Goal: Information Seeking & Learning: Find specific fact

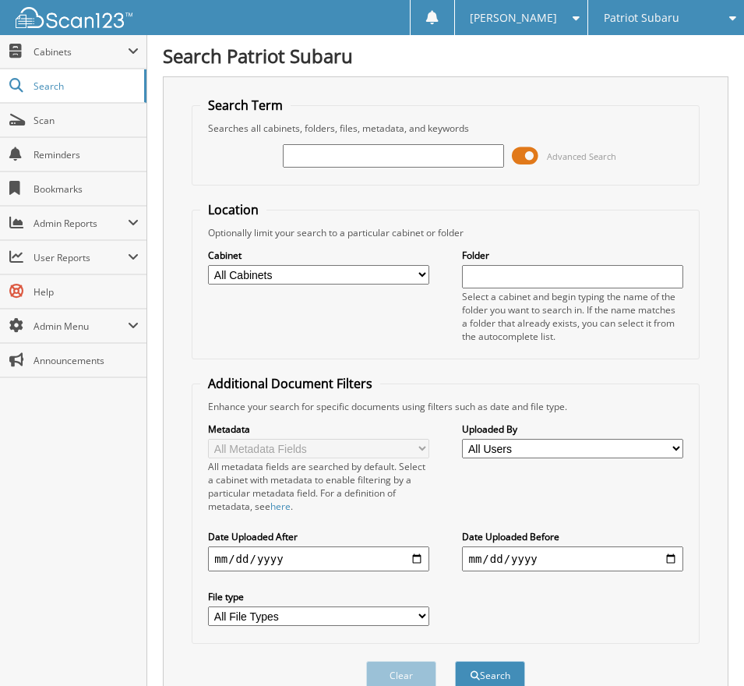
click at [356, 147] on input "text" at bounding box center [393, 155] width 221 height 23
type input "2512577"
click at [455, 661] on button "Search" at bounding box center [490, 675] width 70 height 29
click at [531, 153] on span at bounding box center [525, 155] width 26 height 23
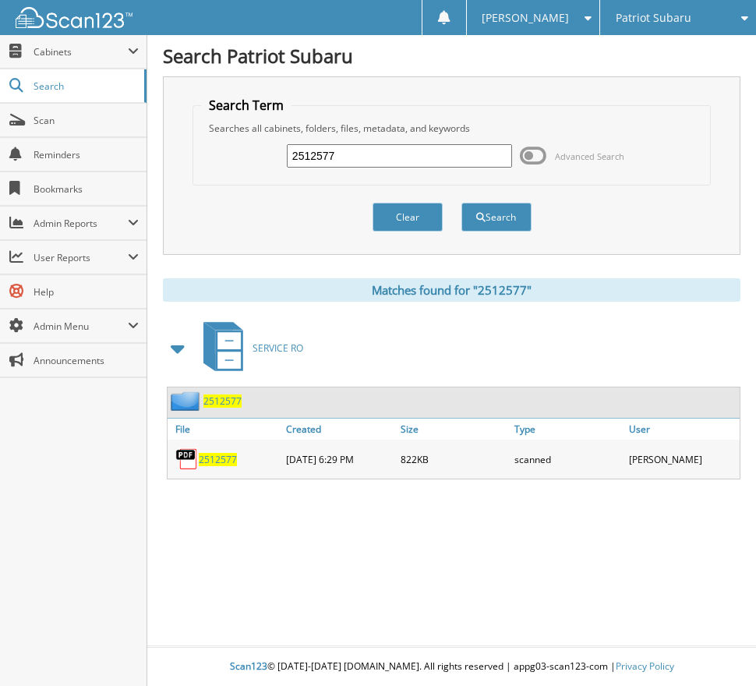
drag, startPoint x: 362, startPoint y: 161, endPoint x: 341, endPoint y: 159, distance: 21.1
click at [341, 159] on input "2512577" at bounding box center [399, 155] width 225 height 23
click at [224, 158] on div "2512577 Advanced Search" at bounding box center [451, 156] width 501 height 42
type input "2512629"
click at [461, 203] on button "Search" at bounding box center [496, 217] width 70 height 29
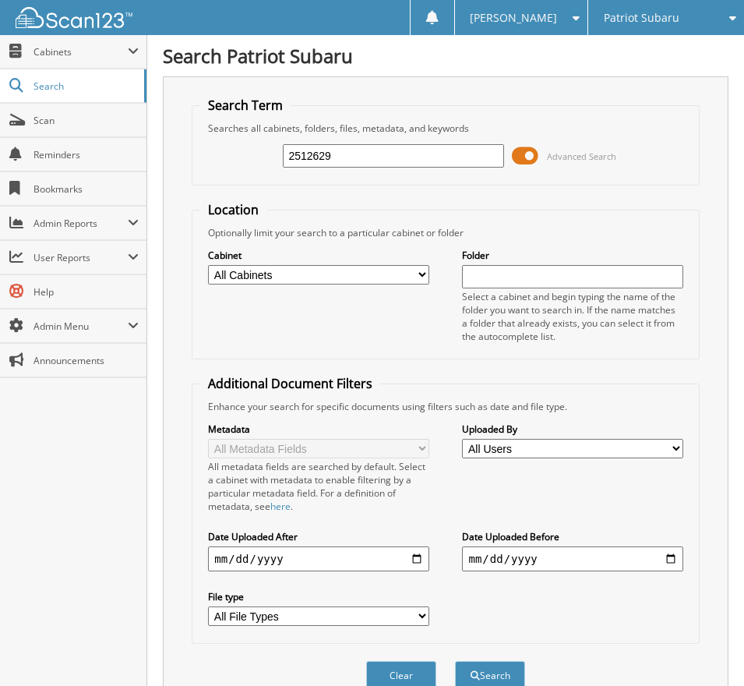
click at [531, 157] on span at bounding box center [525, 155] width 26 height 23
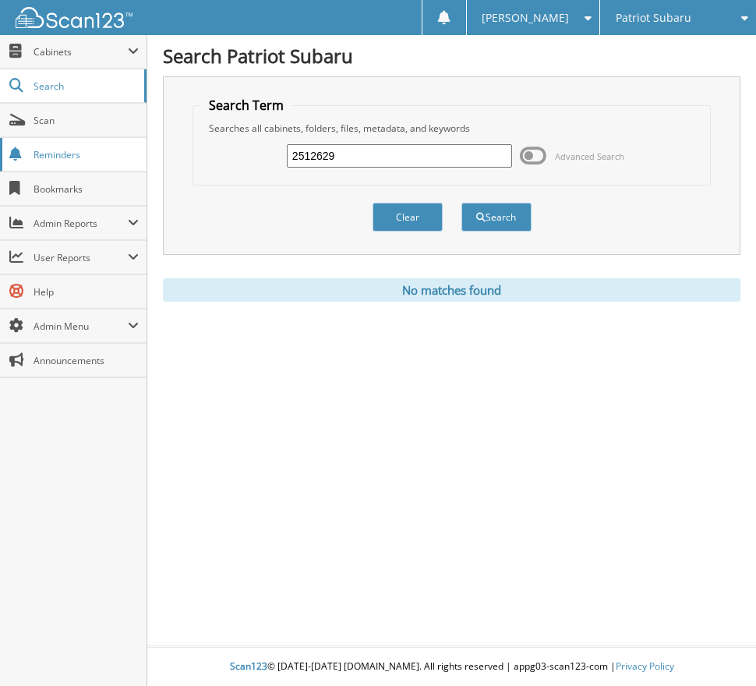
drag, startPoint x: 373, startPoint y: 160, endPoint x: 141, endPoint y: 158, distance: 232.2
click at [172, 157] on div "Search Term Searches all cabinets, folders, files, metadata, and keywords 25126…" at bounding box center [451, 165] width 577 height 178
type input "2510253"
click at [461, 203] on button "Search" at bounding box center [496, 217] width 70 height 29
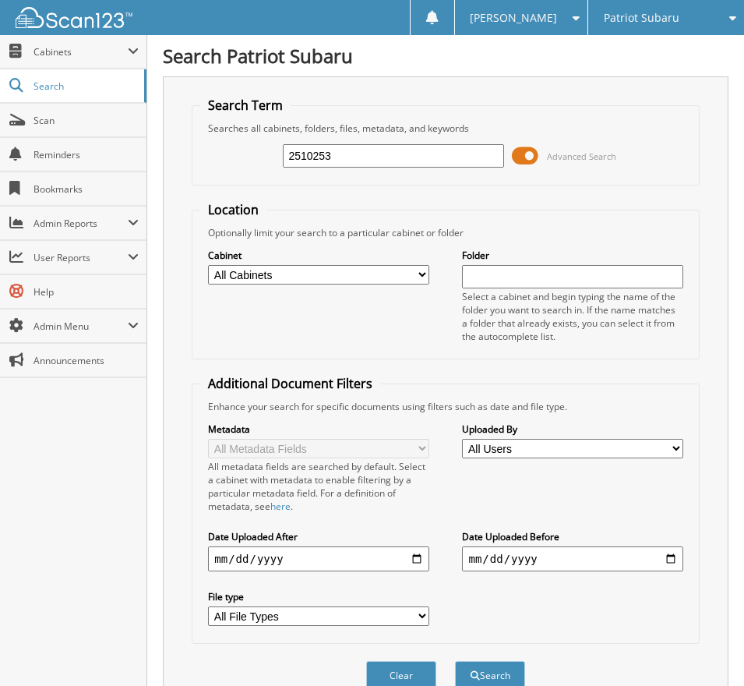
click at [532, 153] on span at bounding box center [525, 155] width 26 height 23
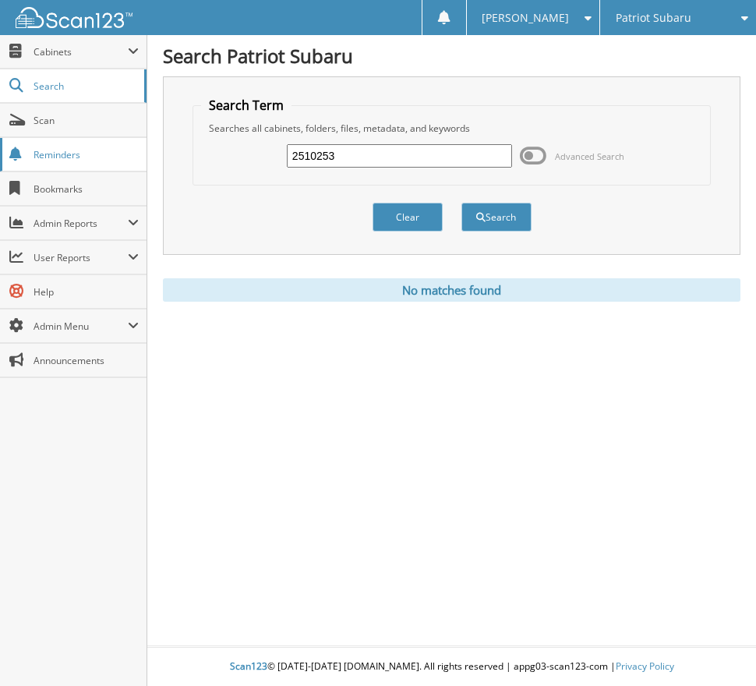
drag, startPoint x: 155, startPoint y: 163, endPoint x: 140, endPoint y: 165, distance: 15.0
click at [142, 164] on body "Tanya G. Settings Logout Patriot Subaru Patriot Acura Close" at bounding box center [378, 343] width 756 height 686
type input "2510608"
click at [461, 203] on button "Search" at bounding box center [496, 217] width 70 height 29
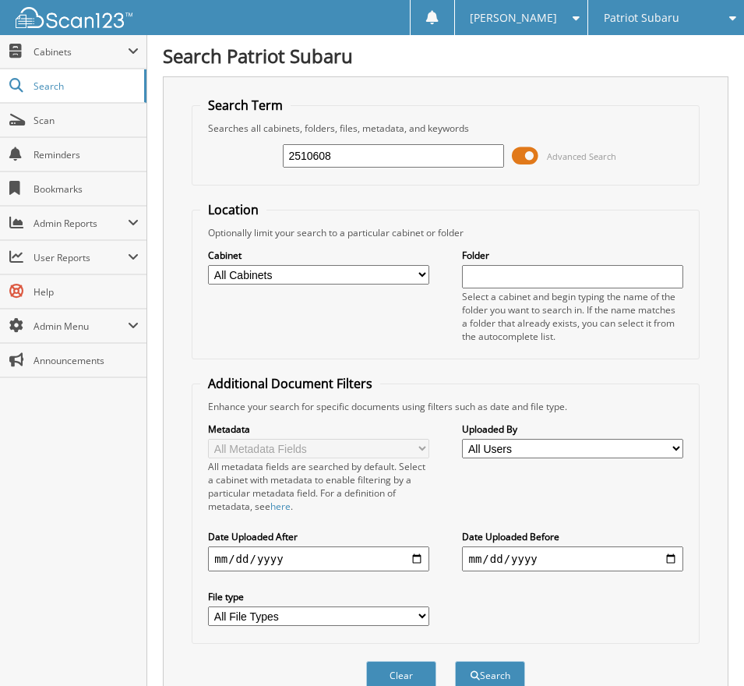
click at [529, 160] on span at bounding box center [525, 155] width 26 height 23
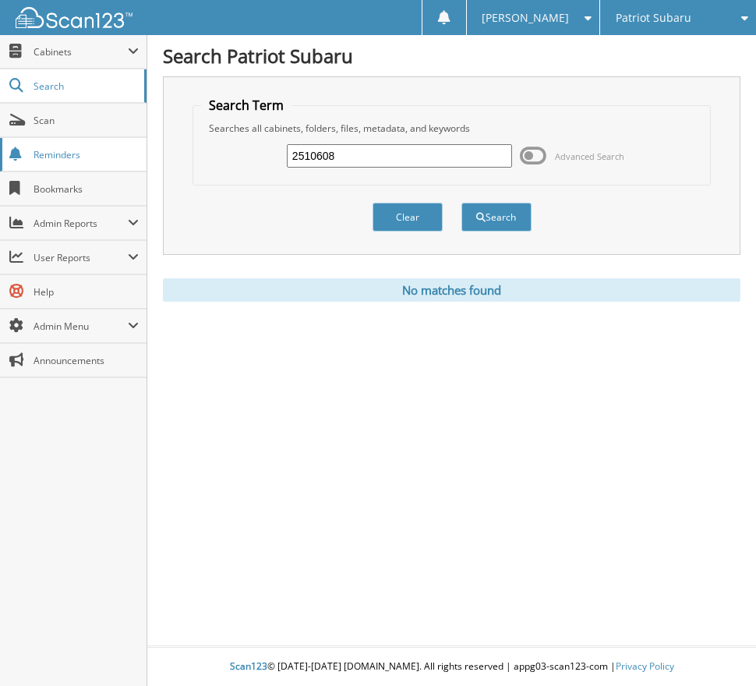
drag, startPoint x: 373, startPoint y: 163, endPoint x: 5, endPoint y: 164, distance: 368.6
click at [5, 164] on body "[PERSON_NAME] Settings Logout Patriot Subaru Patriot Acura Close" at bounding box center [378, 343] width 756 height 686
type input "2510816"
click at [461, 203] on button "Search" at bounding box center [496, 217] width 70 height 29
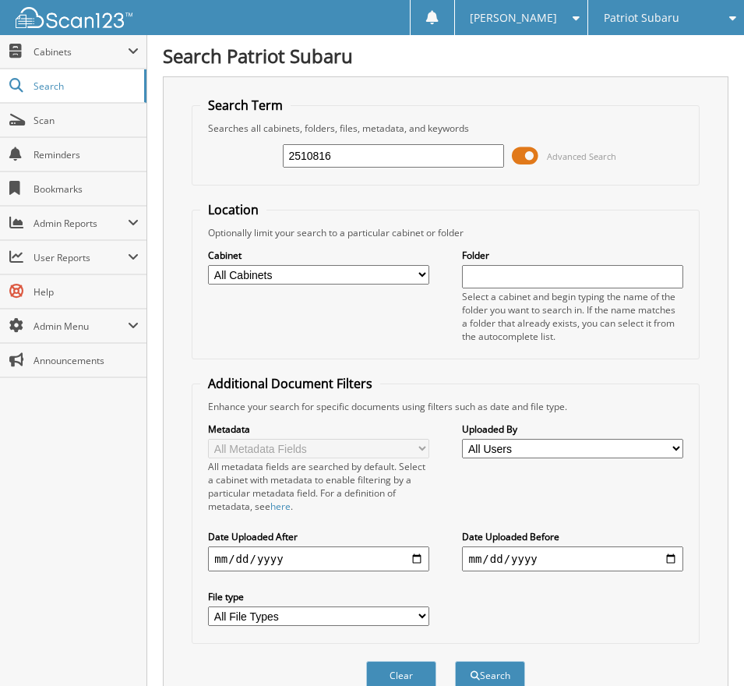
click at [531, 157] on span at bounding box center [525, 155] width 26 height 23
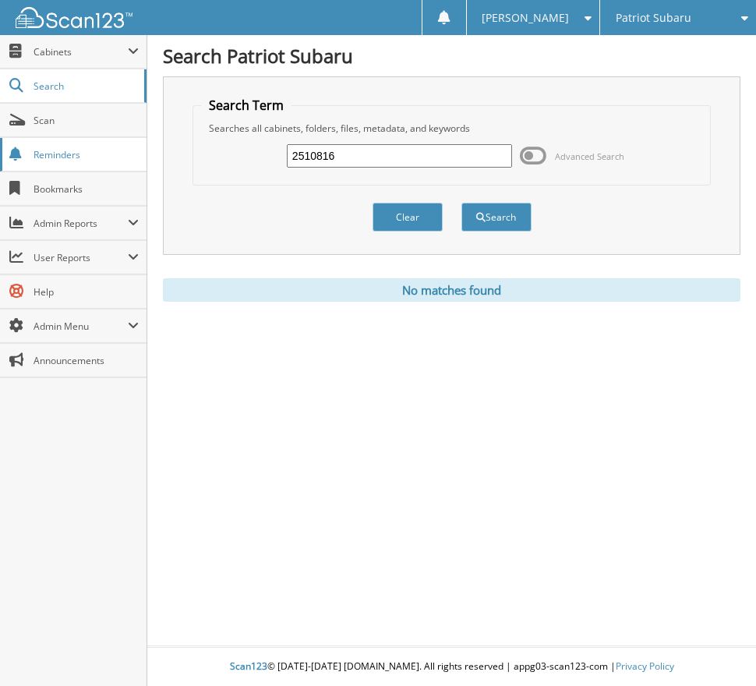
drag, startPoint x: 229, startPoint y: 158, endPoint x: 51, endPoint y: 158, distance: 177.7
click at [69, 158] on body "Tanya G. Settings Logout Patriot Subaru Patriot Acura Close" at bounding box center [378, 343] width 756 height 686
type input "2511186"
click at [461, 203] on button "Search" at bounding box center [496, 217] width 70 height 29
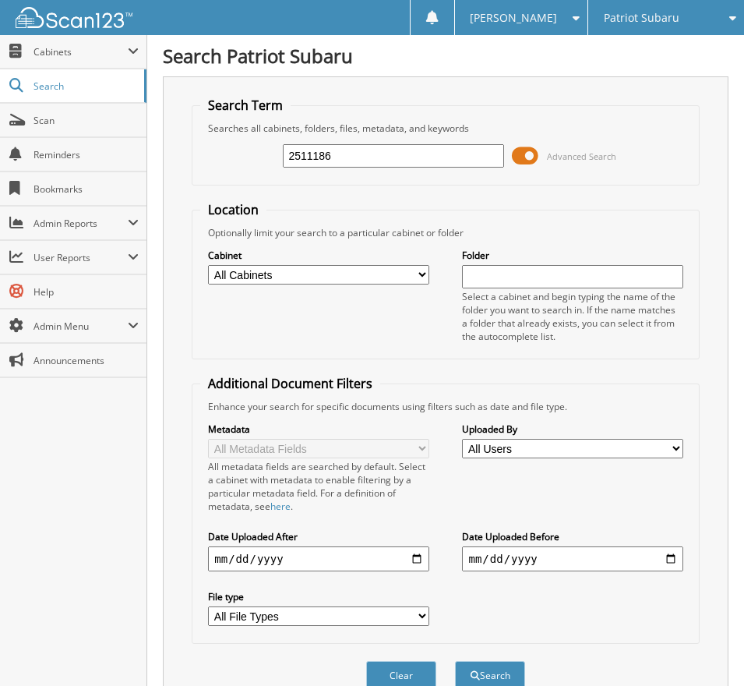
click at [529, 155] on span at bounding box center [525, 155] width 26 height 23
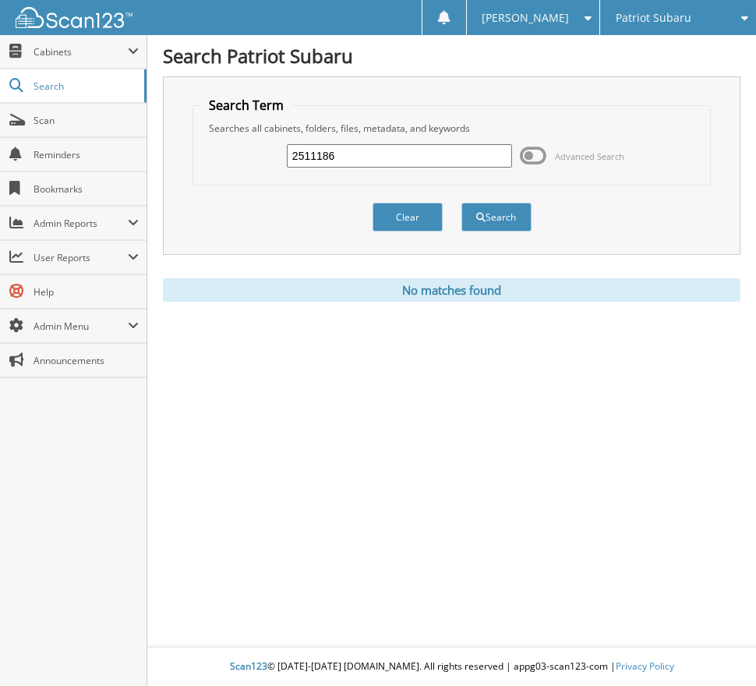
click at [415, 165] on input "2511186" at bounding box center [399, 155] width 225 height 23
type input "2511188"
click at [461, 203] on button "Search" at bounding box center [496, 217] width 70 height 29
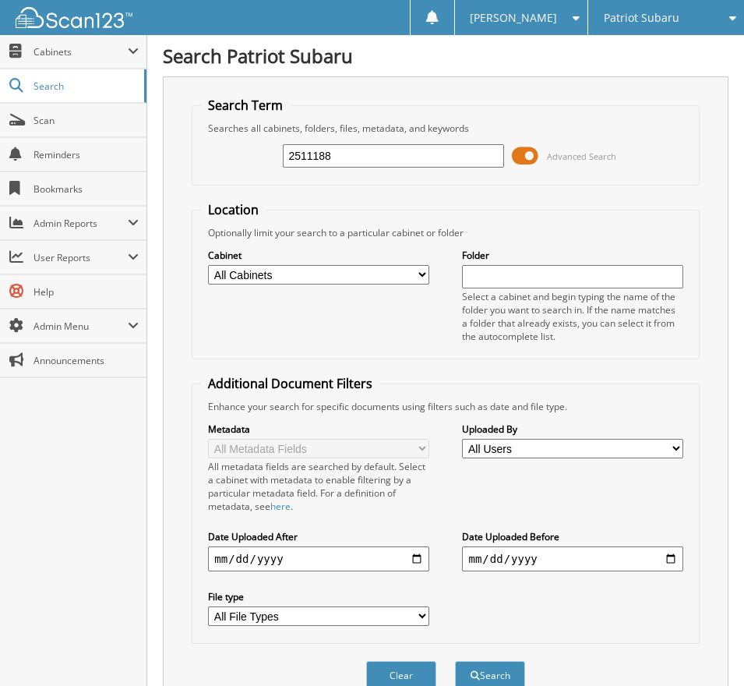
click at [528, 159] on span at bounding box center [525, 155] width 26 height 23
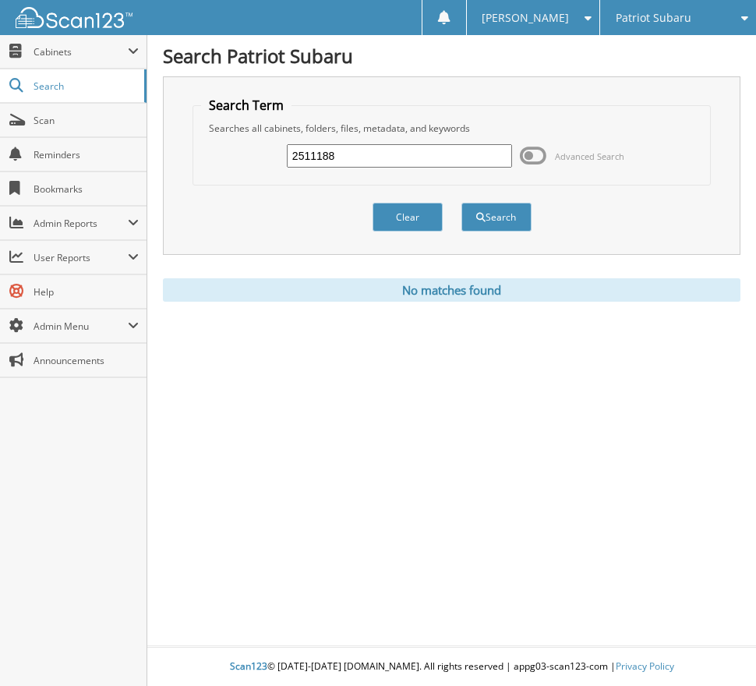
click at [382, 157] on input "2511188" at bounding box center [399, 155] width 225 height 23
type input "2511189"
click at [509, 221] on button "Search" at bounding box center [496, 217] width 70 height 29
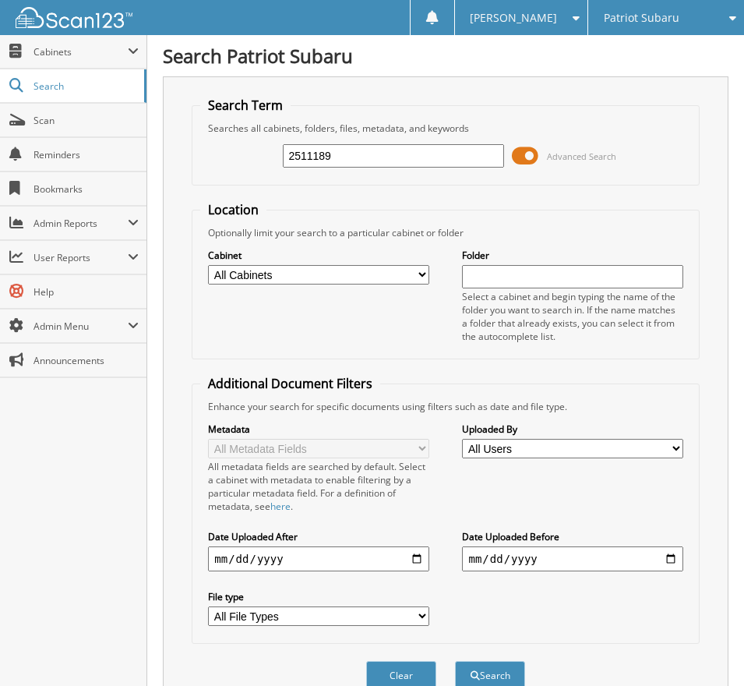
click at [523, 155] on span at bounding box center [525, 155] width 26 height 23
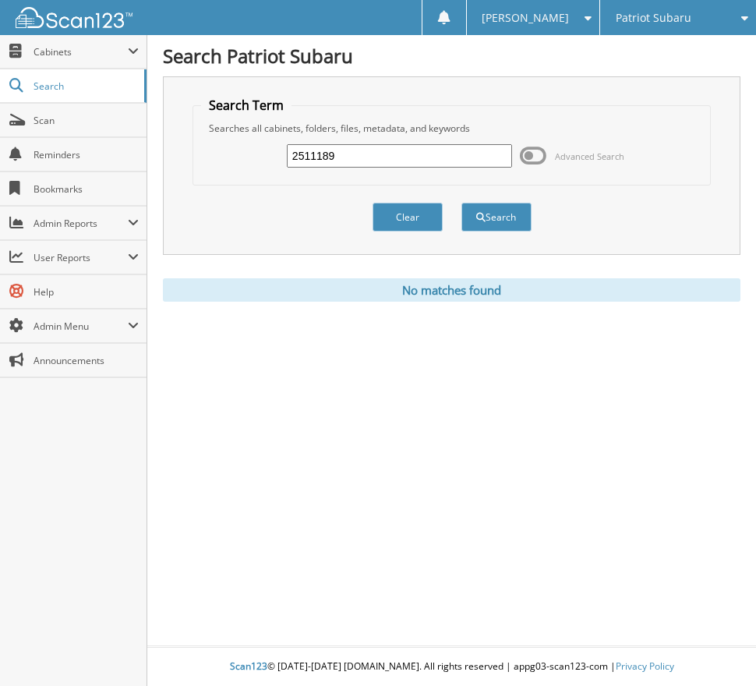
drag, startPoint x: 372, startPoint y: 160, endPoint x: 236, endPoint y: 159, distance: 135.6
click at [238, 159] on div "2511189 Advanced Search" at bounding box center [451, 156] width 501 height 42
type input "2511232"
click at [461, 203] on button "Search" at bounding box center [496, 217] width 70 height 29
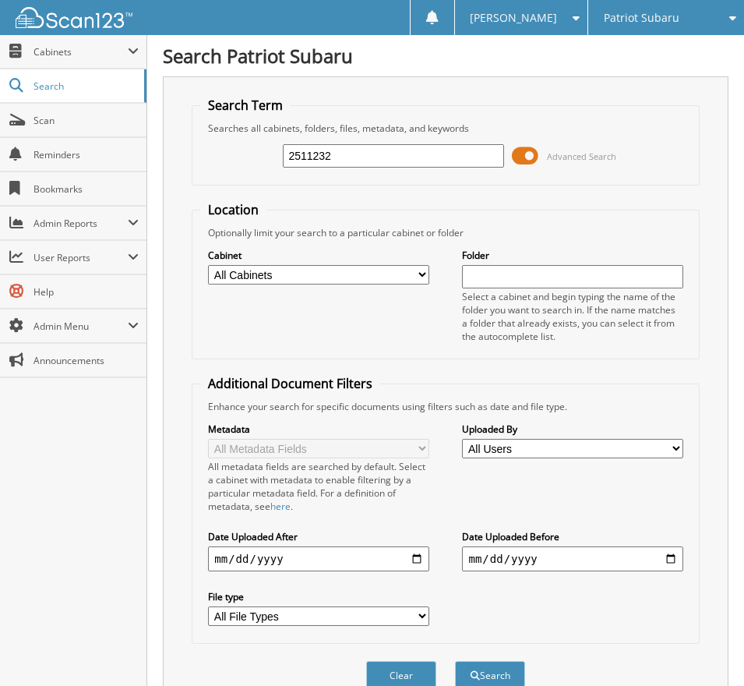
click at [528, 155] on span at bounding box center [525, 155] width 26 height 23
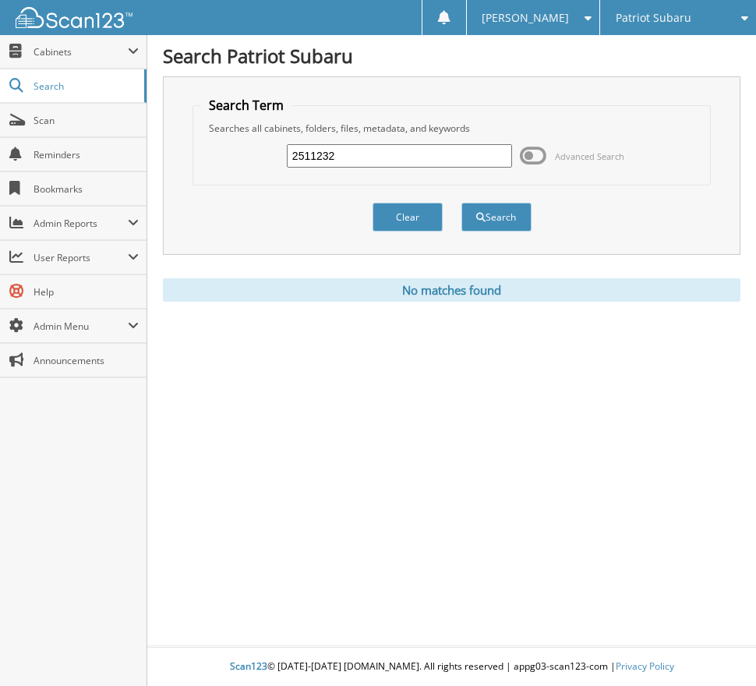
drag, startPoint x: 221, startPoint y: 155, endPoint x: 168, endPoint y: 155, distance: 53.0
click at [168, 155] on div "Search Term Searches all cabinets, folders, files, metadata, and keywords 25112…" at bounding box center [451, 165] width 577 height 178
type input "2511384"
click at [461, 203] on button "Search" at bounding box center [496, 217] width 70 height 29
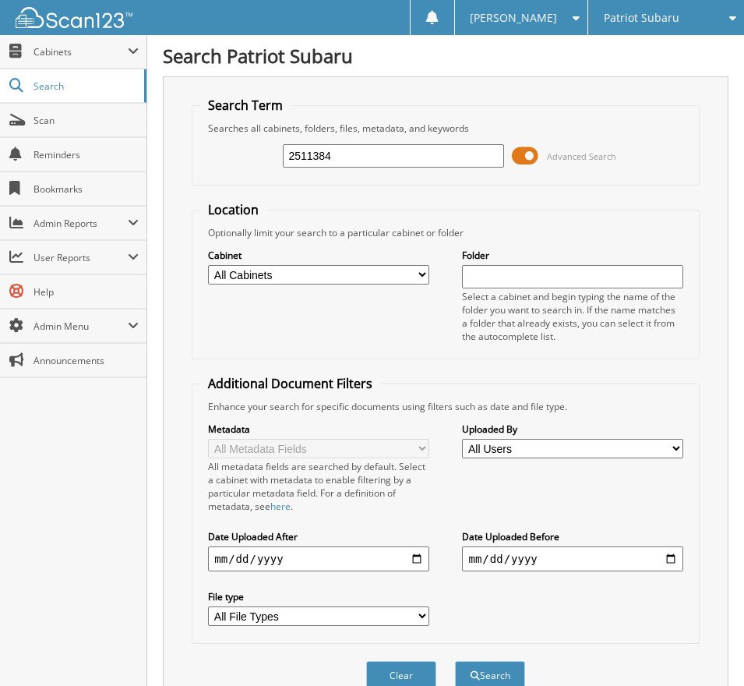
click at [535, 157] on span at bounding box center [525, 155] width 26 height 23
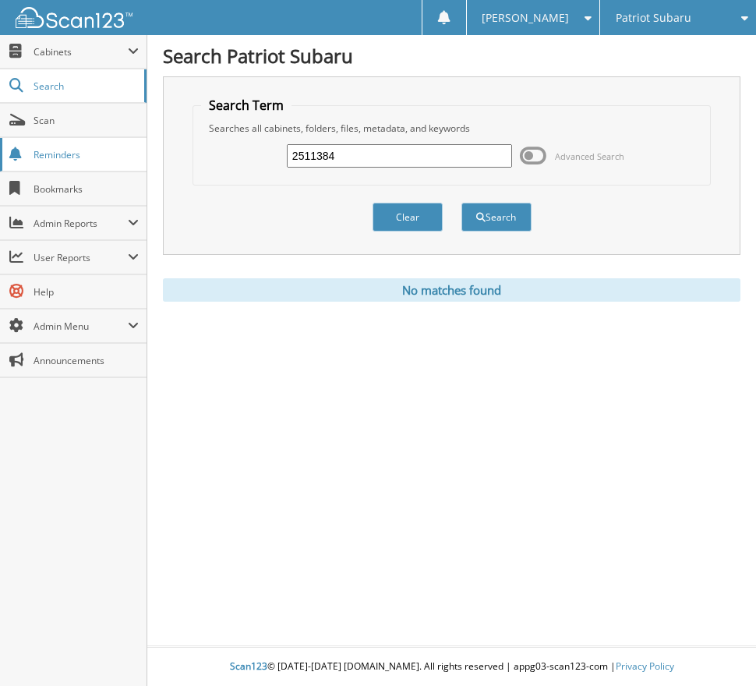
drag, startPoint x: 358, startPoint y: 150, endPoint x: 90, endPoint y: 164, distance: 268.4
click at [139, 159] on body "Tanya G. Settings Logout Patriot Subaru Patriot Acura Close" at bounding box center [378, 343] width 756 height 686
type input "2512957"
click at [461, 203] on button "Search" at bounding box center [496, 217] width 70 height 29
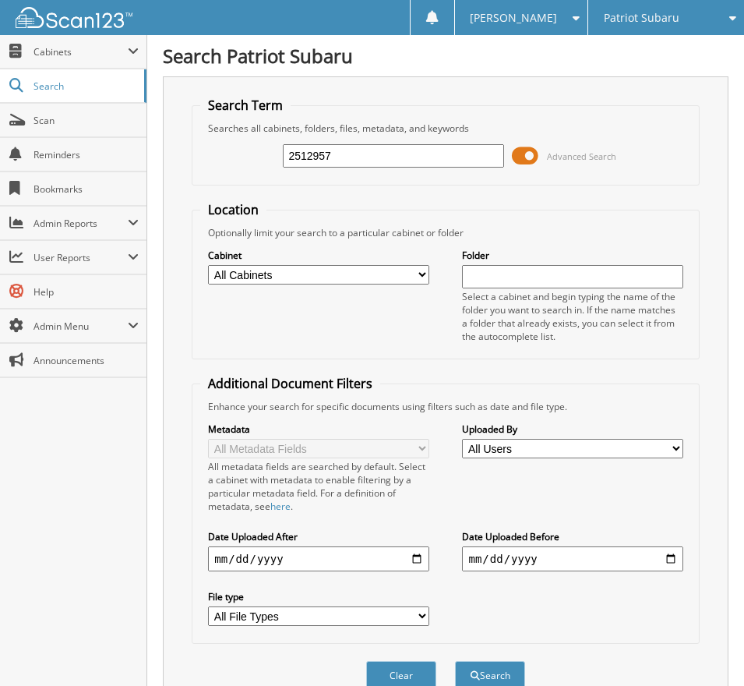
click at [529, 154] on span at bounding box center [525, 155] width 26 height 23
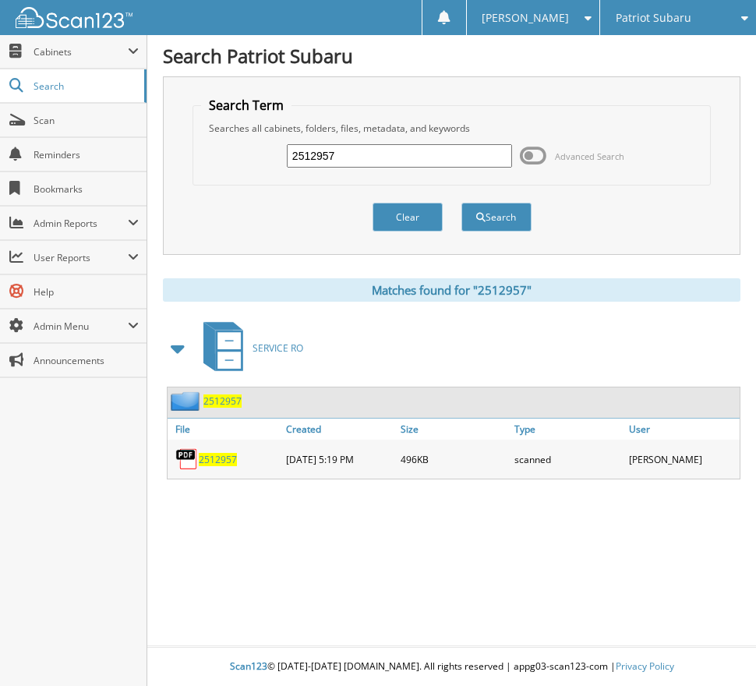
drag, startPoint x: 357, startPoint y: 154, endPoint x: 174, endPoint y: 154, distance: 183.1
click at [175, 154] on div "Search Term Searches all cabinets, folders, files, metadata, and keywords 25129…" at bounding box center [451, 165] width 577 height 178
type input "2511715"
click at [461, 203] on button "Search" at bounding box center [496, 217] width 70 height 29
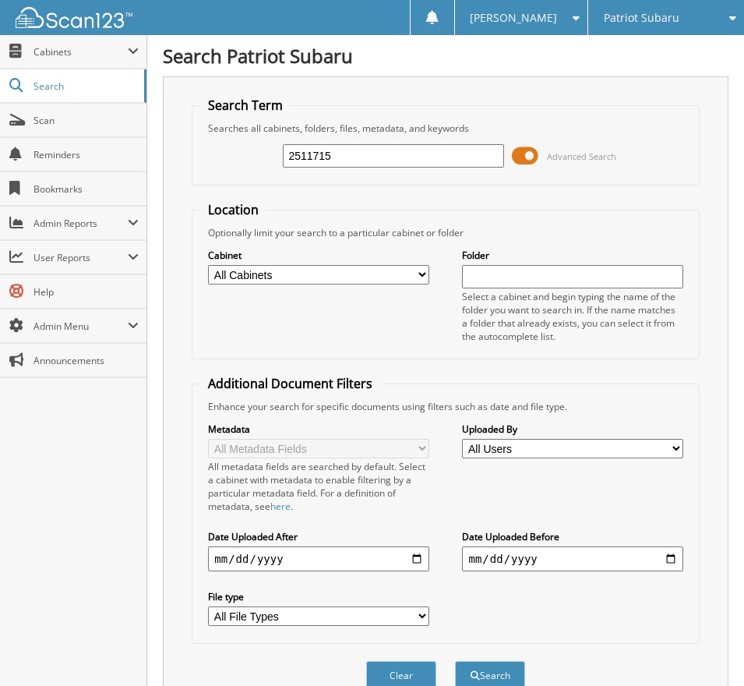
click at [526, 155] on span at bounding box center [525, 155] width 26 height 23
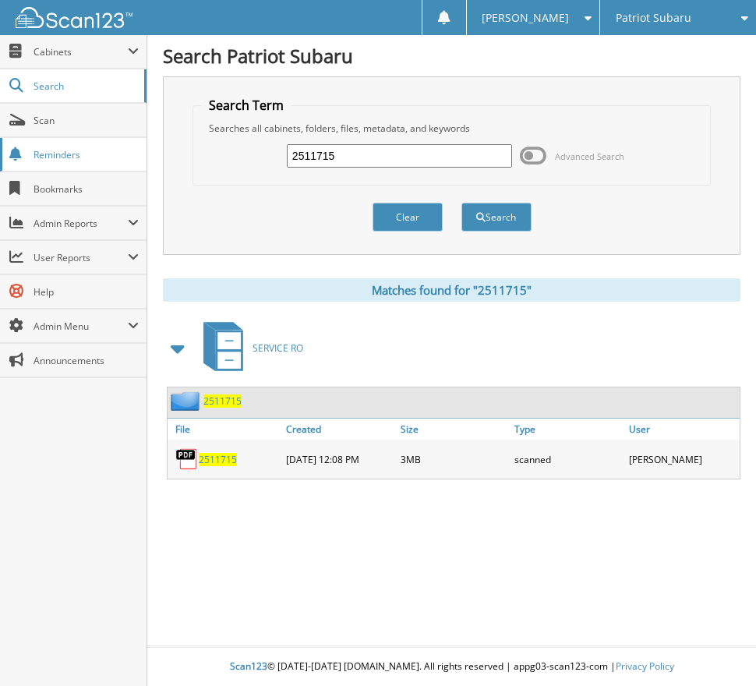
drag, startPoint x: 366, startPoint y: 154, endPoint x: 73, endPoint y: 156, distance: 293.0
click at [73, 156] on body "[PERSON_NAME] Settings Logout Patriot Subaru Patriot Acura Close" at bounding box center [378, 343] width 756 height 686
type input "2511384"
click at [461, 203] on button "Search" at bounding box center [496, 217] width 70 height 29
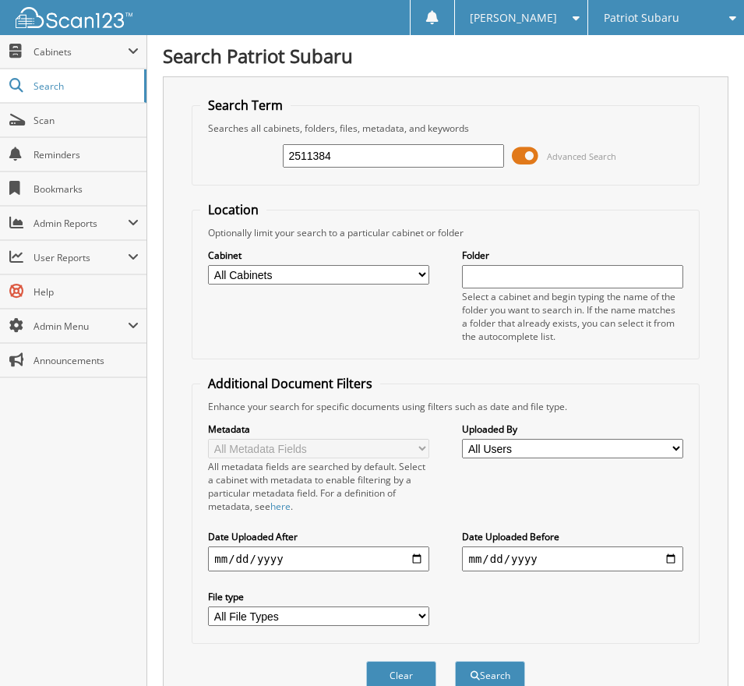
click at [529, 155] on span at bounding box center [525, 155] width 26 height 23
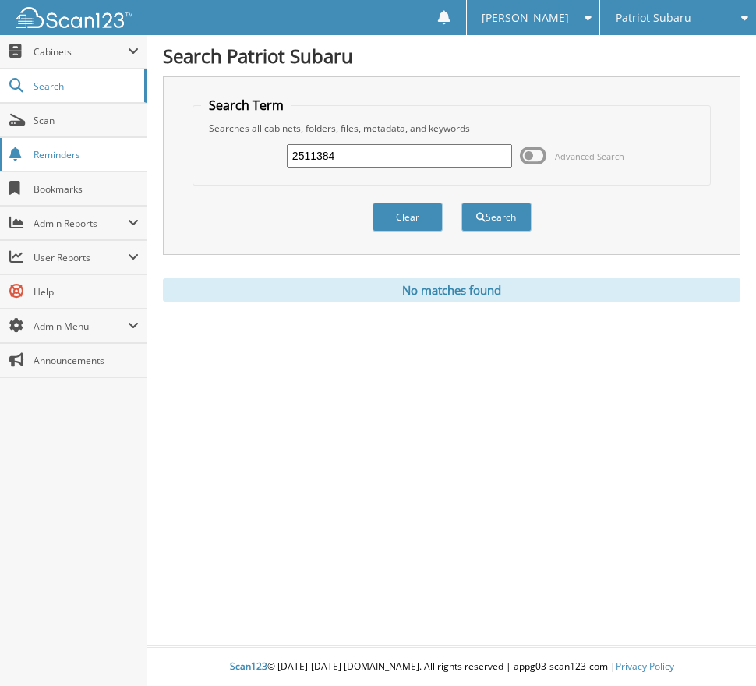
drag, startPoint x: 345, startPoint y: 160, endPoint x: 112, endPoint y: 164, distance: 233.0
click at [115, 164] on body "[PERSON_NAME] Settings Logout Patriot Subaru Patriot Acura Close" at bounding box center [378, 343] width 756 height 686
type input "2511627"
click at [461, 203] on button "Search" at bounding box center [496, 217] width 70 height 29
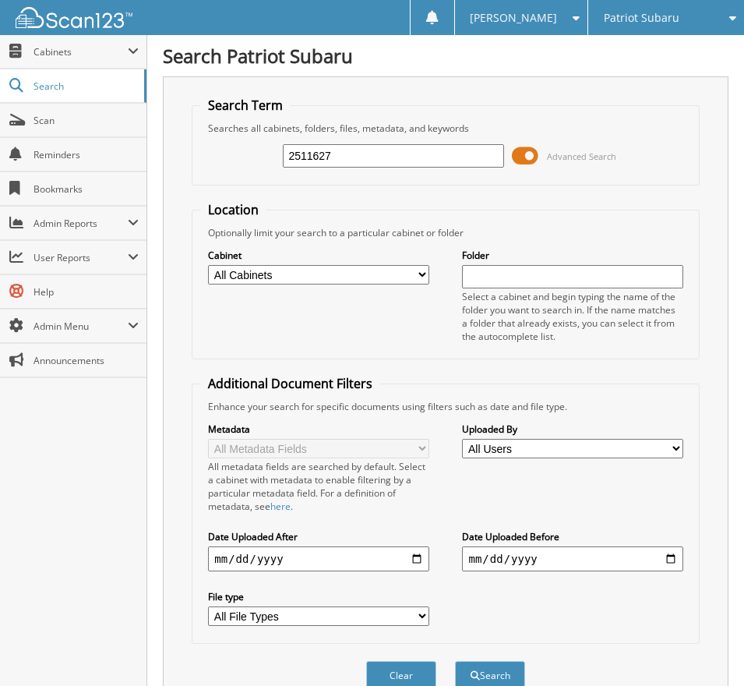
click at [529, 157] on span at bounding box center [525, 155] width 26 height 23
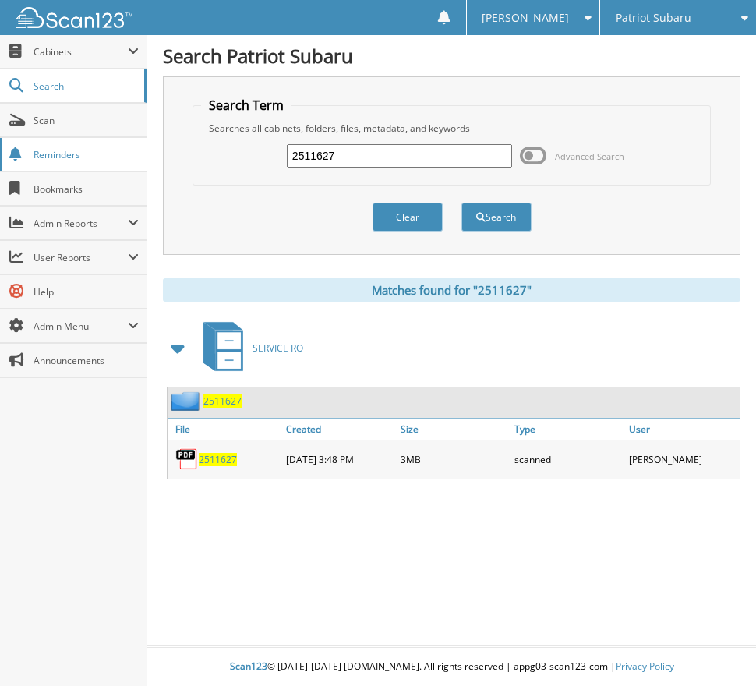
drag, startPoint x: 192, startPoint y: 150, endPoint x: 47, endPoint y: 161, distance: 145.3
click at [102, 154] on body "Tanya G. Settings Logout Patriot Subaru Patriot Acura Close" at bounding box center [378, 343] width 756 height 686
type input "2511384"
click at [461, 203] on button "Search" at bounding box center [496, 217] width 70 height 29
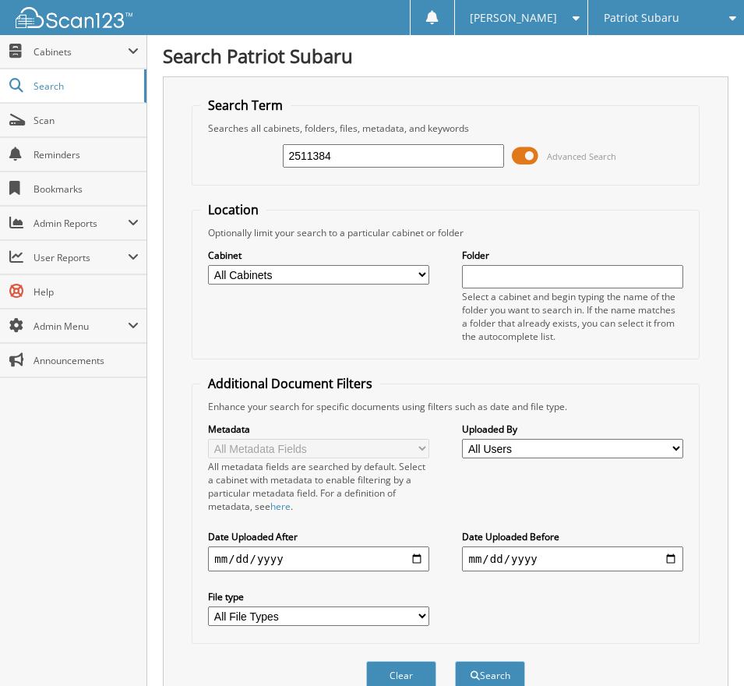
click at [528, 148] on span at bounding box center [525, 155] width 26 height 23
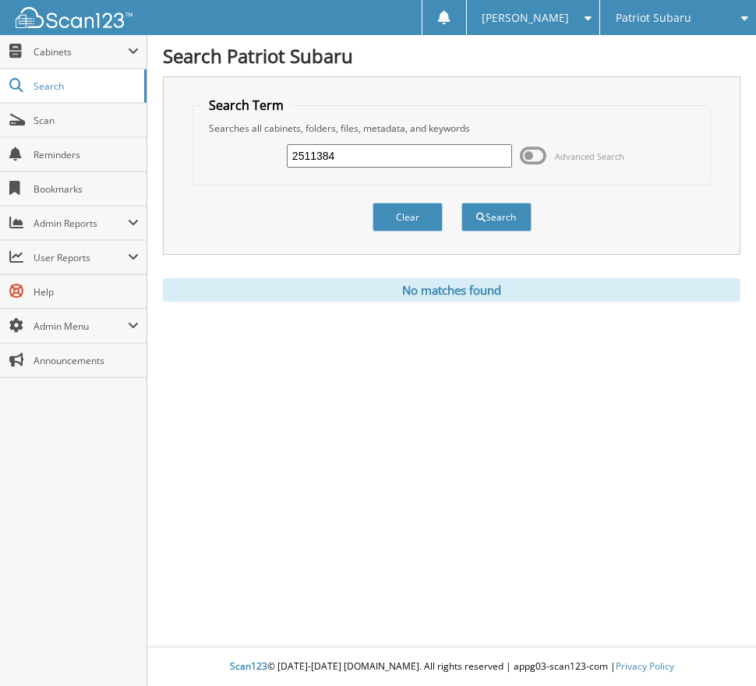
drag, startPoint x: 348, startPoint y: 158, endPoint x: 266, endPoint y: 148, distance: 82.4
click at [266, 148] on div "2511384 Advanced Search" at bounding box center [451, 156] width 501 height 42
click at [347, 153] on input "2511384" at bounding box center [399, 155] width 225 height 23
drag, startPoint x: 347, startPoint y: 155, endPoint x: 237, endPoint y: 158, distance: 109.9
click at [237, 158] on div "2511384 Advanced Search" at bounding box center [451, 156] width 501 height 42
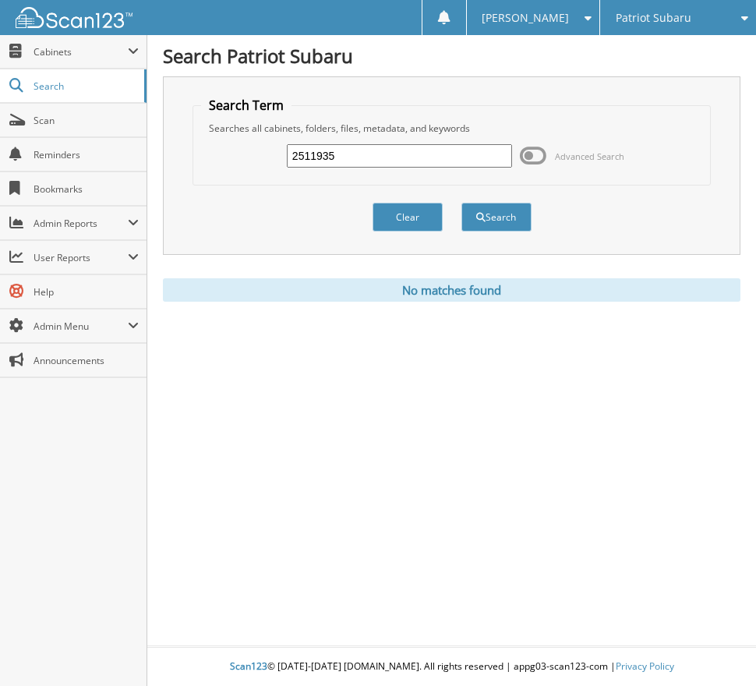
type input "2511935"
click at [461, 203] on button "Search" at bounding box center [496, 217] width 70 height 29
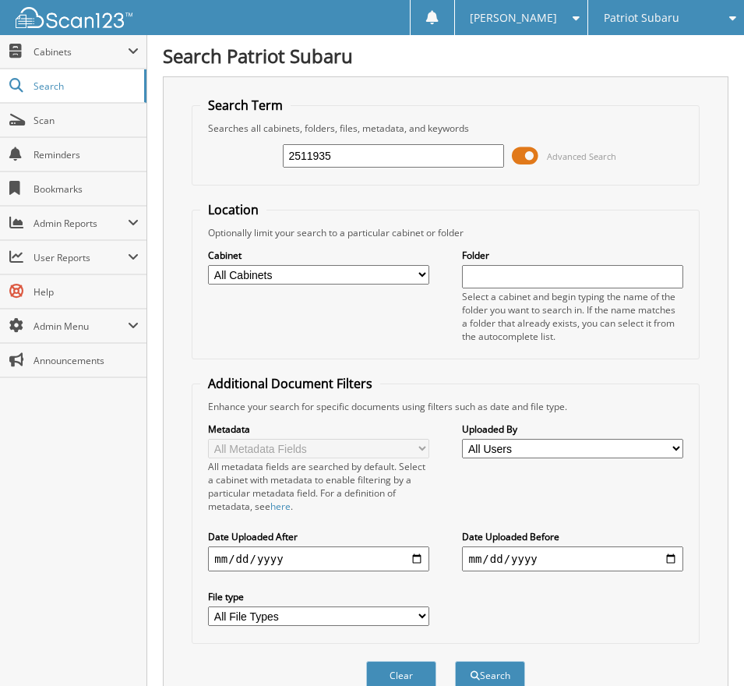
click at [528, 152] on span at bounding box center [525, 155] width 26 height 23
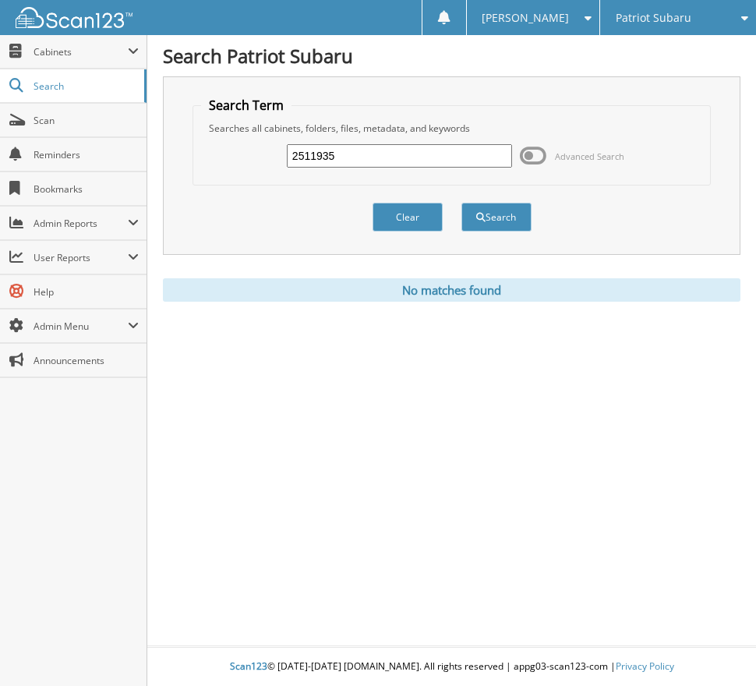
drag, startPoint x: 365, startPoint y: 161, endPoint x: 186, endPoint y: 165, distance: 178.5
click at [187, 165] on div "Search Term Searches all cabinets, folders, files, metadata, and keywords 25119…" at bounding box center [451, 165] width 577 height 178
type input "2512196"
click at [461, 203] on button "Search" at bounding box center [496, 217] width 70 height 29
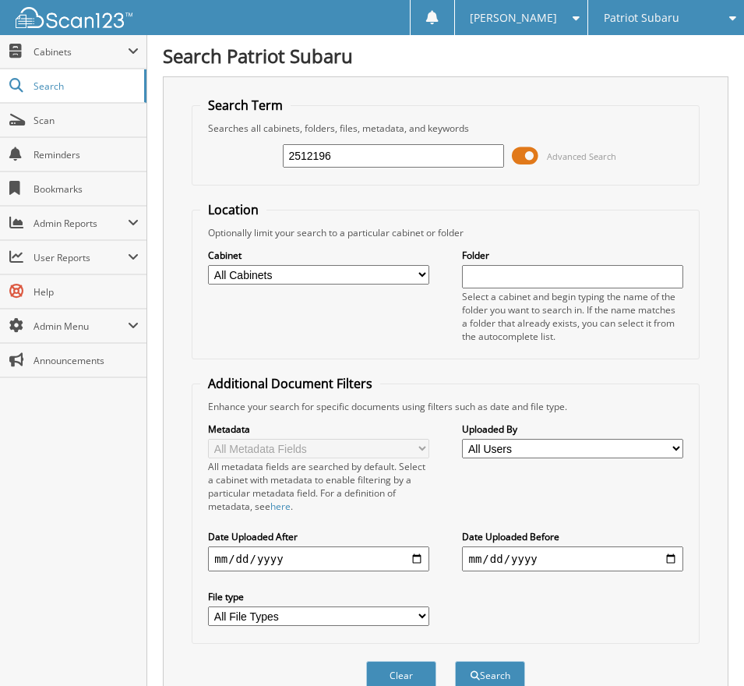
click at [528, 160] on span at bounding box center [525, 155] width 26 height 23
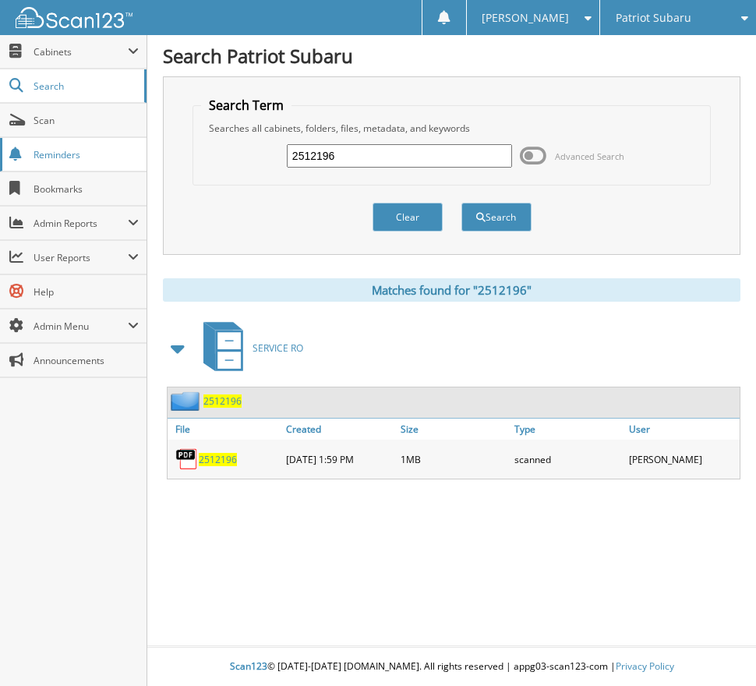
drag, startPoint x: 379, startPoint y: 154, endPoint x: 114, endPoint y: 154, distance: 265.7
click at [118, 154] on body "[PERSON_NAME] Settings Logout Patriot Subaru Patriot Acura Close" at bounding box center [378, 343] width 756 height 686
type input "2511935"
click at [461, 203] on button "Search" at bounding box center [496, 217] width 70 height 29
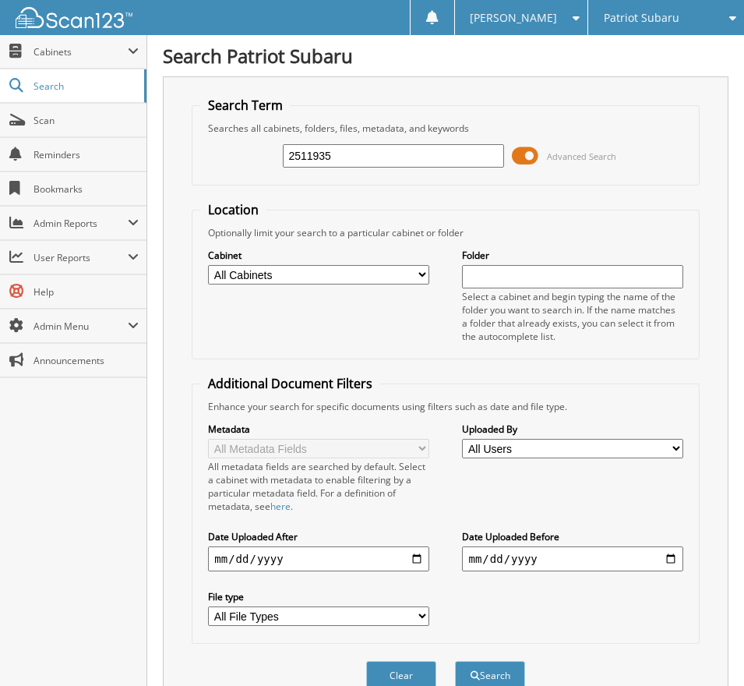
click at [531, 154] on span at bounding box center [525, 155] width 26 height 23
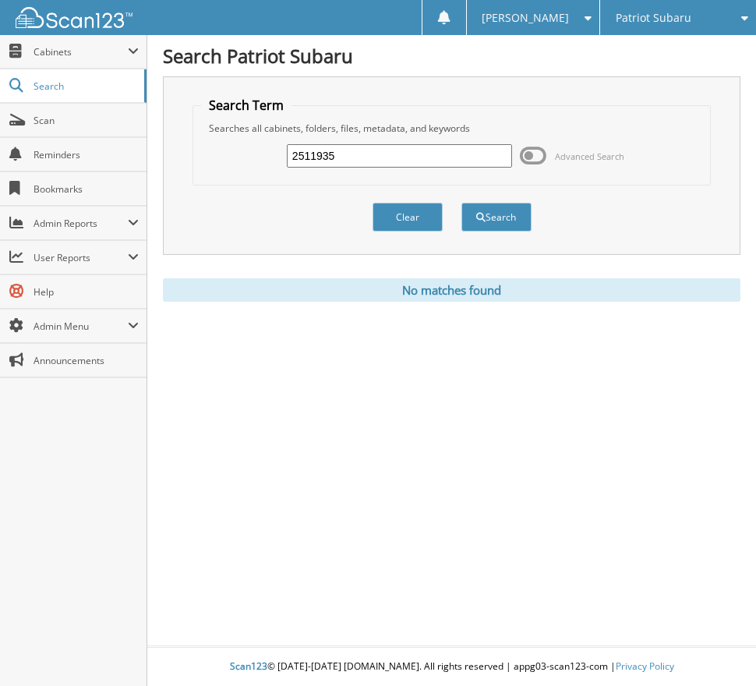
drag, startPoint x: 362, startPoint y: 153, endPoint x: 220, endPoint y: 151, distance: 141.8
click at [220, 151] on div "2511935 Advanced Search" at bounding box center [451, 156] width 501 height 42
type input "2512408"
click at [461, 203] on button "Search" at bounding box center [496, 217] width 70 height 29
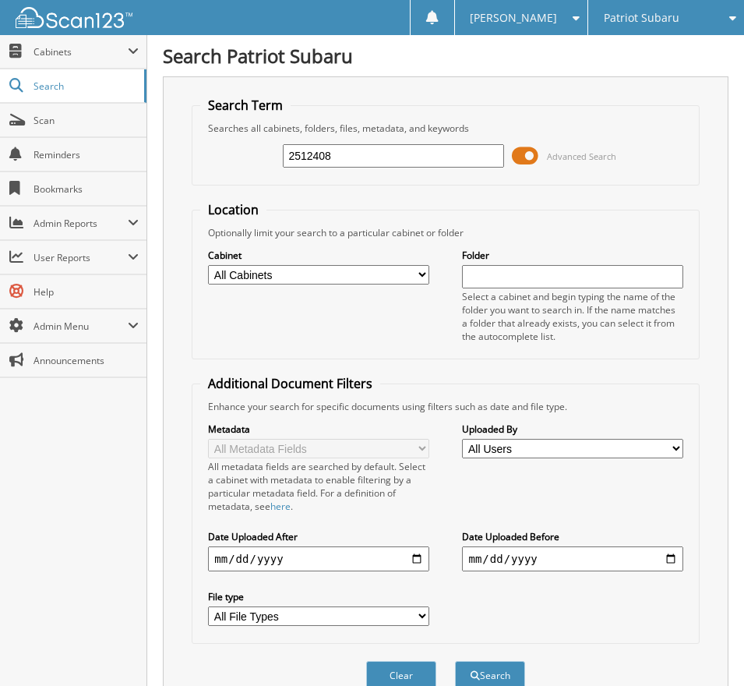
click at [527, 154] on span at bounding box center [525, 155] width 26 height 23
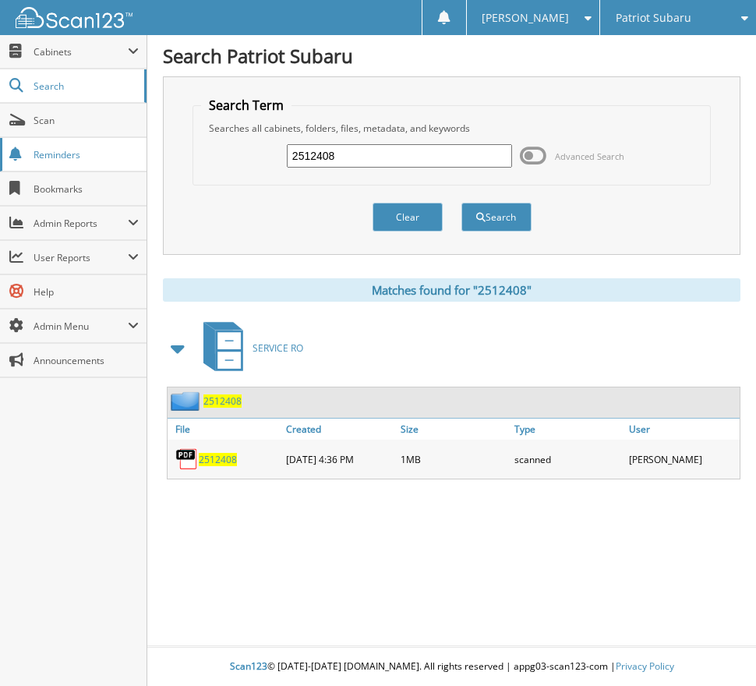
drag, startPoint x: 345, startPoint y: 159, endPoint x: 61, endPoint y: 153, distance: 284.5
click at [108, 153] on body "[PERSON_NAME] Settings Logout Patriot Subaru Patriot Acura Close" at bounding box center [378, 343] width 756 height 686
type input "2512797"
click at [461, 203] on button "Search" at bounding box center [496, 217] width 70 height 29
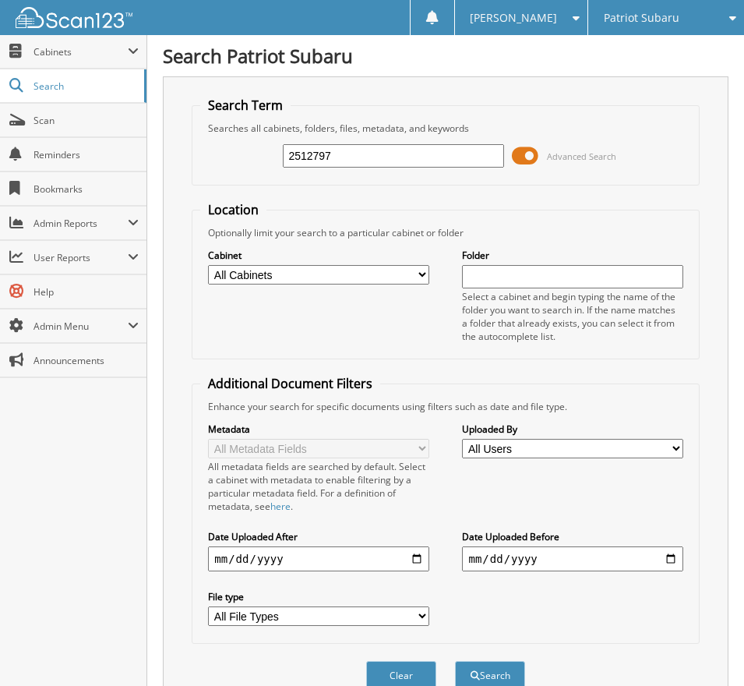
click at [527, 157] on span at bounding box center [525, 155] width 26 height 23
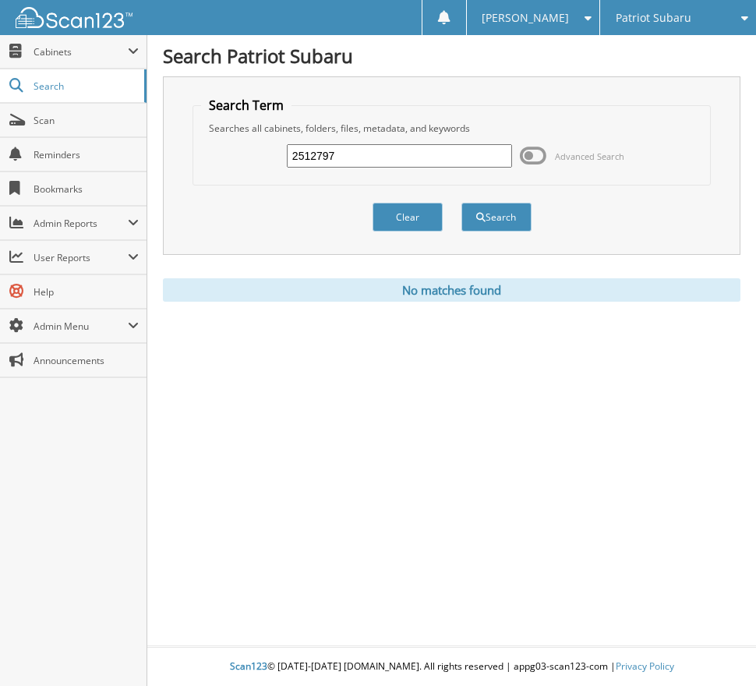
drag, startPoint x: 356, startPoint y: 158, endPoint x: 173, endPoint y: 164, distance: 183.2
click at [176, 164] on div "Search Term Searches all cabinets, folders, files, metadata, and keywords 25127…" at bounding box center [451, 165] width 577 height 178
type input "2512920"
click at [461, 203] on button "Search" at bounding box center [496, 217] width 70 height 29
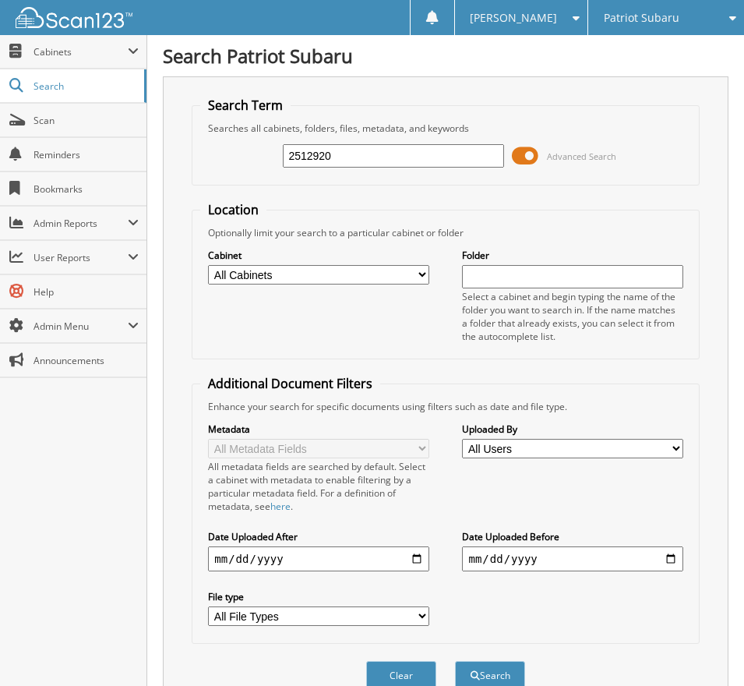
drag, startPoint x: 351, startPoint y: 157, endPoint x: 147, endPoint y: 156, distance: 204.2
click at [147, 156] on div "Search Patriot Subaru Search Term Searches all cabinets, folders, files, metada…" at bounding box center [445, 492] width 597 height 984
type input "2513099"
click at [455, 661] on button "Search" at bounding box center [490, 675] width 70 height 29
click at [523, 154] on span at bounding box center [525, 155] width 26 height 23
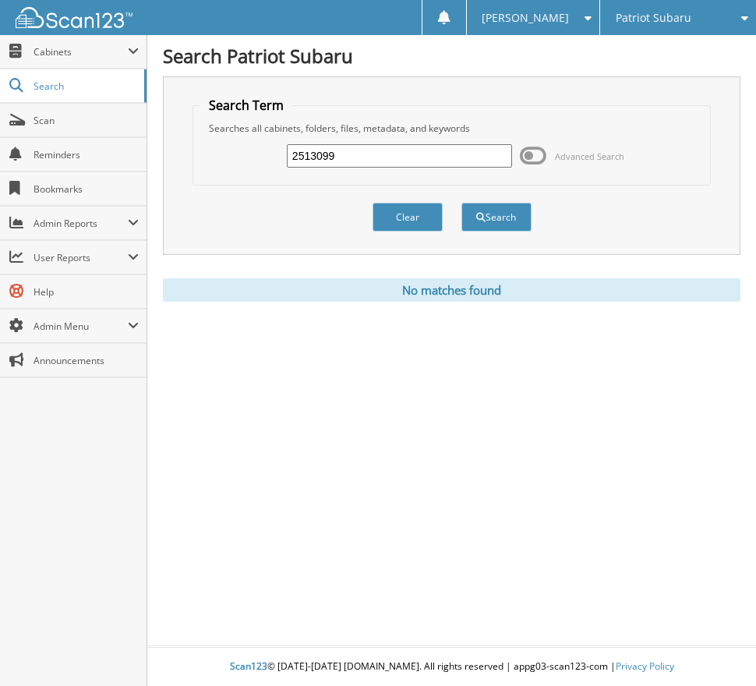
drag, startPoint x: 321, startPoint y: 154, endPoint x: 221, endPoint y: 160, distance: 99.9
click at [222, 158] on div "2513099 Advanced Search" at bounding box center [451, 156] width 501 height 42
type input "2513101"
click at [461, 203] on button "Search" at bounding box center [496, 217] width 70 height 29
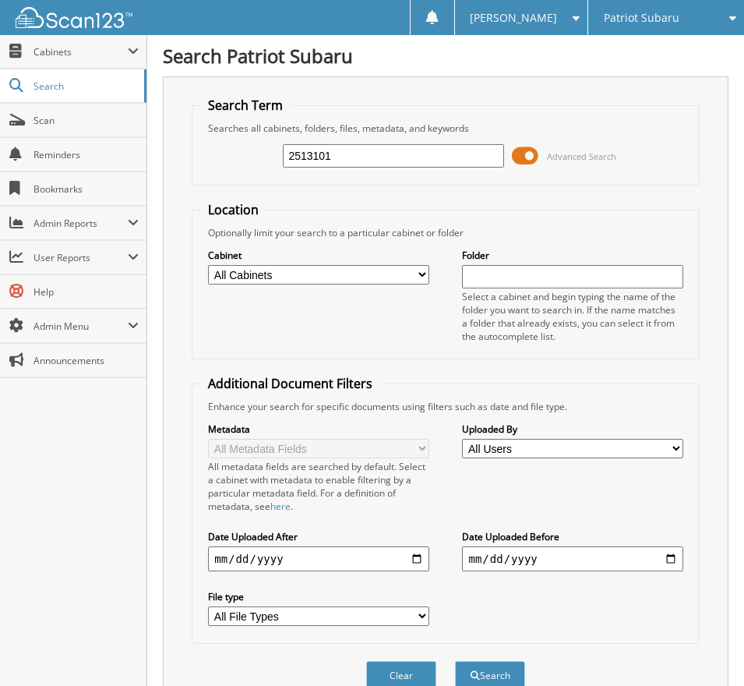
click at [528, 156] on span at bounding box center [525, 155] width 26 height 23
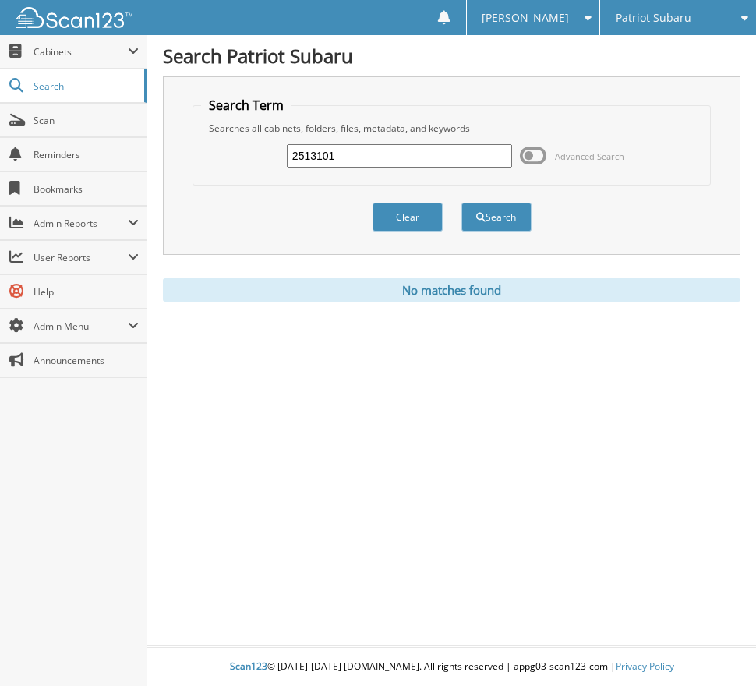
drag, startPoint x: 345, startPoint y: 161, endPoint x: 208, endPoint y: 161, distance: 137.1
click at [208, 161] on div "2513101 Advanced Search" at bounding box center [451, 156] width 501 height 42
type input "2513192"
click at [461, 203] on button "Search" at bounding box center [496, 217] width 70 height 29
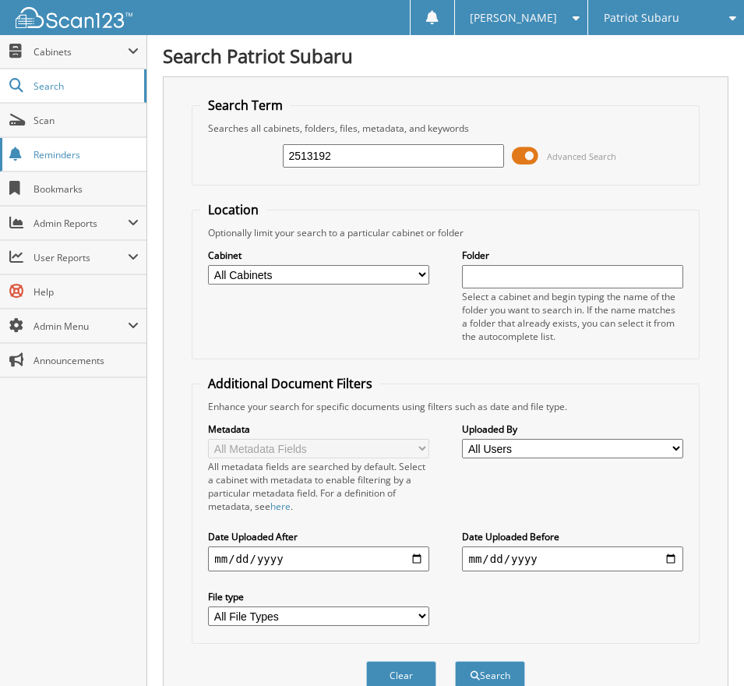
drag, startPoint x: 374, startPoint y: 161, endPoint x: 75, endPoint y: 152, distance: 299.3
click at [76, 152] on body "[PERSON_NAME] Settings Logout Patriot Subaru Patriot Acura Close" at bounding box center [372, 407] width 744 height 814
type input "2593890"
click at [455, 661] on button "Search" at bounding box center [490, 675] width 70 height 29
click at [531, 153] on span at bounding box center [525, 155] width 26 height 23
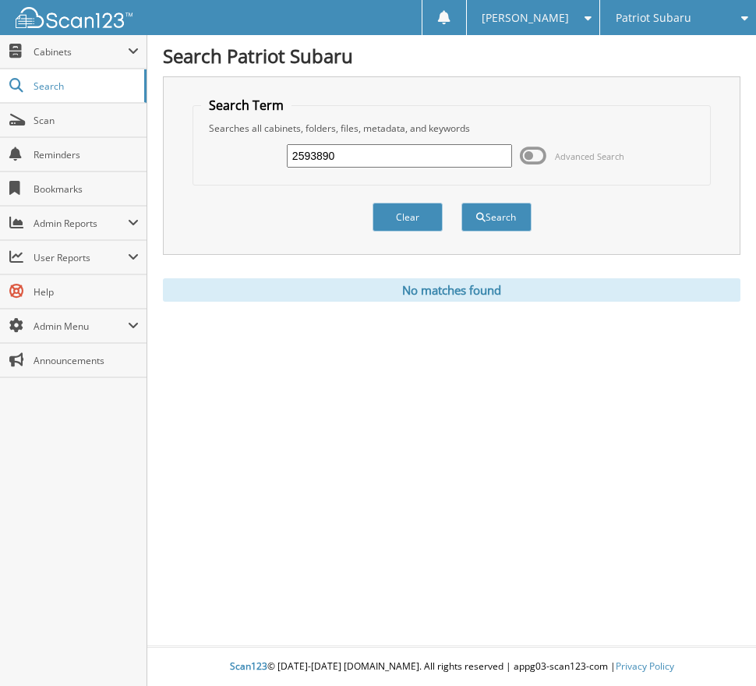
drag, startPoint x: 263, startPoint y: 157, endPoint x: 123, endPoint y: 160, distance: 140.3
click at [124, 160] on body "[PERSON_NAME] Settings Logout Patriot Subaru Patriot Acura Close" at bounding box center [378, 343] width 756 height 686
type input "2594754"
click at [461, 203] on button "Search" at bounding box center [496, 217] width 70 height 29
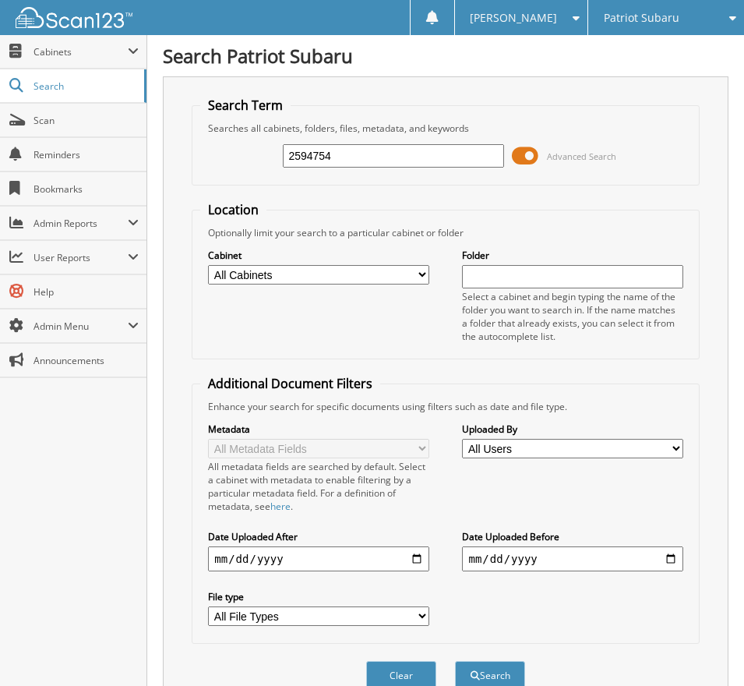
click at [534, 153] on span at bounding box center [525, 155] width 26 height 23
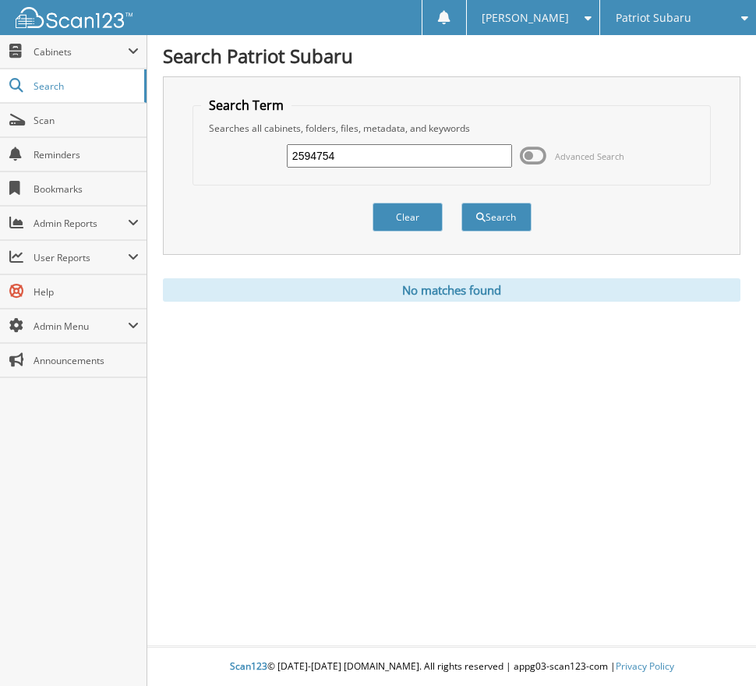
drag, startPoint x: 300, startPoint y: 158, endPoint x: 208, endPoint y: 158, distance: 91.9
click at [208, 158] on div "2594754 Advanced Search" at bounding box center [451, 156] width 501 height 42
type input "2596066"
click at [461, 203] on button "Search" at bounding box center [496, 217] width 70 height 29
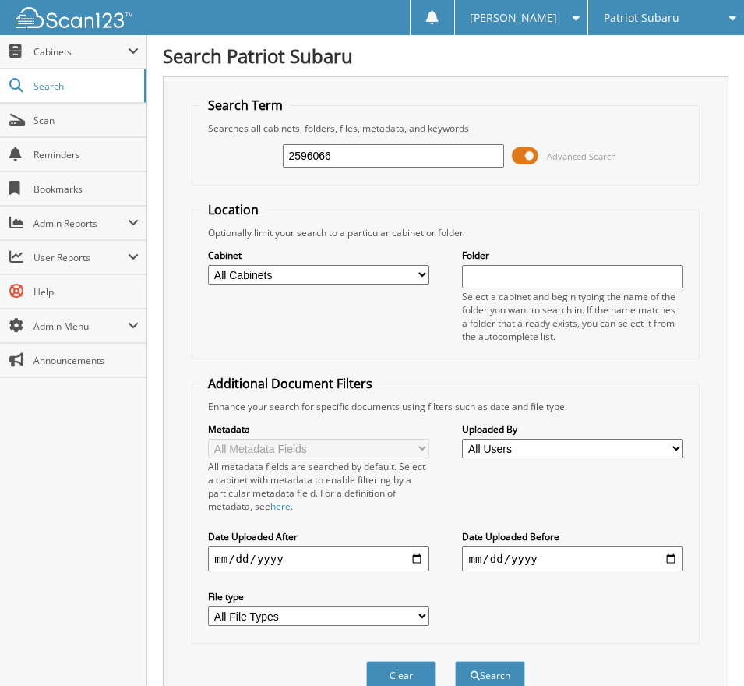
click at [533, 154] on span at bounding box center [525, 155] width 26 height 23
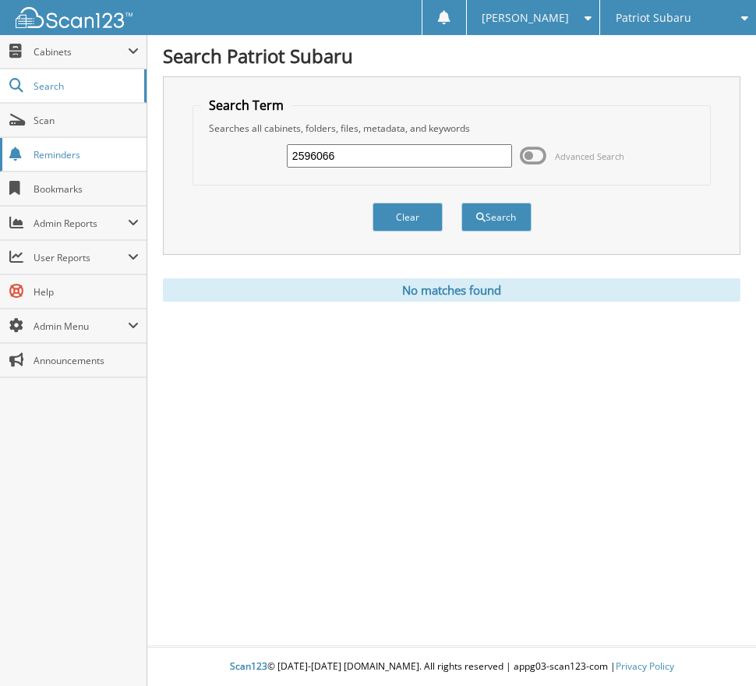
drag, startPoint x: 348, startPoint y: 154, endPoint x: 143, endPoint y: 146, distance: 205.1
click at [143, 146] on body "[PERSON_NAME] Settings Logout Patriot Subaru Patriot Acura Close" at bounding box center [378, 343] width 756 height 686
type input "2598453"
click at [461, 203] on button "Search" at bounding box center [496, 217] width 70 height 29
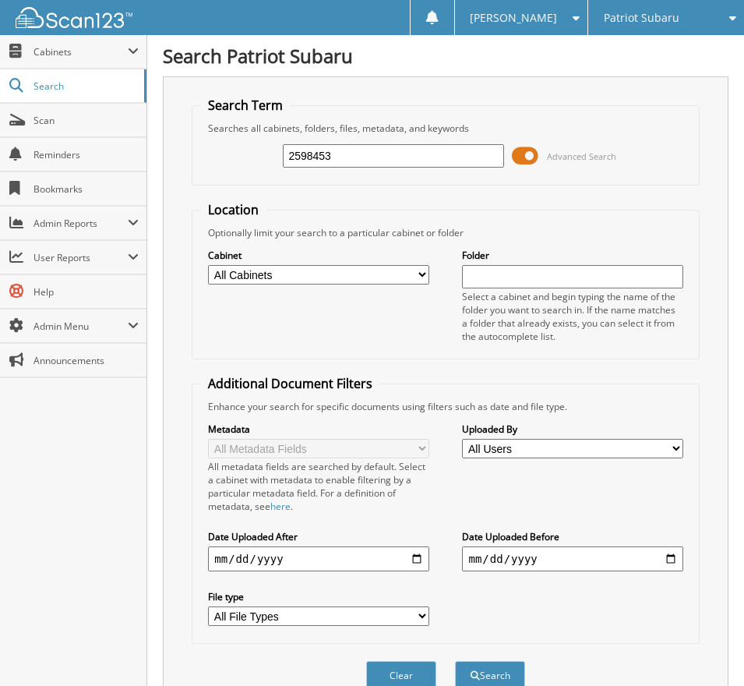
click at [524, 152] on span at bounding box center [525, 155] width 26 height 23
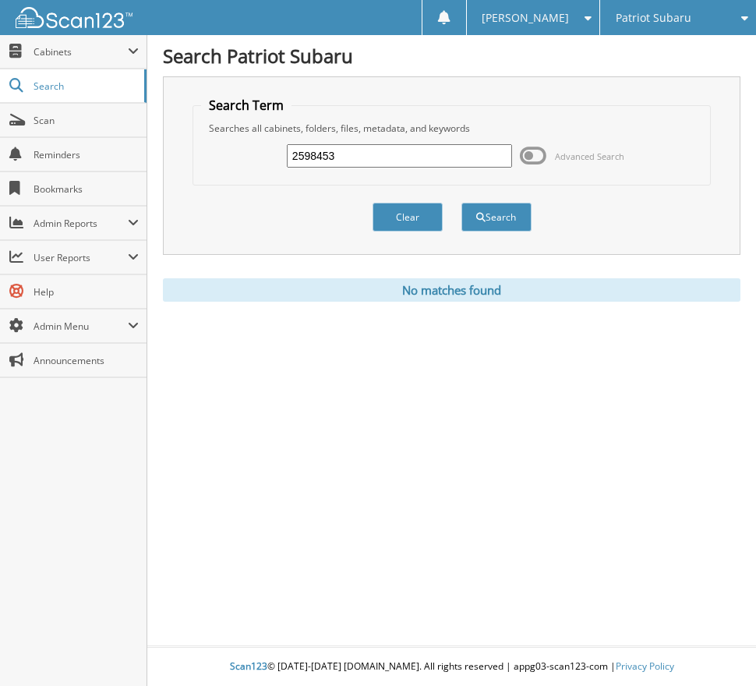
drag, startPoint x: 350, startPoint y: 153, endPoint x: 202, endPoint y: 157, distance: 148.1
click at [203, 157] on div "2598453 Advanced Search" at bounding box center [451, 156] width 501 height 42
type input "2598459"
click at [461, 203] on button "Search" at bounding box center [496, 217] width 70 height 29
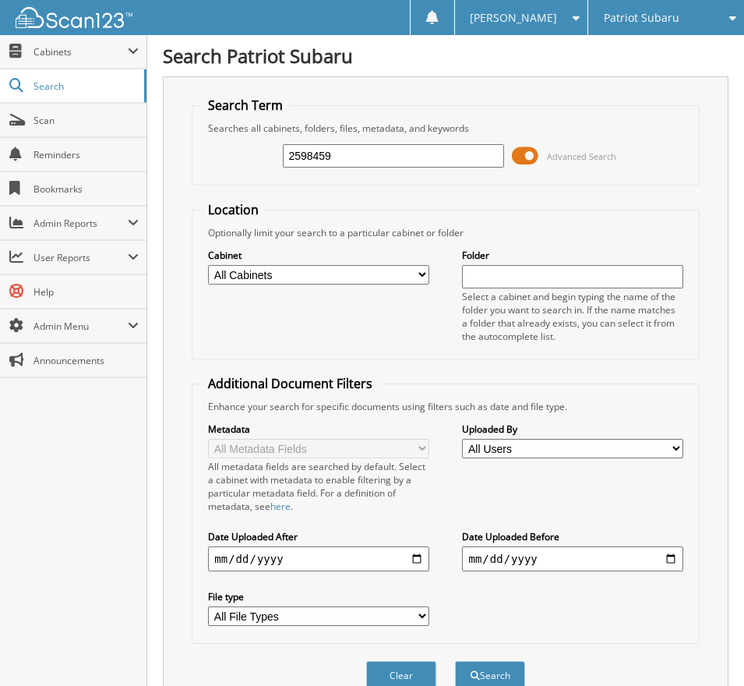
click at [532, 154] on span at bounding box center [525, 155] width 26 height 23
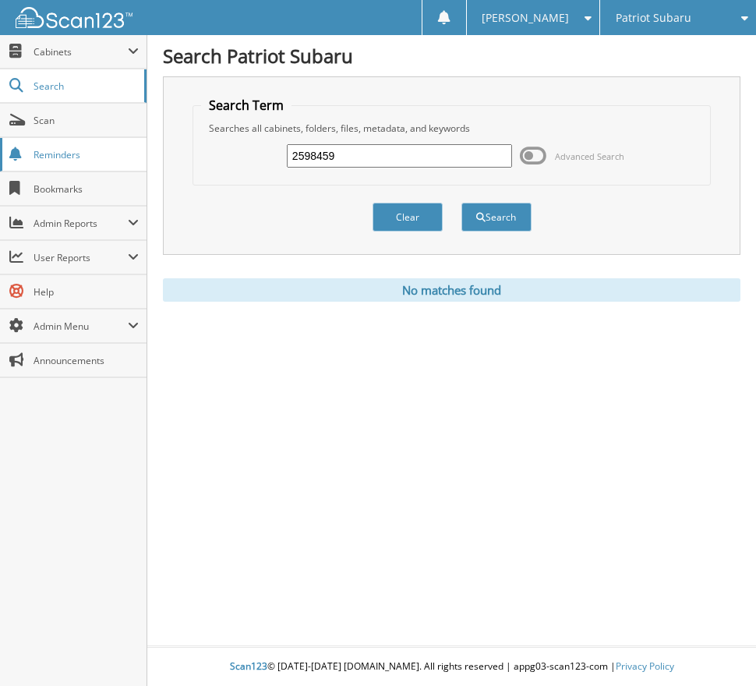
drag, startPoint x: 380, startPoint y: 154, endPoint x: 80, endPoint y: 170, distance: 300.4
click at [81, 170] on body "[PERSON_NAME] Settings Logout Patriot Subaru Patriot Acura Close" at bounding box center [378, 343] width 756 height 686
type input "2598822"
click at [461, 203] on button "Search" at bounding box center [496, 217] width 70 height 29
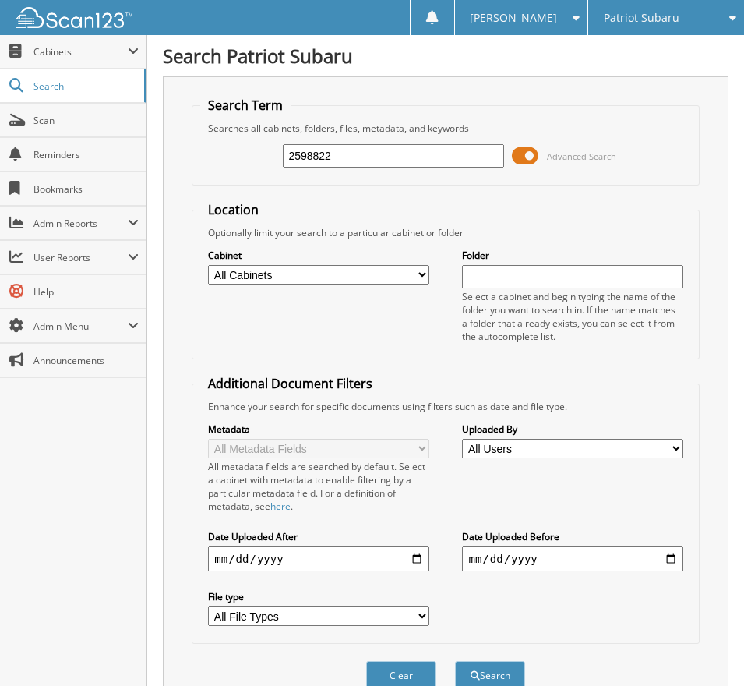
click at [526, 159] on span at bounding box center [525, 155] width 26 height 23
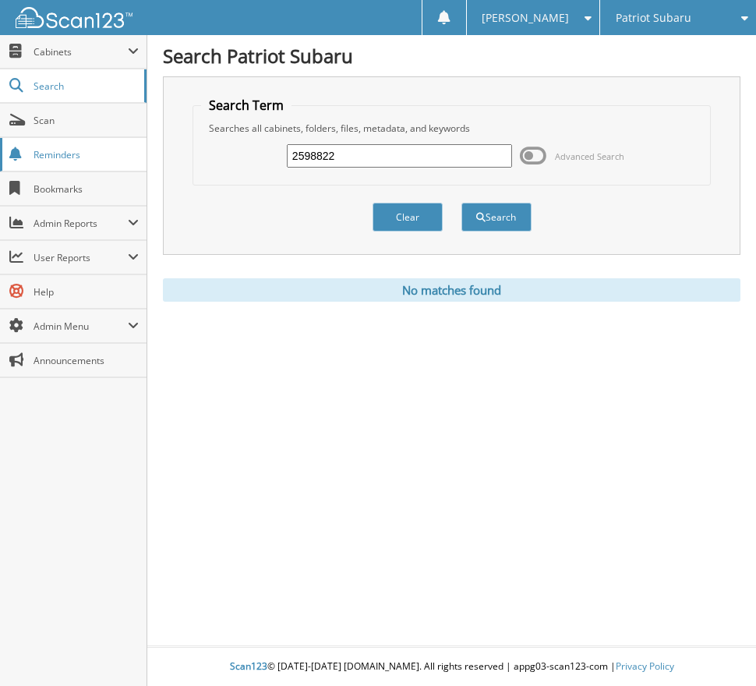
drag, startPoint x: 345, startPoint y: 156, endPoint x: 138, endPoint y: 159, distance: 207.3
click at [139, 159] on body "[PERSON_NAME] Settings Logout Patriot Subaru Patriot Acura Close" at bounding box center [378, 343] width 756 height 686
type input "2598824"
click at [461, 203] on button "Search" at bounding box center [496, 217] width 70 height 29
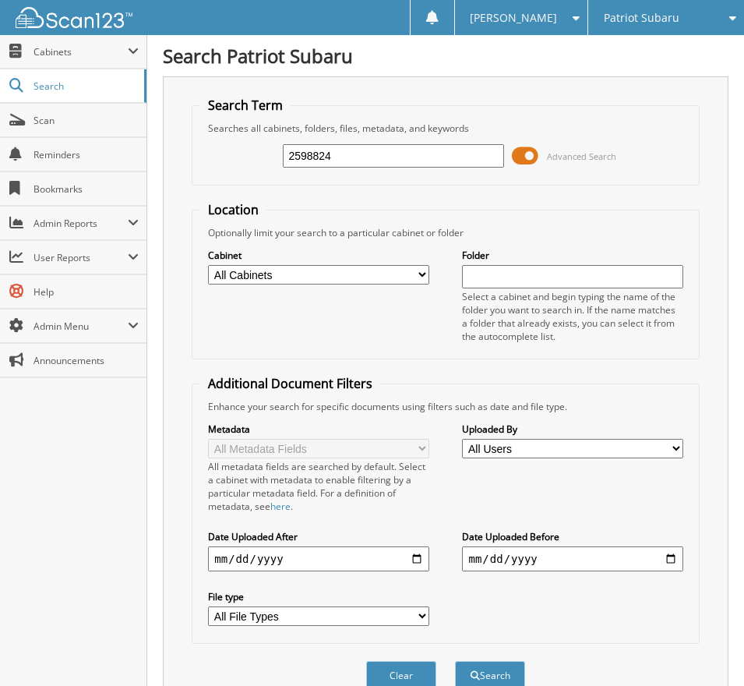
click at [533, 154] on span at bounding box center [525, 155] width 26 height 23
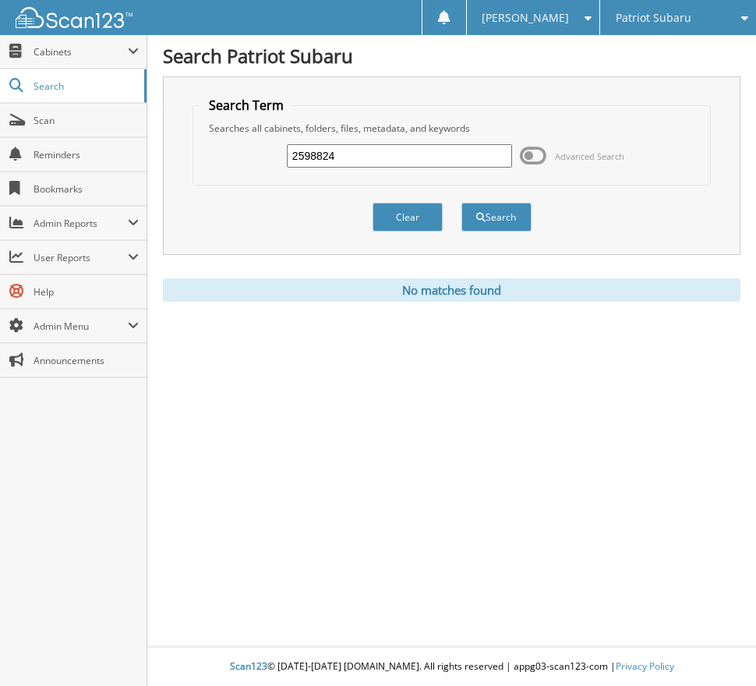
drag, startPoint x: 358, startPoint y: 143, endPoint x: 355, endPoint y: 158, distance: 16.1
click at [281, 150] on div "2598824 Advanced Search" at bounding box center [451, 156] width 501 height 42
drag, startPoint x: 356, startPoint y: 159, endPoint x: 134, endPoint y: 168, distance: 222.3
click at [134, 168] on body "[PERSON_NAME] Settings Logout Patriot Subaru Patriot Acura Close" at bounding box center [378, 343] width 756 height 686
type input "2598877"
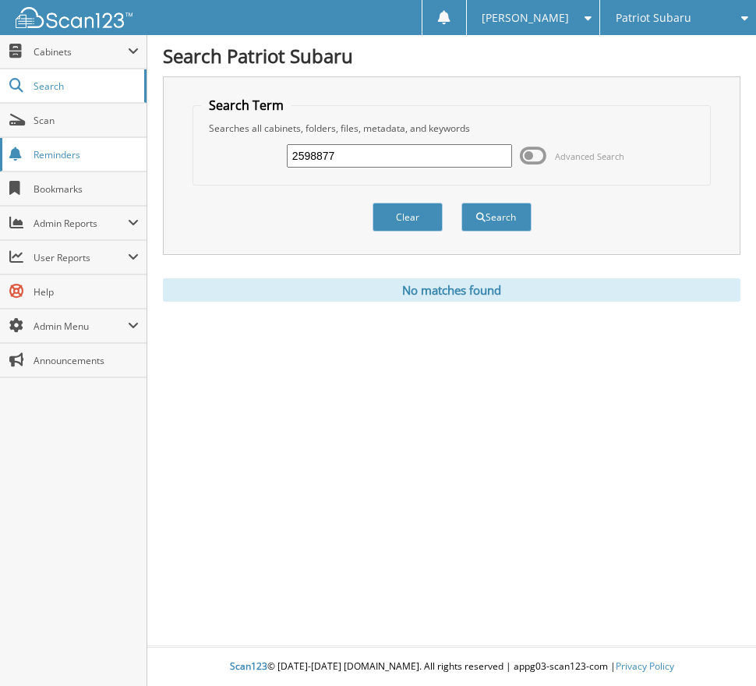
click at [461, 203] on button "Search" at bounding box center [496, 217] width 70 height 29
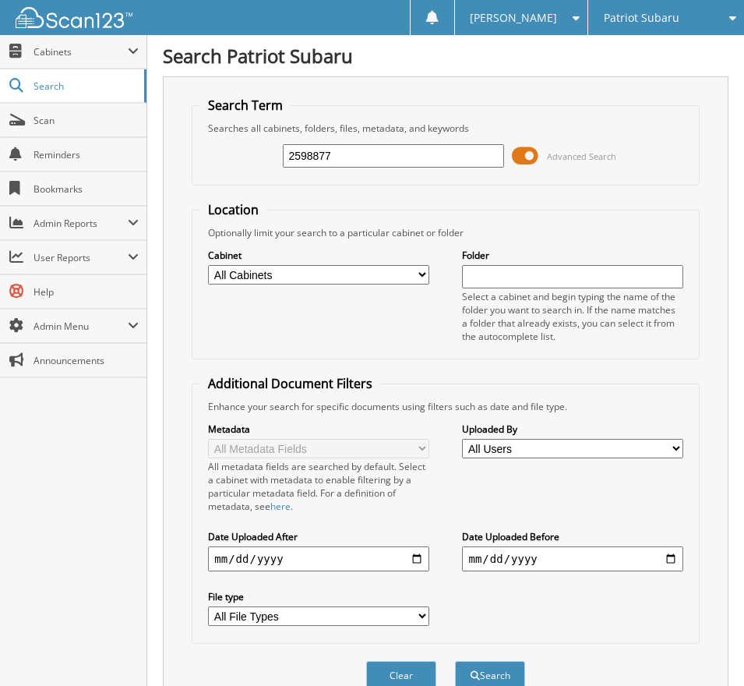
click at [529, 150] on span at bounding box center [525, 155] width 26 height 23
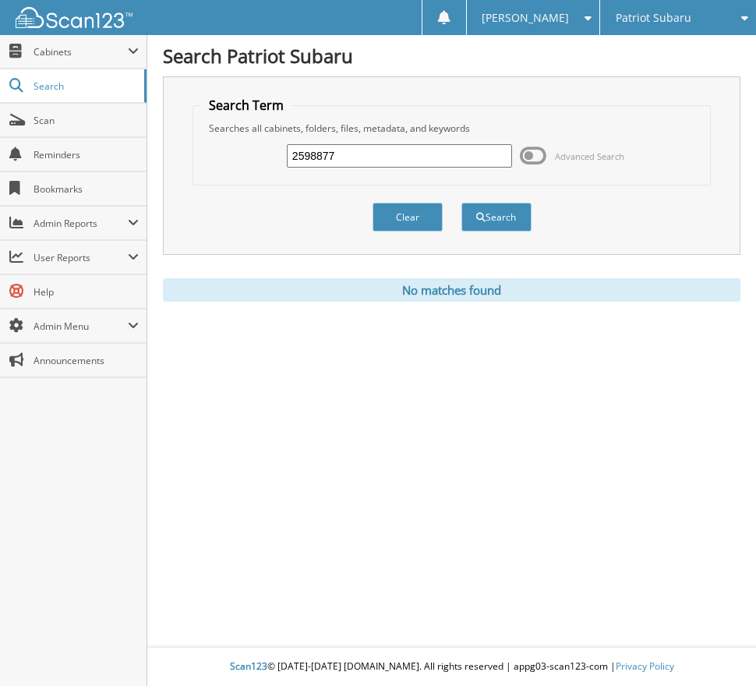
drag, startPoint x: 360, startPoint y: 155, endPoint x: 185, endPoint y: 156, distance: 174.5
click at [185, 156] on div "Search Term Searches all cabinets, folders, files, metadata, and keywords 25988…" at bounding box center [451, 165] width 577 height 178
type input "2599604"
click at [461, 203] on button "Search" at bounding box center [496, 217] width 70 height 29
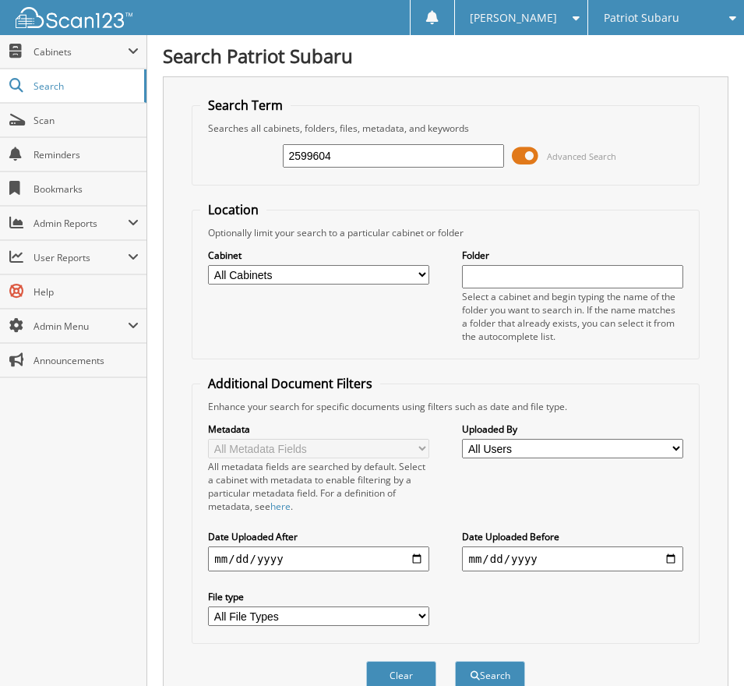
click at [530, 160] on span at bounding box center [525, 155] width 26 height 23
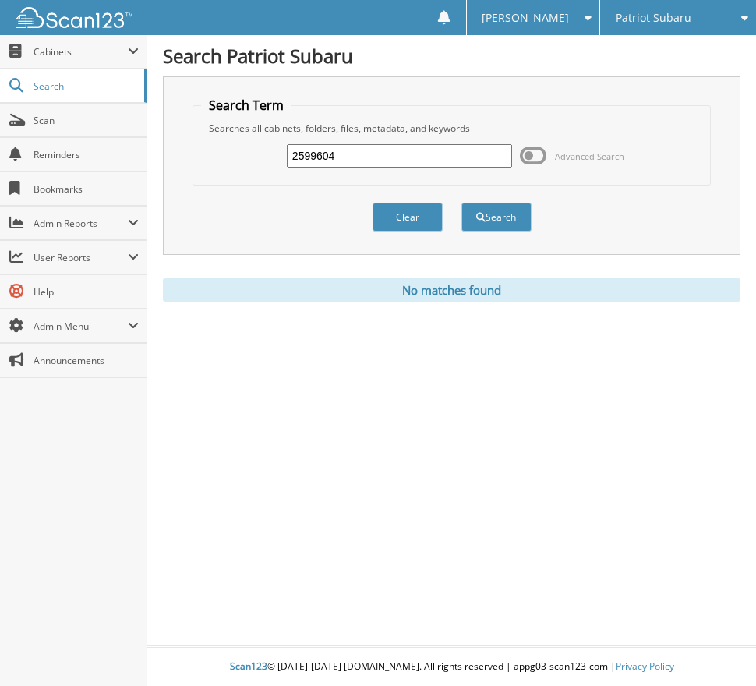
drag, startPoint x: 355, startPoint y: 155, endPoint x: 178, endPoint y: 139, distance: 177.6
click at [194, 139] on fieldset "Search Term Searches all cabinets, folders, files, metadata, and keywords 25996…" at bounding box center [451, 141] width 518 height 89
type input "2599834"
click at [461, 203] on button "Search" at bounding box center [496, 217] width 70 height 29
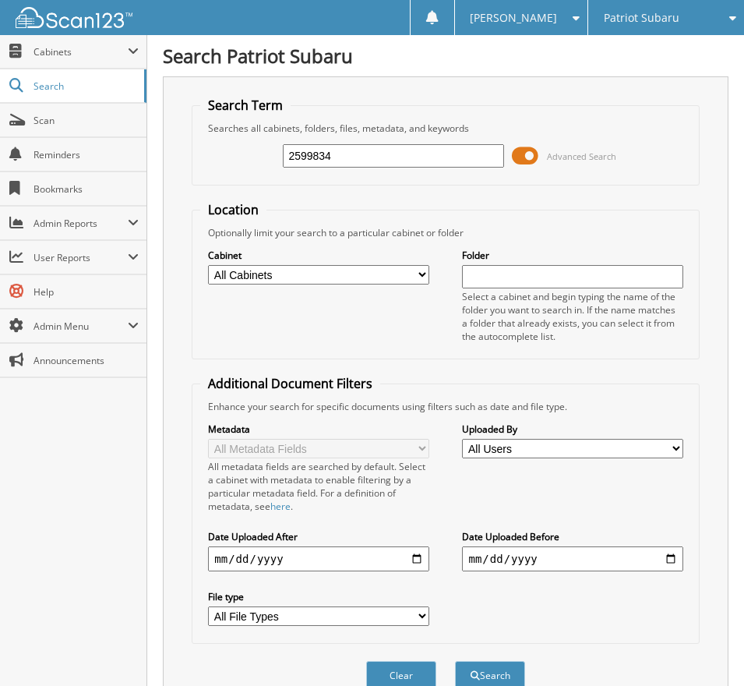
click at [529, 157] on span at bounding box center [525, 155] width 26 height 23
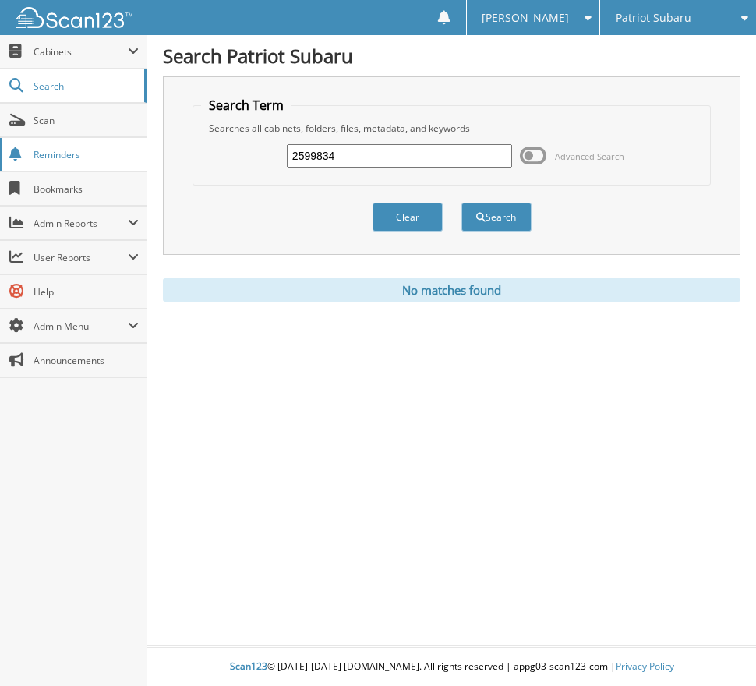
drag, startPoint x: 242, startPoint y: 153, endPoint x: 136, endPoint y: 153, distance: 106.0
click at [136, 153] on body "Tanya G. Settings Logout Patriot Subaru Patriot Acura Close" at bounding box center [378, 343] width 756 height 686
type input "2511384"
click at [461, 203] on button "Search" at bounding box center [496, 217] width 70 height 29
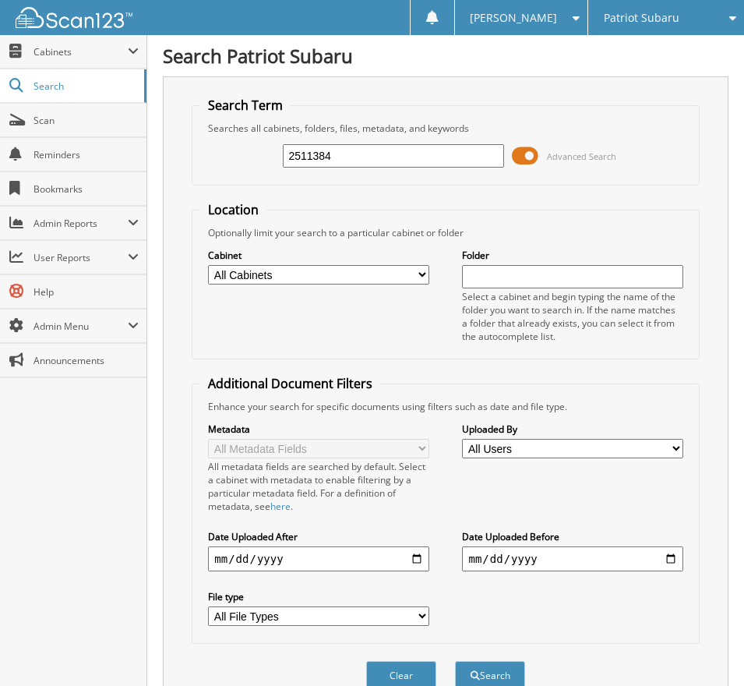
click at [525, 153] on span at bounding box center [525, 155] width 26 height 23
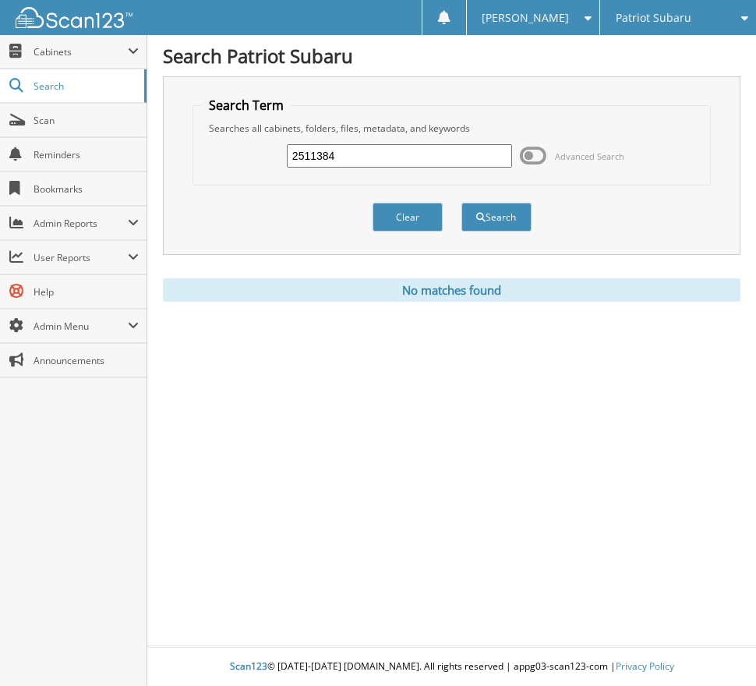
drag, startPoint x: 356, startPoint y: 159, endPoint x: 203, endPoint y: 169, distance: 153.1
click at [205, 169] on div "2511384 Advanced Search" at bounding box center [451, 156] width 501 height 42
type input "2511935"
click at [461, 203] on button "Search" at bounding box center [496, 217] width 70 height 29
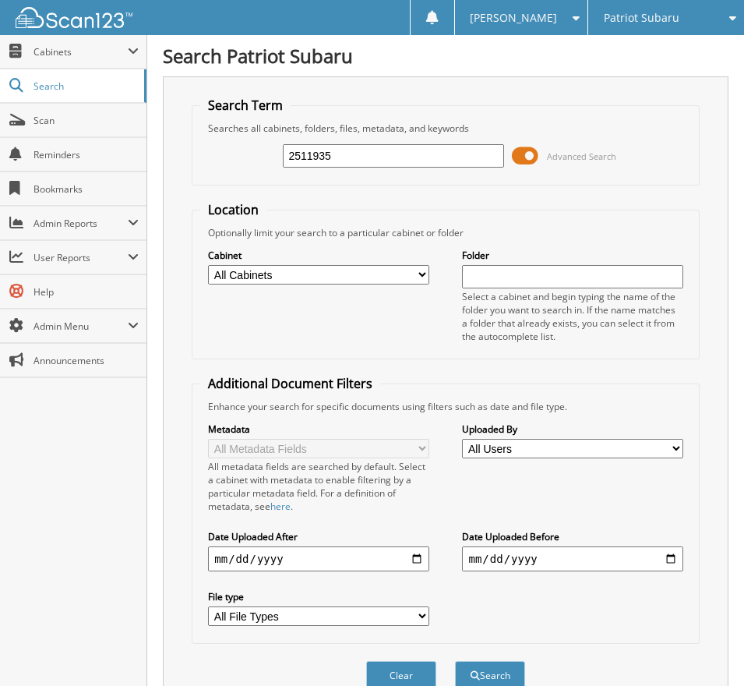
click at [531, 162] on span at bounding box center [525, 155] width 26 height 23
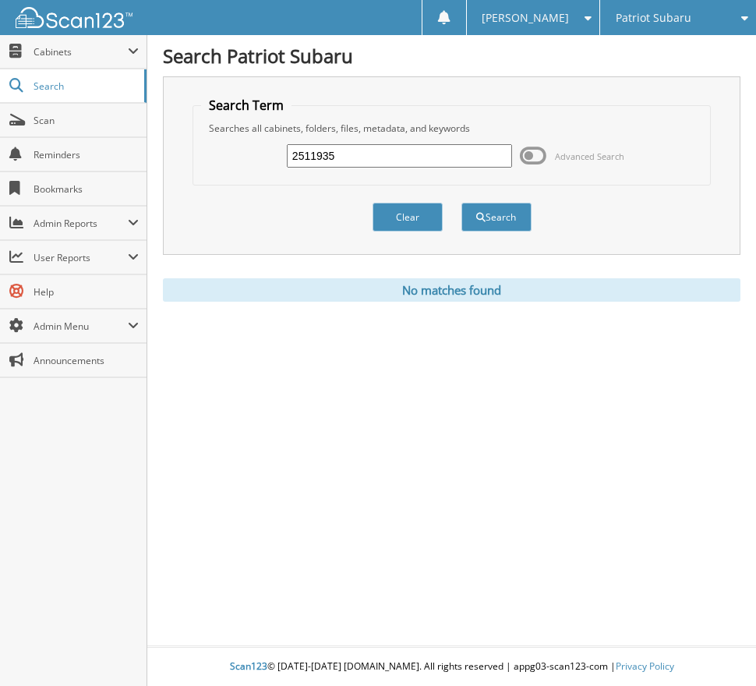
drag, startPoint x: 297, startPoint y: 144, endPoint x: 144, endPoint y: 137, distance: 152.9
click at [144, 137] on body "Tanya G. Settings Logout Patriot Subaru Patriot Acura Close" at bounding box center [378, 343] width 756 height 686
type input "2512518"
click at [461, 203] on button "Search" at bounding box center [496, 217] width 70 height 29
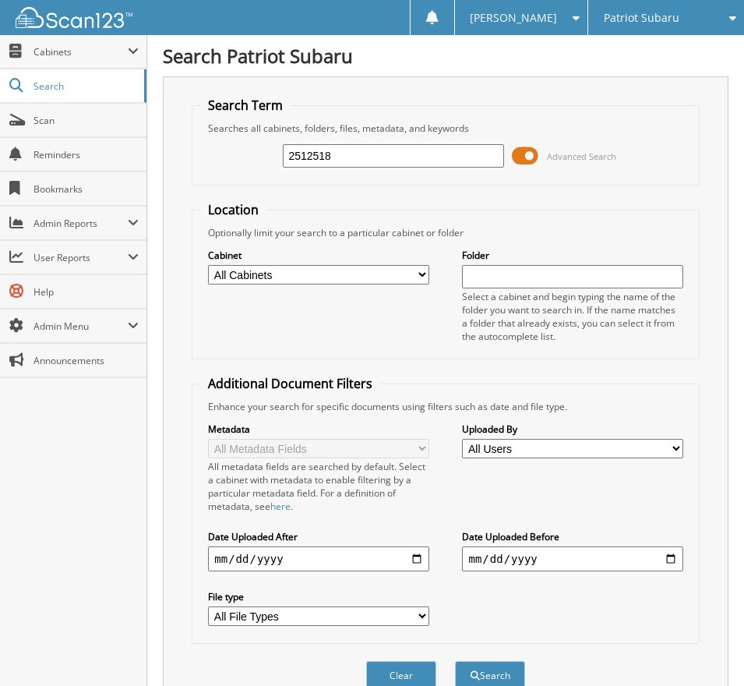
click at [530, 157] on span at bounding box center [525, 155] width 26 height 23
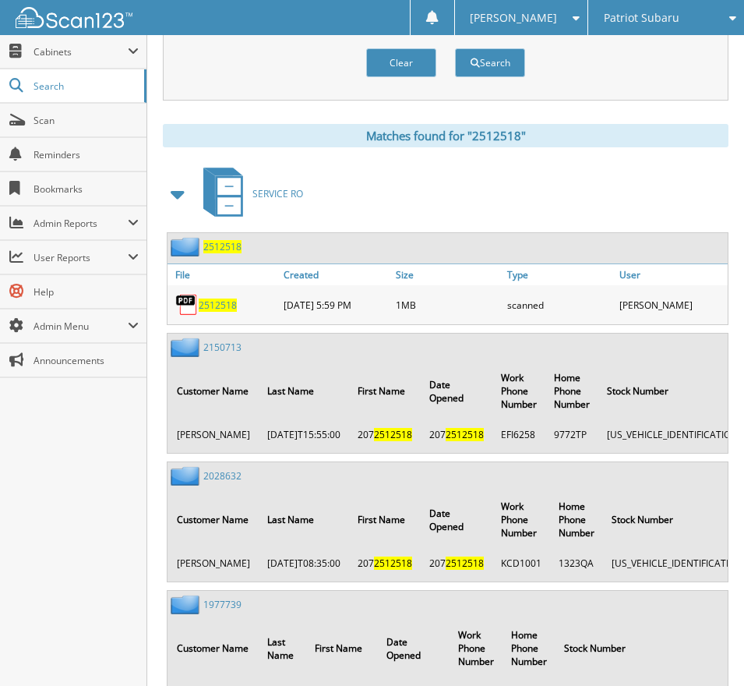
scroll to position [156, 0]
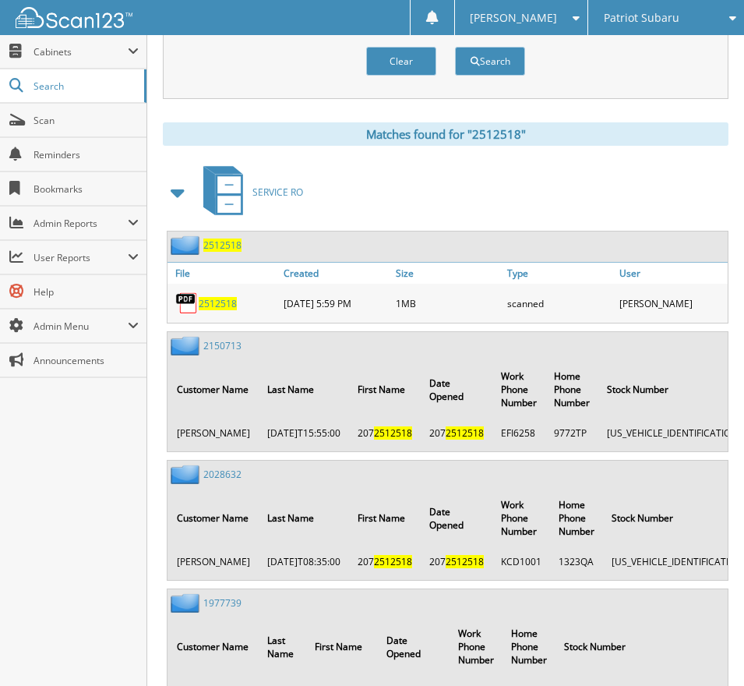
click at [220, 302] on span "2512518" at bounding box center [218, 303] width 38 height 13
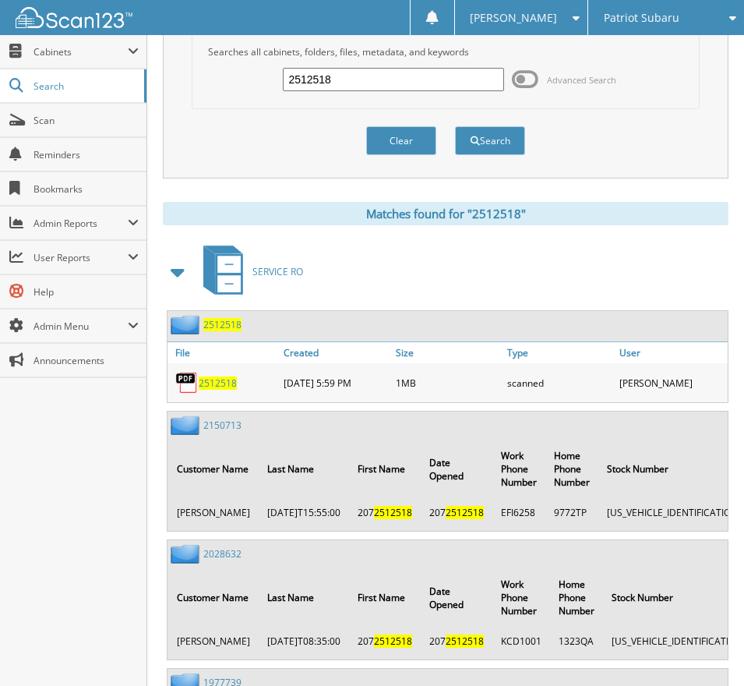
scroll to position [0, 0]
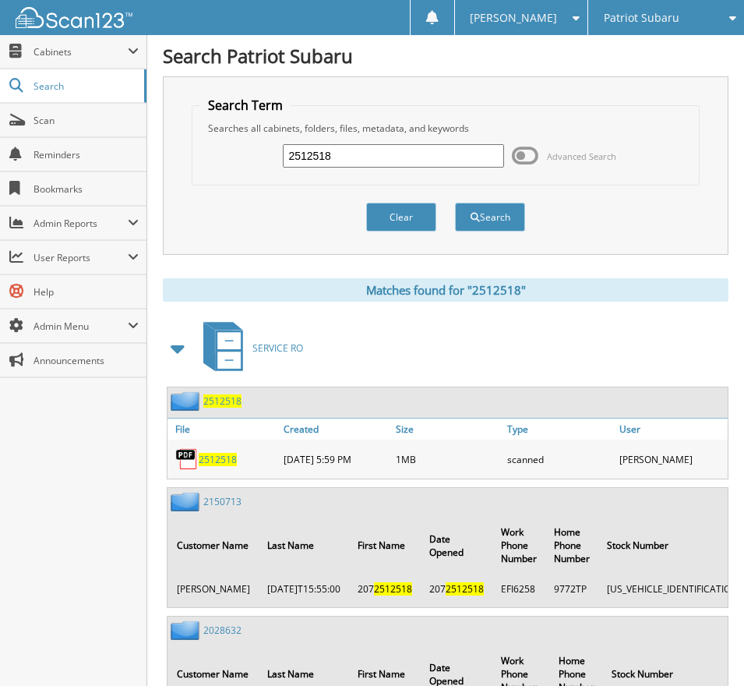
drag, startPoint x: 358, startPoint y: 165, endPoint x: 180, endPoint y: 165, distance: 177.7
click at [180, 164] on div "Search Term Searches all cabinets, folders, files, metadata, and keywords 25125…" at bounding box center [446, 165] width 566 height 178
type input "2512797"
click at [455, 203] on button "Search" at bounding box center [490, 217] width 70 height 29
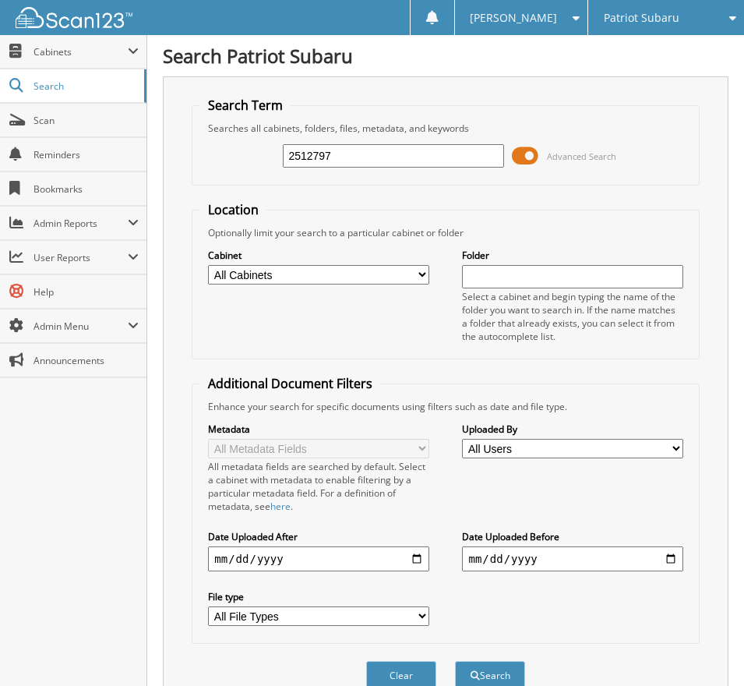
click at [528, 158] on span at bounding box center [525, 155] width 26 height 23
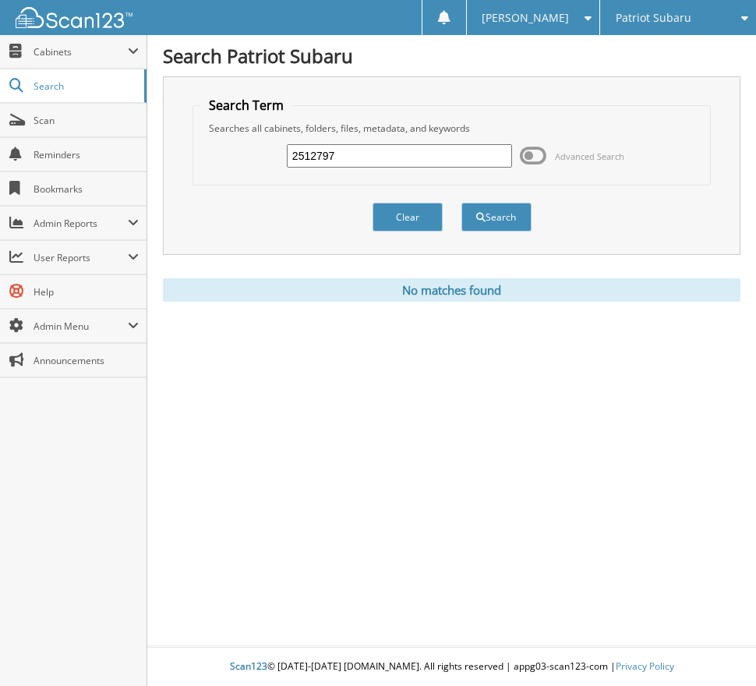
drag, startPoint x: 386, startPoint y: 148, endPoint x: 217, endPoint y: 146, distance: 169.1
click at [217, 146] on div "2512797 Advanced Search" at bounding box center [451, 156] width 501 height 42
type input "2512920"
click at [461, 203] on button "Search" at bounding box center [496, 217] width 70 height 29
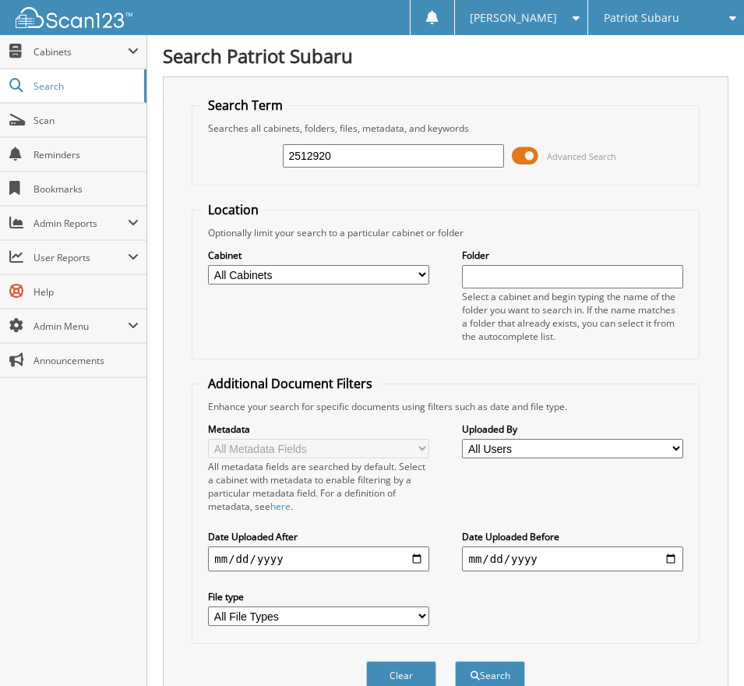
click at [530, 157] on span at bounding box center [525, 155] width 26 height 23
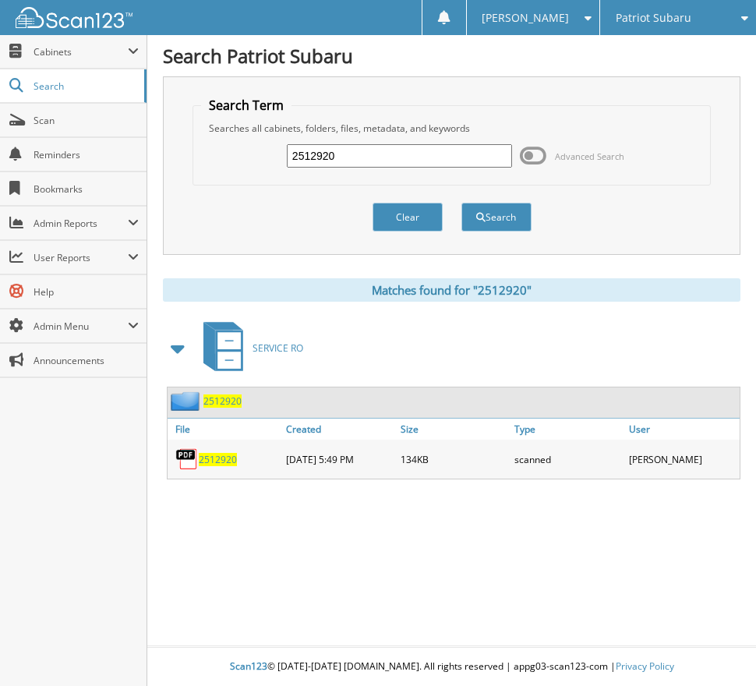
drag, startPoint x: 342, startPoint y: 157, endPoint x: 228, endPoint y: 151, distance: 113.9
click at [228, 151] on div "2512920 Advanced Search" at bounding box center [451, 156] width 501 height 42
type input "2512960"
click at [461, 203] on button "Search" at bounding box center [496, 217] width 70 height 29
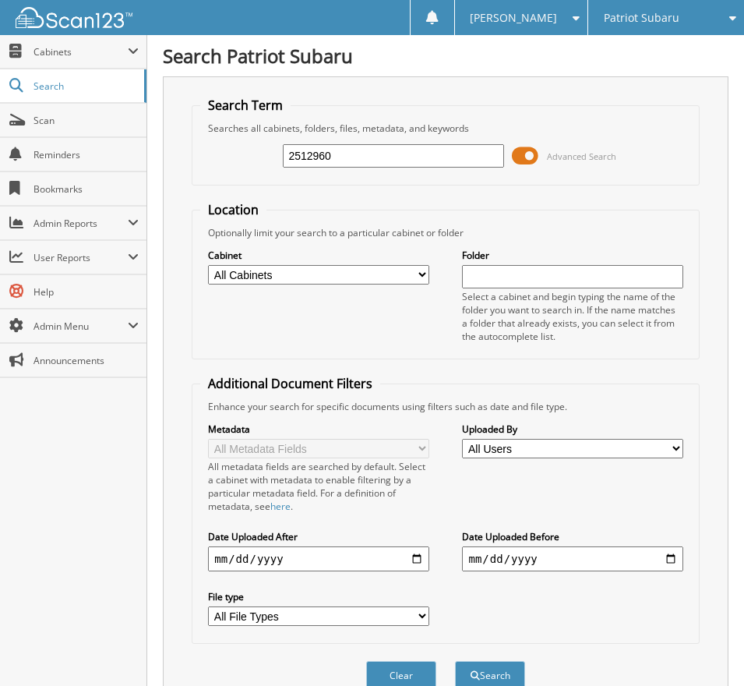
click at [531, 158] on span at bounding box center [525, 155] width 26 height 23
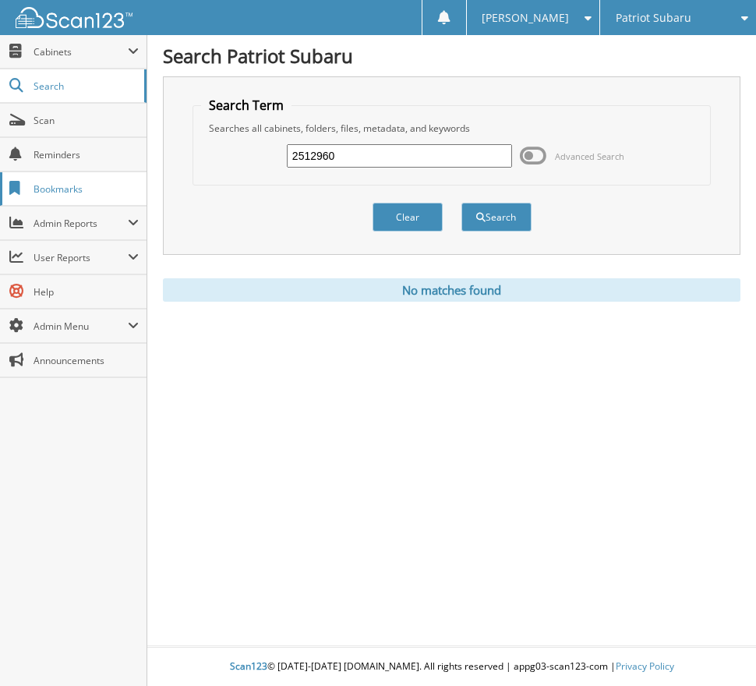
drag, startPoint x: 394, startPoint y: 167, endPoint x: 123, endPoint y: 172, distance: 271.2
click at [123, 172] on body "[PERSON_NAME] Settings Logout Patriot Subaru Patriot Acura Close" at bounding box center [378, 343] width 756 height 686
type input "2513099"
click at [461, 203] on button "Search" at bounding box center [496, 217] width 70 height 29
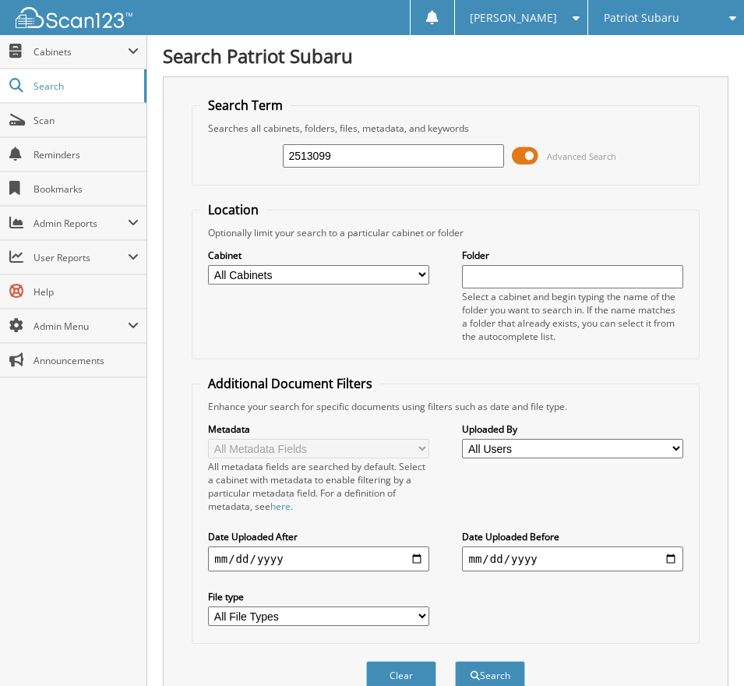
click at [529, 157] on span at bounding box center [525, 155] width 26 height 23
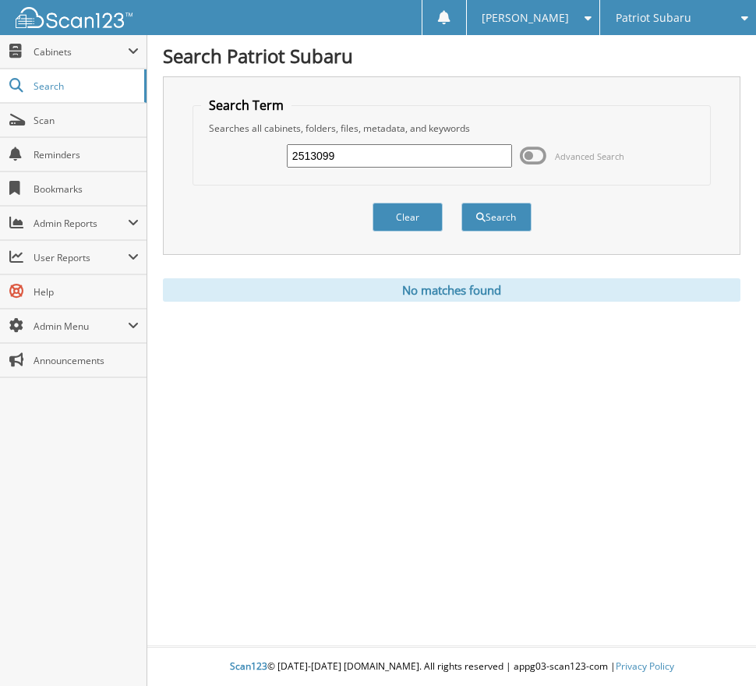
drag, startPoint x: 219, startPoint y: 159, endPoint x: 151, endPoint y: 159, distance: 67.8
click at [152, 159] on div "Search Patriot Subaru Search Term Searches all cabinets, folders, files, metada…" at bounding box center [451, 343] width 609 height 686
type input "2593890"
click at [461, 203] on button "Search" at bounding box center [496, 217] width 70 height 29
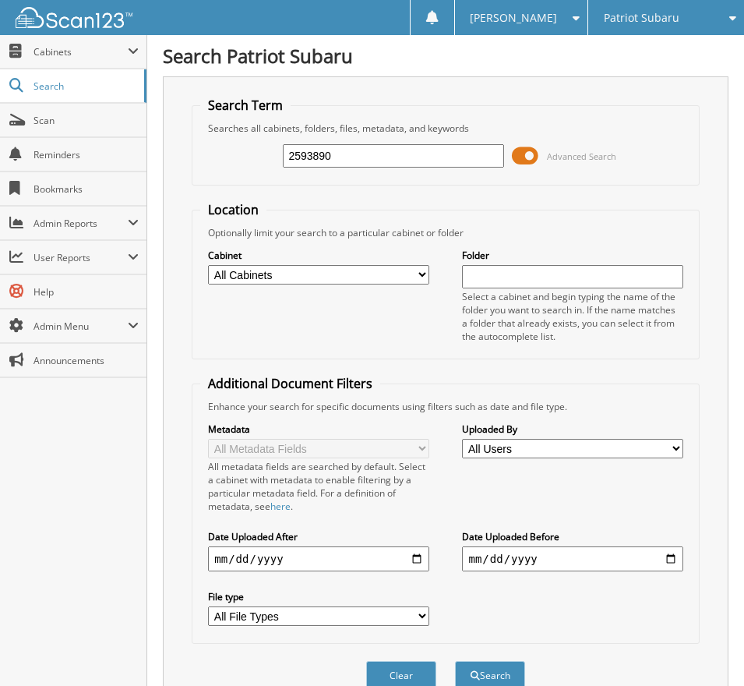
click at [524, 158] on span at bounding box center [525, 155] width 26 height 23
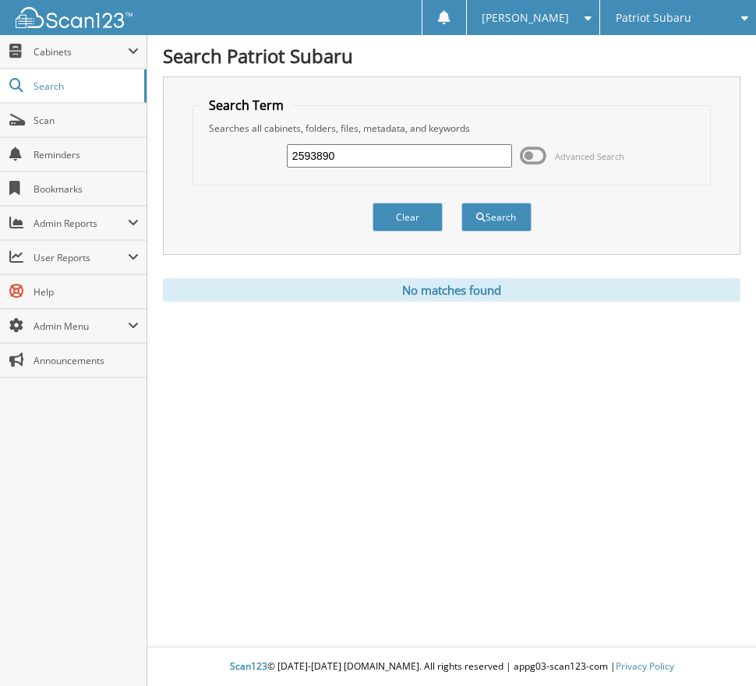
drag, startPoint x: 186, startPoint y: 157, endPoint x: 151, endPoint y: 157, distance: 35.1
click at [154, 157] on div "Search Patriot Subaru Search Term Searches all cabinets, folders, files, metada…" at bounding box center [451, 343] width 609 height 686
type input "2594754"
click at [461, 203] on button "Search" at bounding box center [496, 217] width 70 height 29
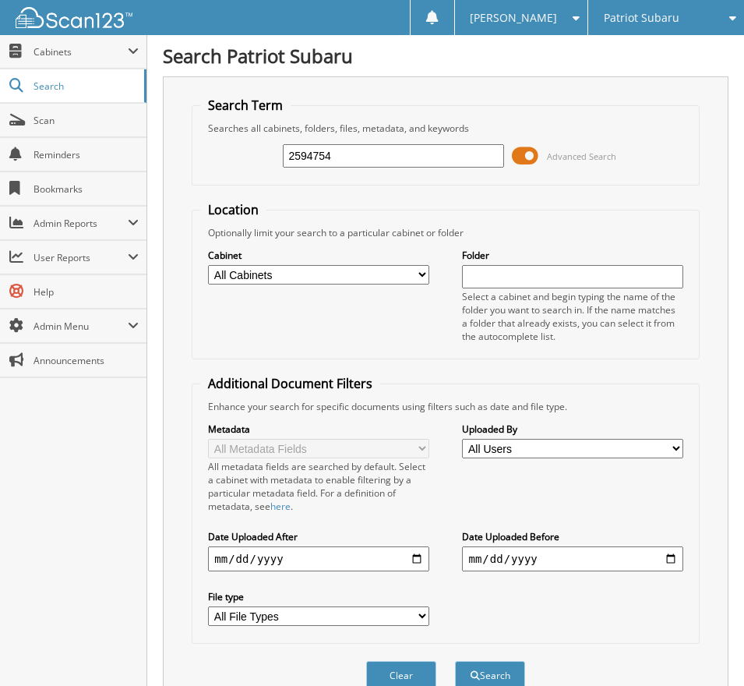
click at [529, 157] on span at bounding box center [525, 155] width 26 height 23
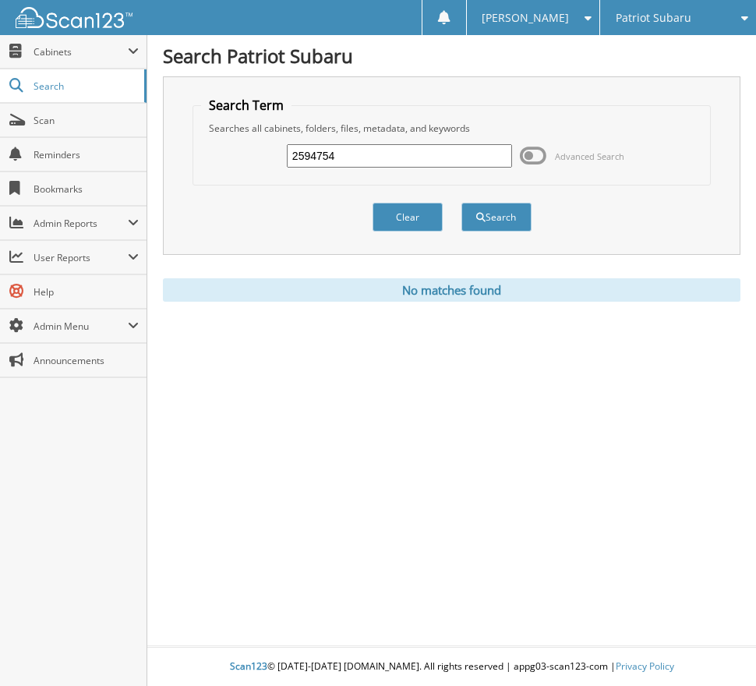
drag, startPoint x: 353, startPoint y: 156, endPoint x: 157, endPoint y: 154, distance: 195.6
click at [157, 154] on div "Search Patriot Subaru Search Term Searches all cabinets, folders, files, metada…" at bounding box center [451, 343] width 609 height 686
type input "2596063"
click at [461, 203] on button "Search" at bounding box center [496, 217] width 70 height 29
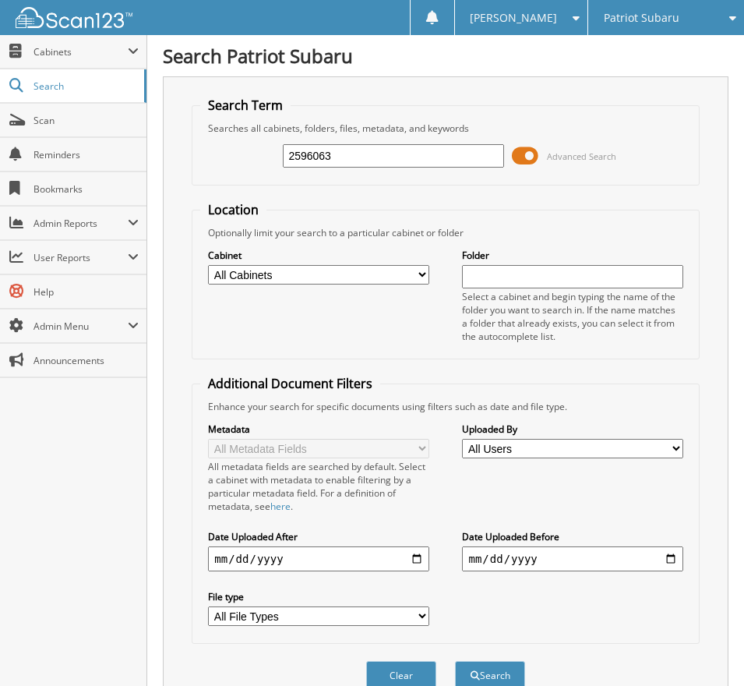
click at [524, 154] on span at bounding box center [525, 155] width 26 height 23
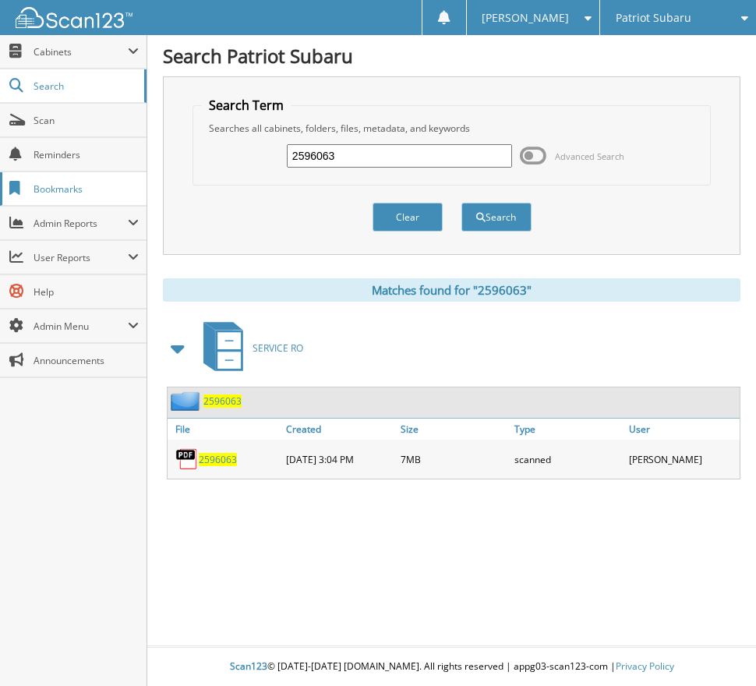
drag, startPoint x: 348, startPoint y: 157, endPoint x: 68, endPoint y: 185, distance: 281.1
click at [122, 181] on body "[PERSON_NAME] Settings Logout Patriot Subaru Patriot Acura Close" at bounding box center [378, 343] width 756 height 686
type input "2596066"
click at [461, 203] on button "Search" at bounding box center [496, 217] width 70 height 29
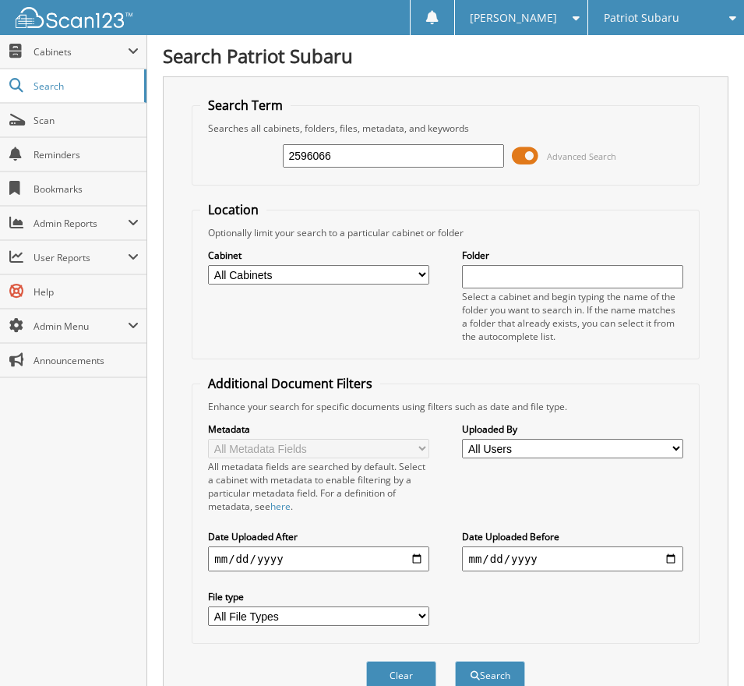
click at [537, 154] on span at bounding box center [525, 155] width 26 height 23
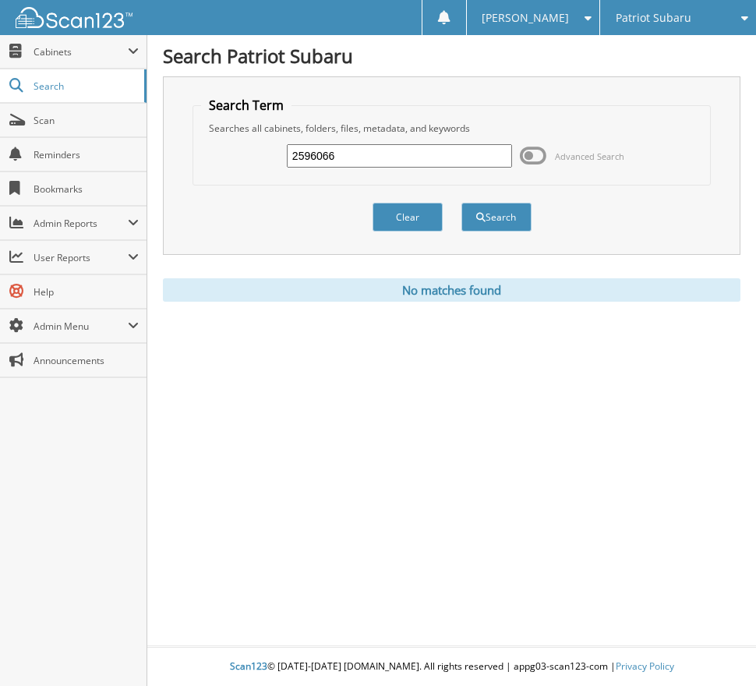
drag, startPoint x: 370, startPoint y: 157, endPoint x: 161, endPoint y: 157, distance: 209.6
click at [161, 157] on div "Search Patriot Subaru Search Term Searches all cabinets, folders, files, metada…" at bounding box center [451, 343] width 609 height 686
type input "2598453"
click at [461, 203] on button "Search" at bounding box center [496, 217] width 70 height 29
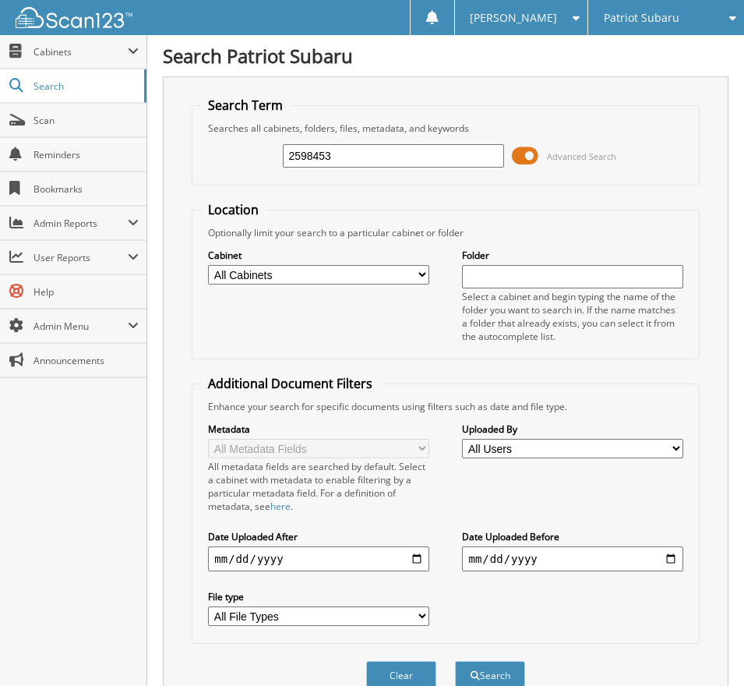
click at [525, 157] on span at bounding box center [525, 155] width 26 height 23
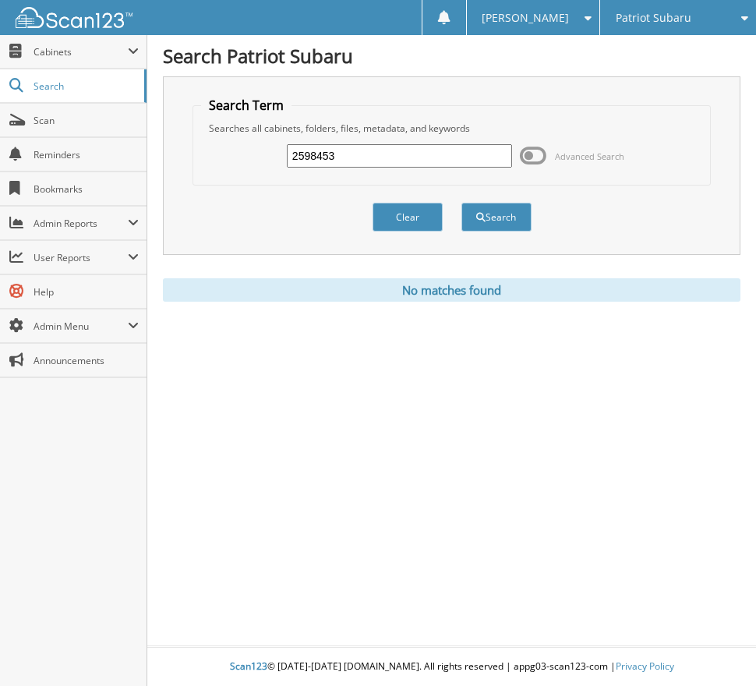
drag, startPoint x: 403, startPoint y: 154, endPoint x: 210, endPoint y: 154, distance: 193.2
click at [210, 154] on div "2598453 Advanced Search" at bounding box center [451, 156] width 501 height 42
type input "25948459"
click at [461, 203] on button "Search" at bounding box center [496, 217] width 70 height 29
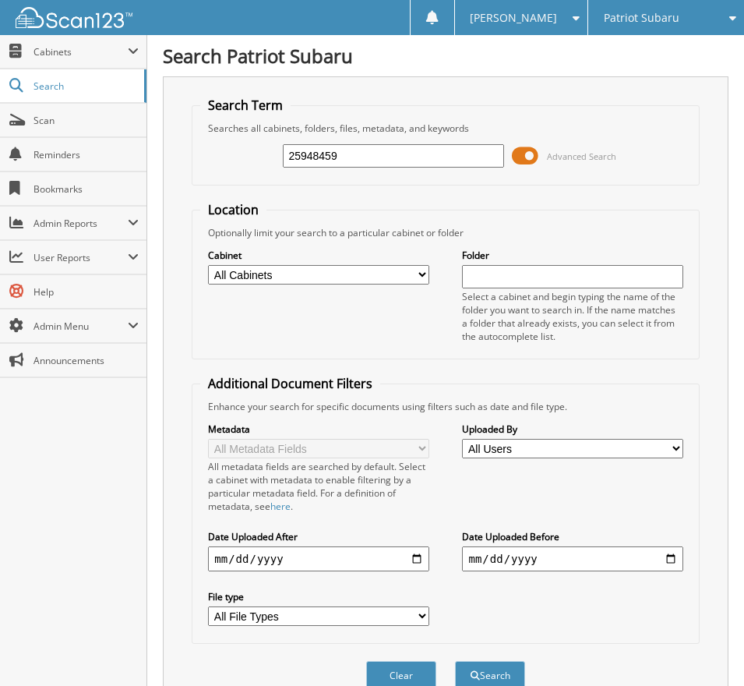
drag, startPoint x: 348, startPoint y: 162, endPoint x: 229, endPoint y: 149, distance: 120.0
click at [229, 149] on div "25948459 Advanced Search" at bounding box center [445, 156] width 490 height 42
type input "2598459"
click at [455, 661] on button "Search" at bounding box center [490, 675] width 70 height 29
click at [525, 157] on span at bounding box center [525, 155] width 26 height 23
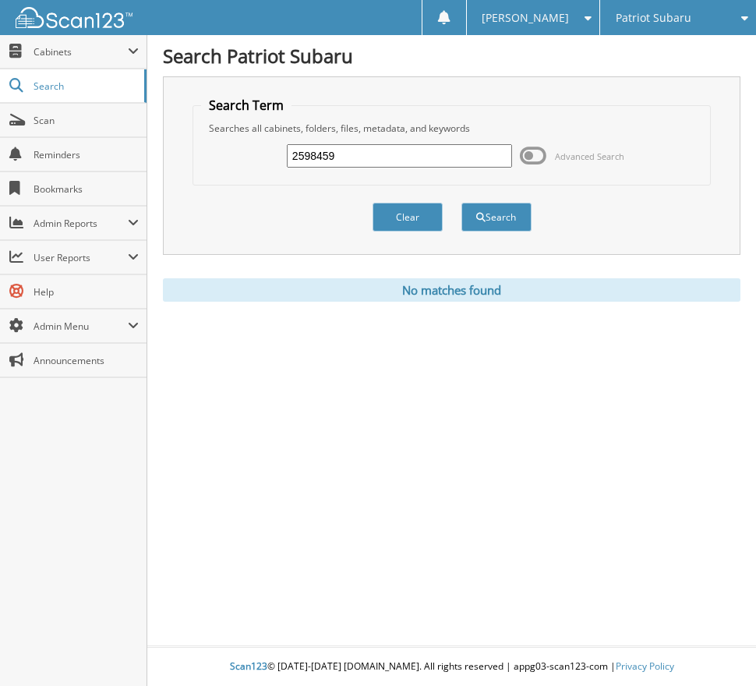
drag, startPoint x: 282, startPoint y: 146, endPoint x: 248, endPoint y: 146, distance: 34.3
click at [248, 146] on div "2598459 Advanced Search" at bounding box center [451, 156] width 501 height 42
type input "2598822"
click at [461, 203] on button "Search" at bounding box center [496, 217] width 70 height 29
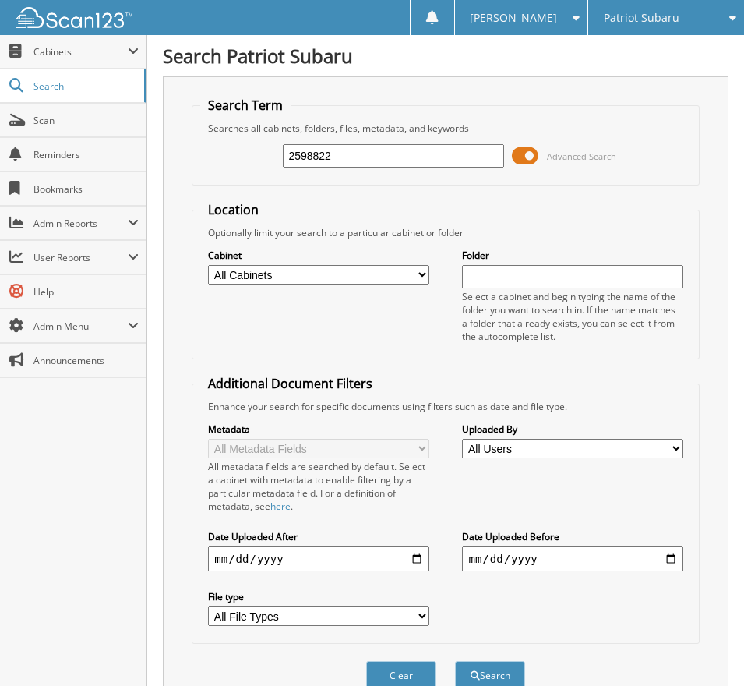
click at [525, 153] on span at bounding box center [525, 155] width 26 height 23
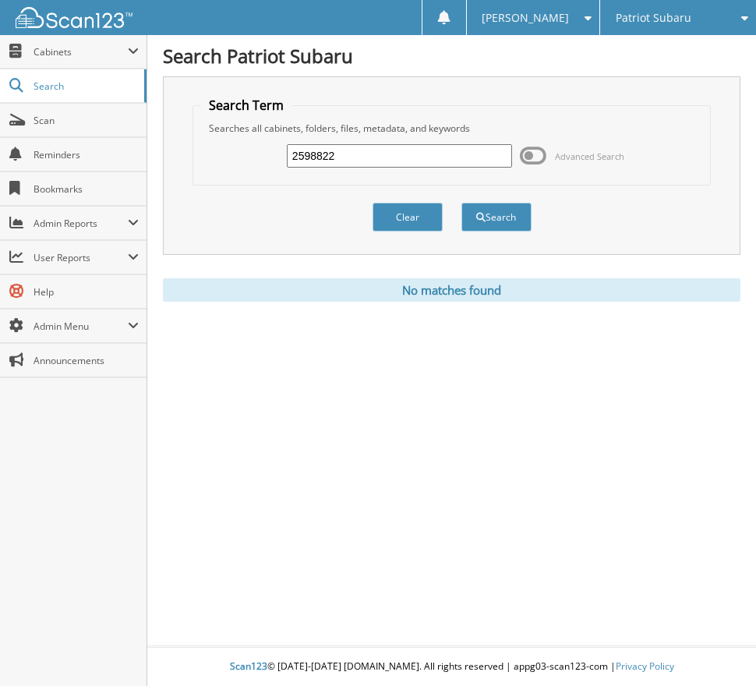
drag, startPoint x: 370, startPoint y: 147, endPoint x: 172, endPoint y: 147, distance: 197.9
click at [173, 147] on div "Search Term Searches all cabinets, folders, files, metadata, and keywords 25988…" at bounding box center [451, 165] width 577 height 178
type input "2598824"
click at [461, 203] on button "Search" at bounding box center [496, 217] width 70 height 29
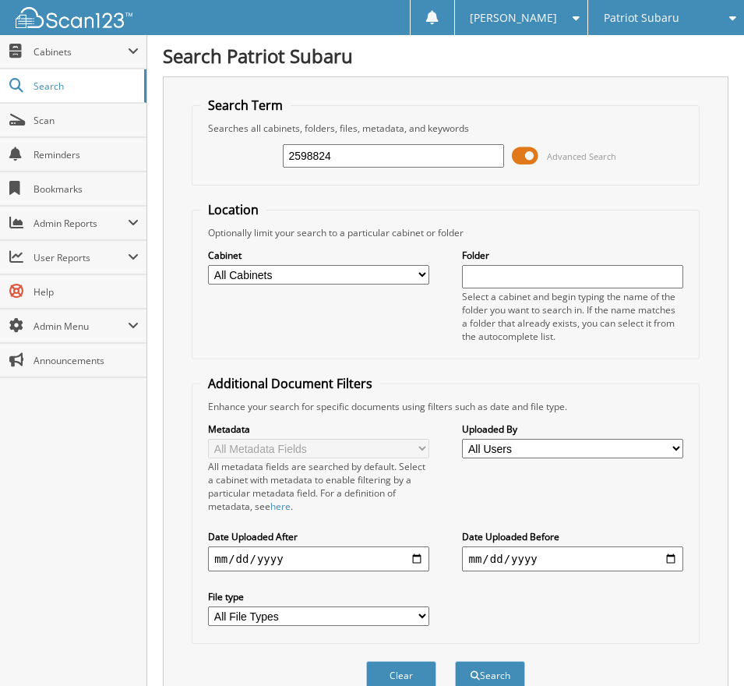
click at [534, 161] on span at bounding box center [525, 155] width 26 height 23
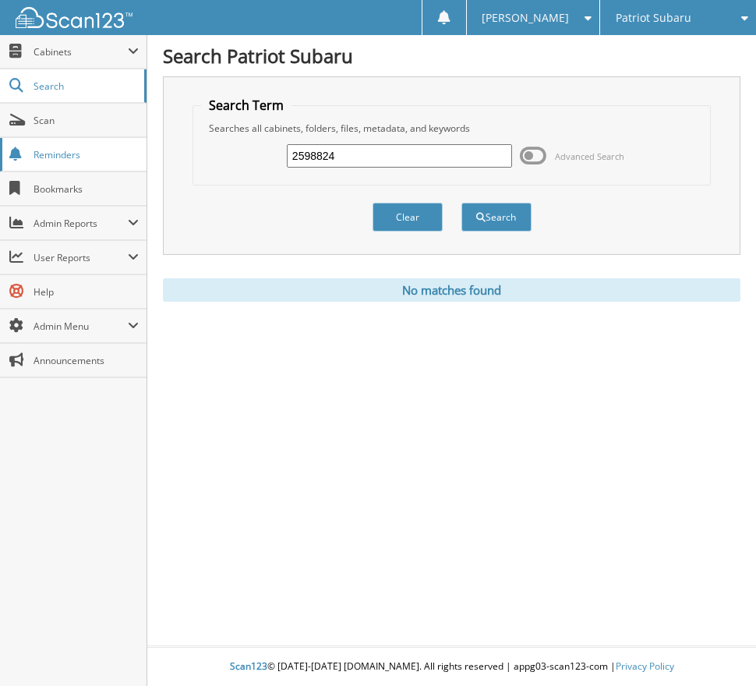
drag, startPoint x: 192, startPoint y: 154, endPoint x: 132, endPoint y: 154, distance: 59.2
click at [132, 154] on body "Tanya G. Settings Logout Patriot Subaru Patriot Acura Close" at bounding box center [378, 343] width 756 height 686
type input "2598877"
click at [461, 203] on button "Search" at bounding box center [496, 217] width 70 height 29
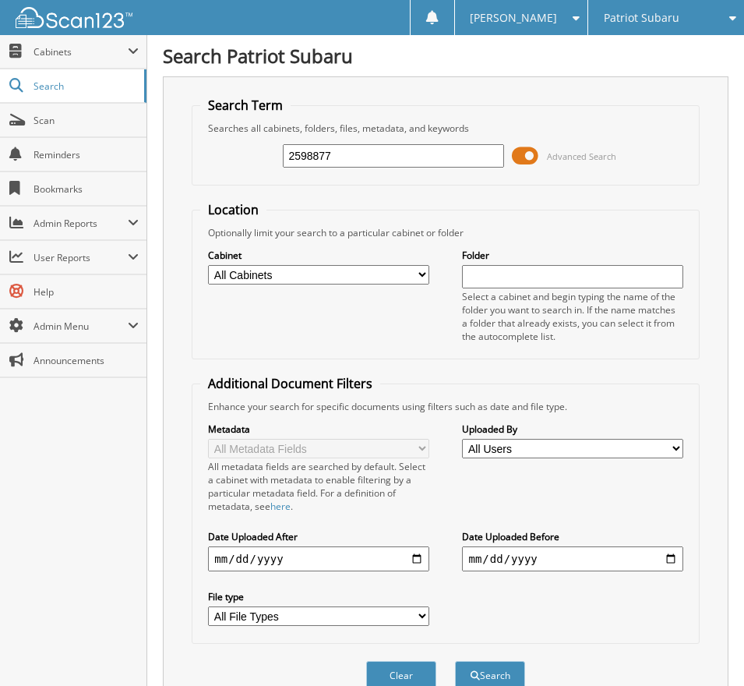
click at [521, 159] on span at bounding box center [525, 155] width 26 height 23
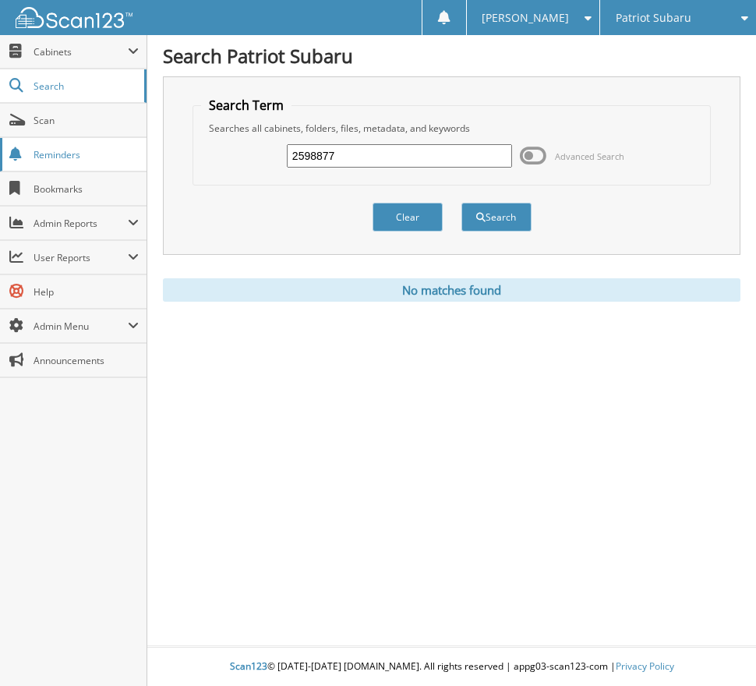
drag, startPoint x: 384, startPoint y: 155, endPoint x: 142, endPoint y: 155, distance: 242.3
click at [143, 155] on body "[PERSON_NAME] Settings Logout Patriot Subaru Patriot Acura Close" at bounding box center [378, 343] width 756 height 686
type input "2599604"
click at [461, 203] on button "Search" at bounding box center [496, 217] width 70 height 29
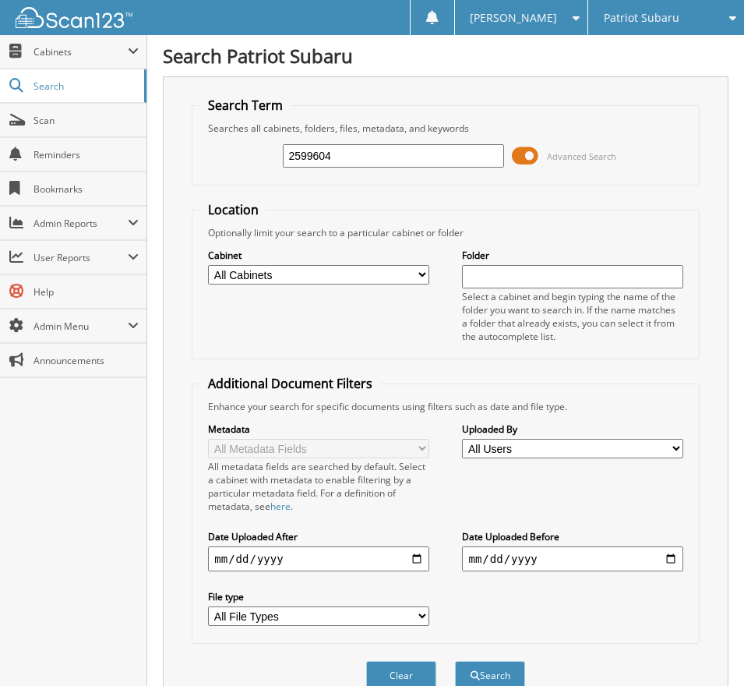
click at [531, 158] on span at bounding box center [525, 155] width 26 height 23
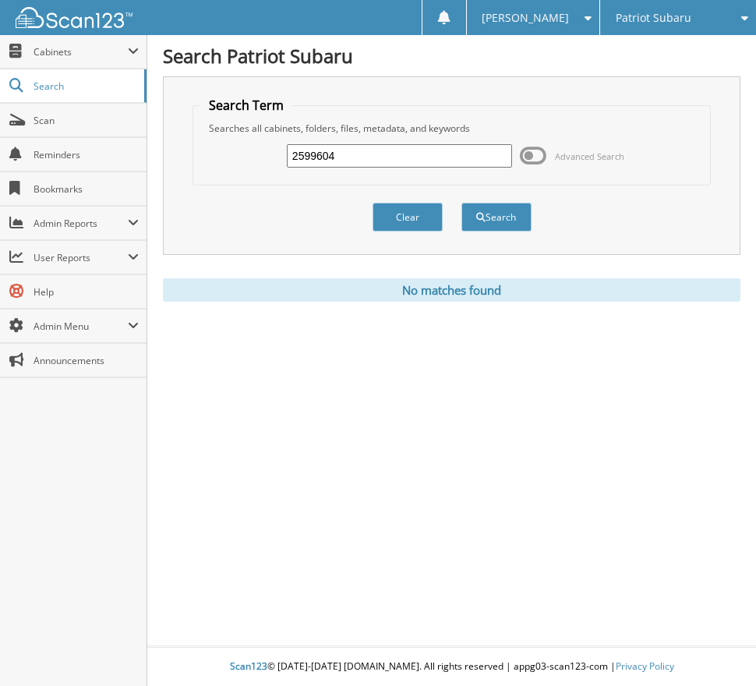
drag, startPoint x: 346, startPoint y: 156, endPoint x: 195, endPoint y: 157, distance: 151.2
click at [195, 157] on fieldset "Search Term Searches all cabinets, folders, files, metadata, and keywords 25996…" at bounding box center [451, 141] width 518 height 89
type input "2510058"
click at [461, 203] on button "Search" at bounding box center [496, 217] width 70 height 29
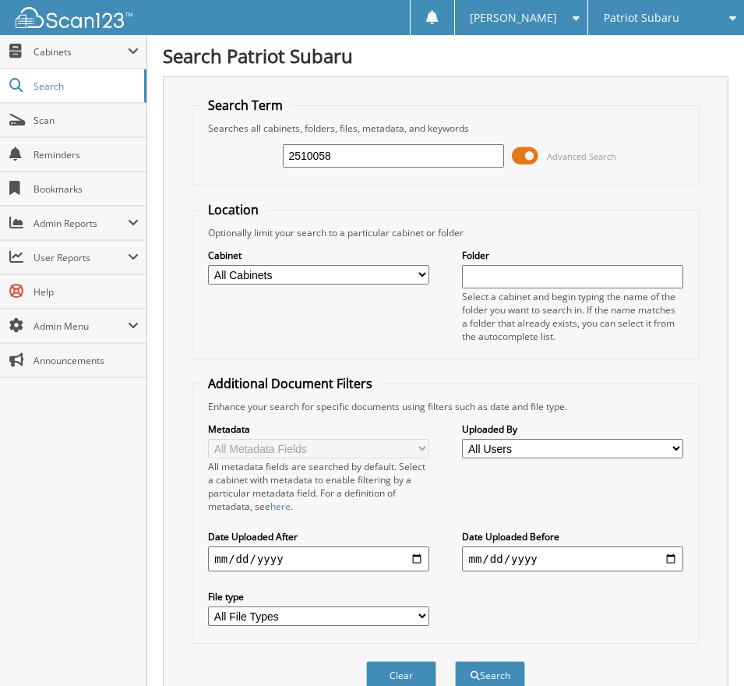
click at [529, 154] on span at bounding box center [525, 155] width 26 height 23
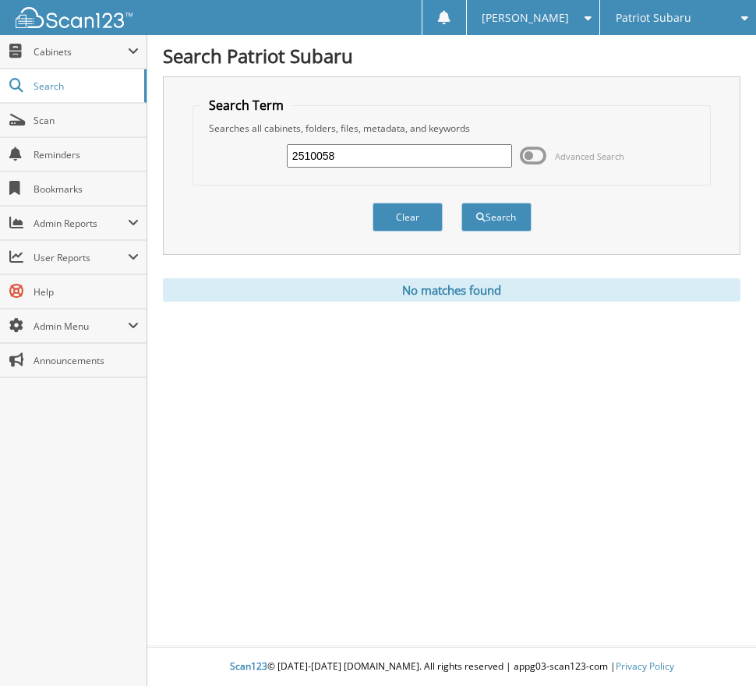
drag, startPoint x: 330, startPoint y: 155, endPoint x: 163, endPoint y: 151, distance: 166.8
click at [163, 151] on div "Search Term Searches all cabinets, folders, files, metadata, and keywords 25100…" at bounding box center [451, 165] width 577 height 178
drag, startPoint x: 337, startPoint y: 156, endPoint x: 206, endPoint y: 160, distance: 131.0
click at [206, 160] on div "2510058 Advanced Search" at bounding box center [451, 156] width 501 height 42
type input "2510253"
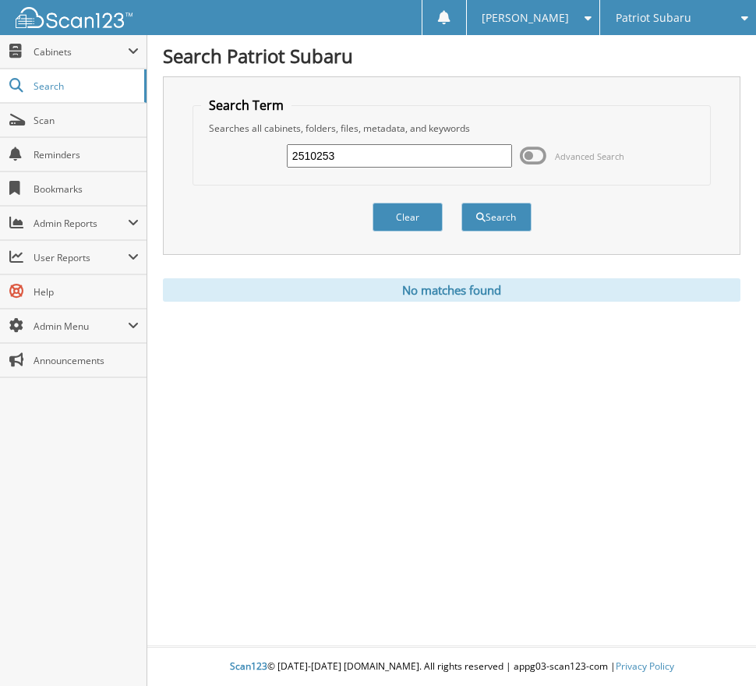
click at [461, 203] on button "Search" at bounding box center [496, 217] width 70 height 29
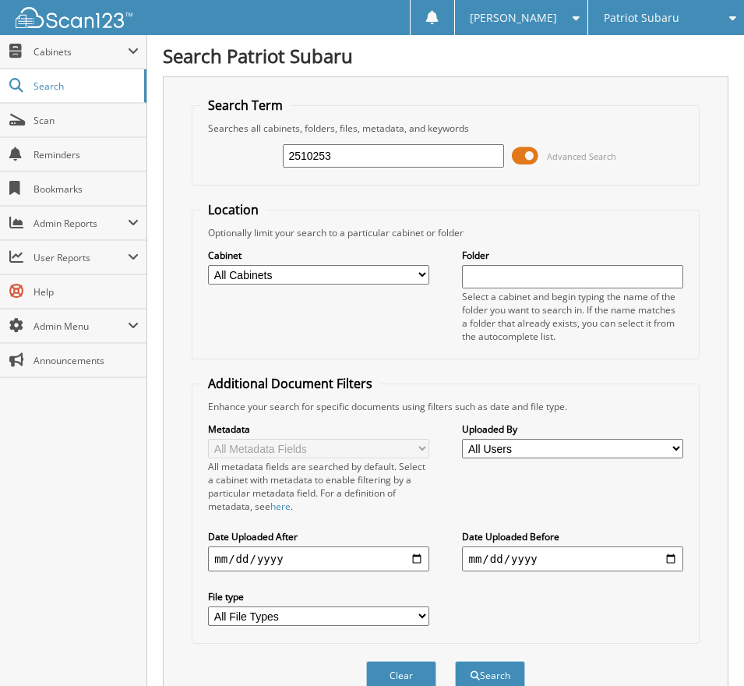
click at [525, 157] on span at bounding box center [525, 155] width 26 height 23
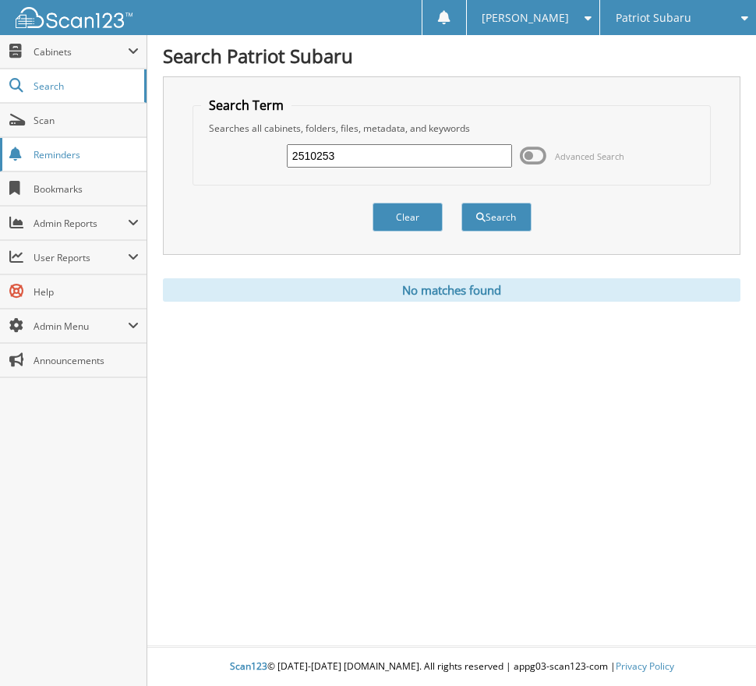
drag, startPoint x: 380, startPoint y: 153, endPoint x: 113, endPoint y: 146, distance: 267.3
click at [113, 146] on body "[PERSON_NAME] Settings Logout Patriot Subaru Patriot Acura Close" at bounding box center [378, 343] width 756 height 686
type input "2510605"
click at [461, 203] on button "Search" at bounding box center [496, 217] width 70 height 29
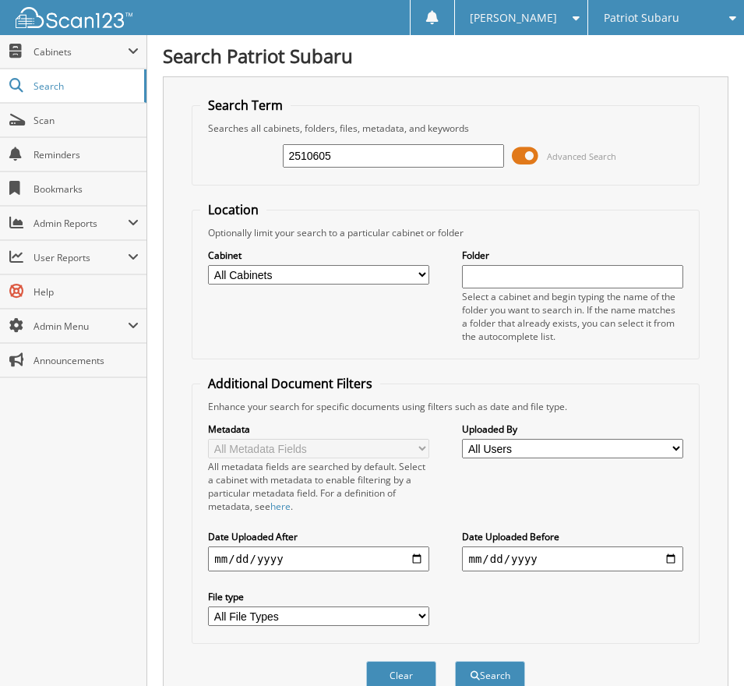
drag, startPoint x: 0, startPoint y: 0, endPoint x: 524, endPoint y: 155, distance: 546.1
click at [524, 155] on span at bounding box center [525, 155] width 26 height 23
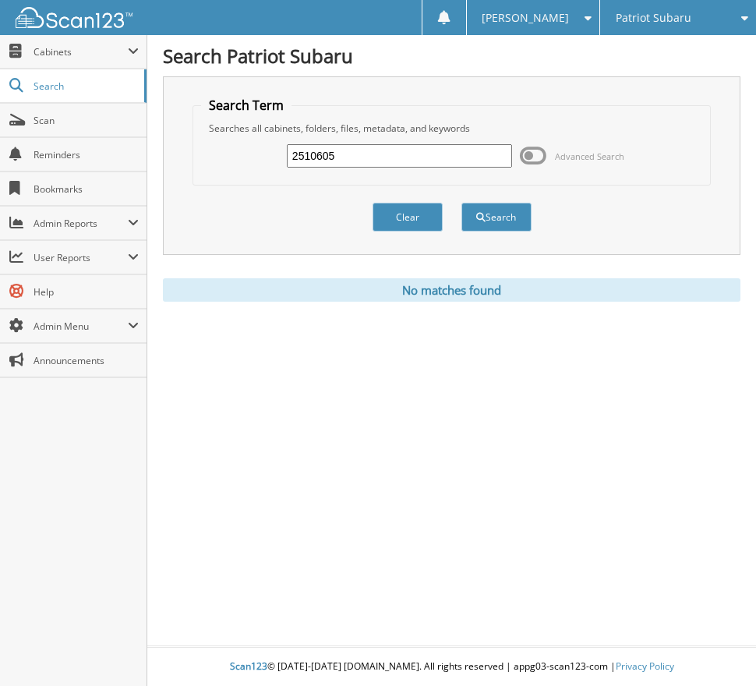
click at [524, 155] on span at bounding box center [533, 155] width 26 height 23
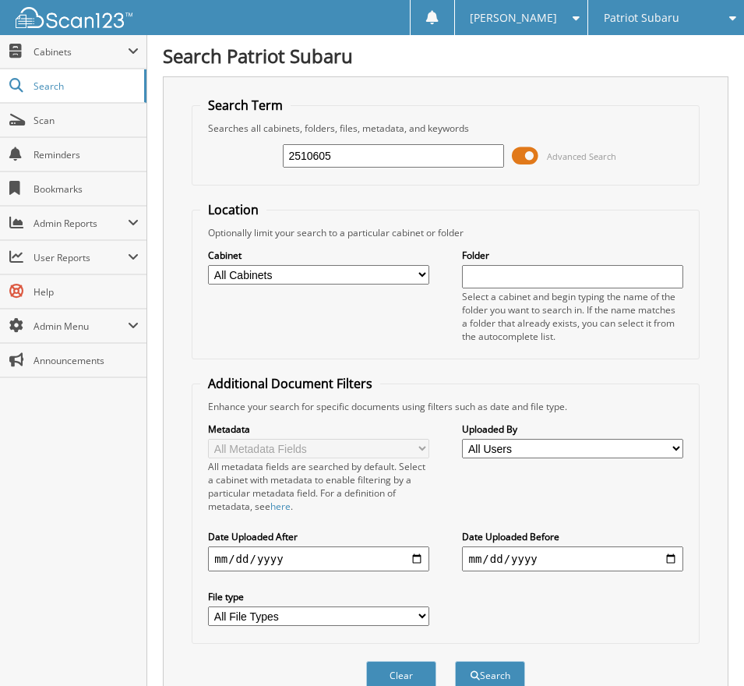
click at [534, 154] on span at bounding box center [525, 155] width 26 height 23
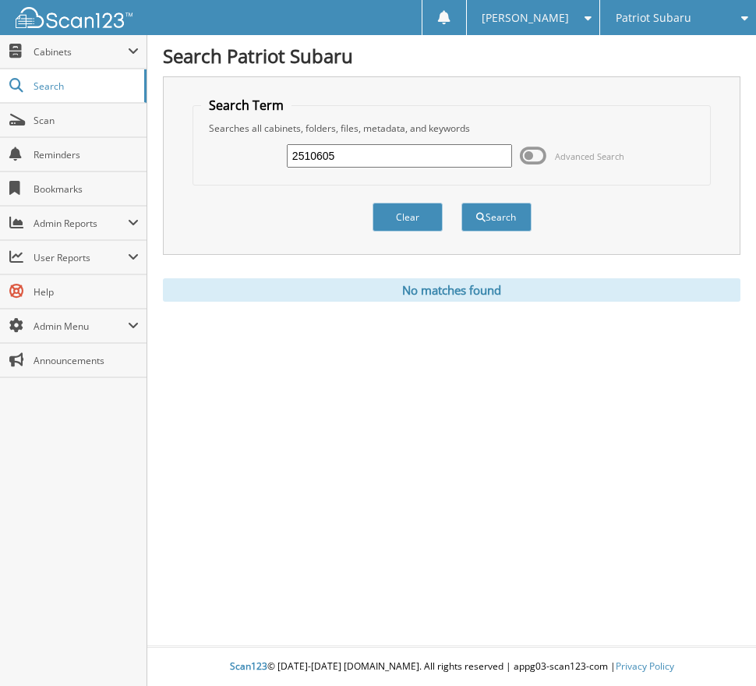
drag, startPoint x: 378, startPoint y: 149, endPoint x: 157, endPoint y: 149, distance: 221.3
click at [162, 149] on div "Search Patriot Subaru Search Term Searches all cabinets, folders, files, metada…" at bounding box center [451, 343] width 609 height 686
type input "2510608"
click at [461, 203] on button "Search" at bounding box center [496, 217] width 70 height 29
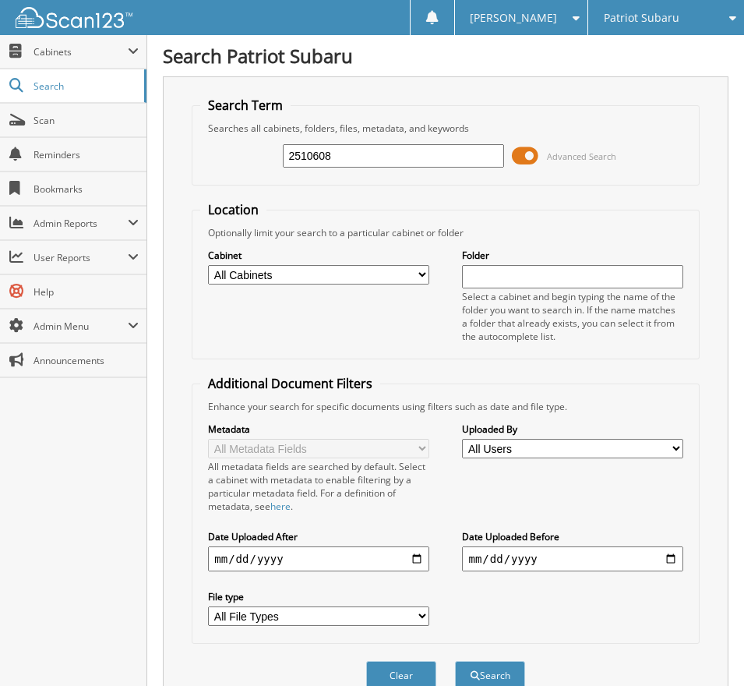
click at [528, 158] on span at bounding box center [525, 155] width 26 height 23
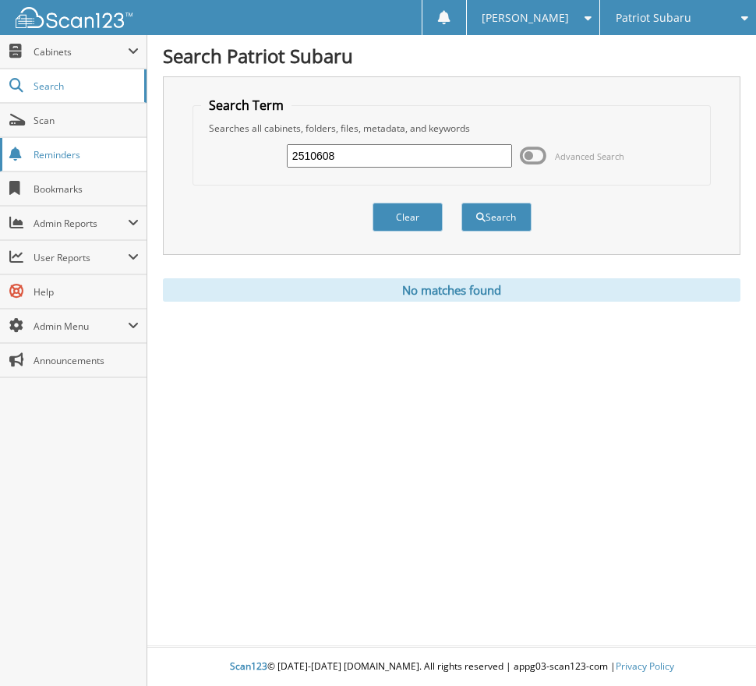
drag, startPoint x: 372, startPoint y: 150, endPoint x: 106, endPoint y: 154, distance: 265.7
click at [108, 154] on body "Tanya G. Settings Logout Patriot Subaru Patriot Acura Close" at bounding box center [378, 343] width 756 height 686
type input "2510816"
click at [461, 203] on button "Search" at bounding box center [496, 217] width 70 height 29
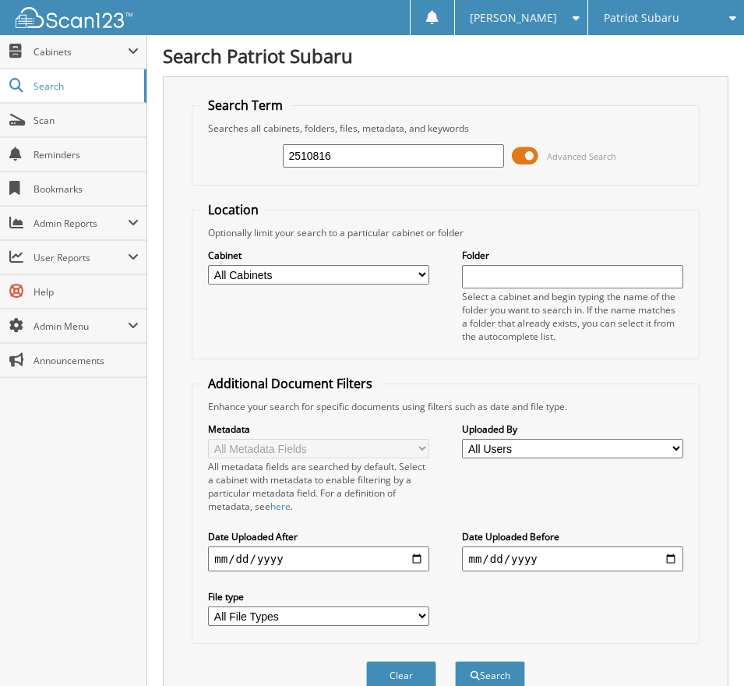
click at [530, 157] on span at bounding box center [525, 155] width 26 height 23
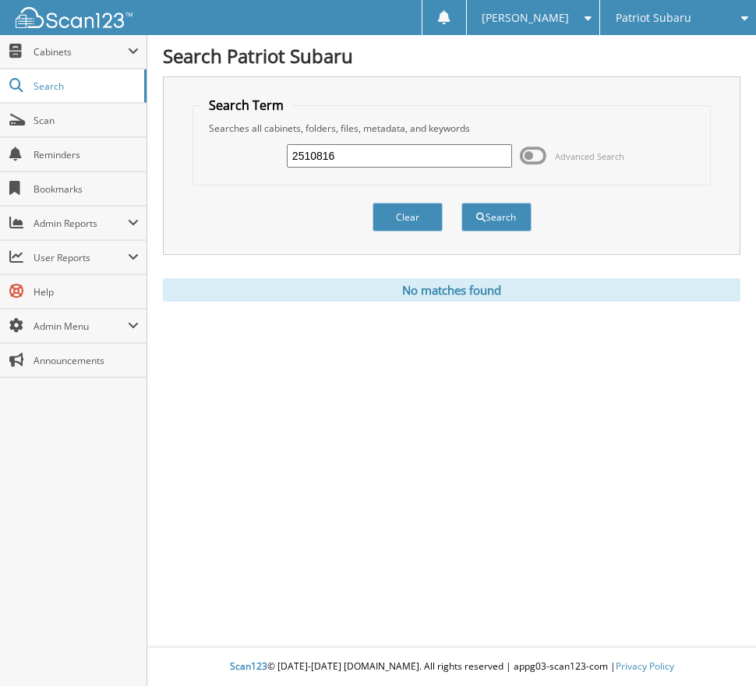
drag, startPoint x: 319, startPoint y: 158, endPoint x: 245, endPoint y: 161, distance: 73.3
click at [216, 160] on div "2510816 Advanced Search" at bounding box center [451, 156] width 501 height 42
drag, startPoint x: 162, startPoint y: 157, endPoint x: 90, endPoint y: 155, distance: 72.5
click at [90, 155] on body "Tanya G. Settings Logout Patriot Subaru Patriot Acura Close" at bounding box center [378, 343] width 756 height 686
type input "2511186"
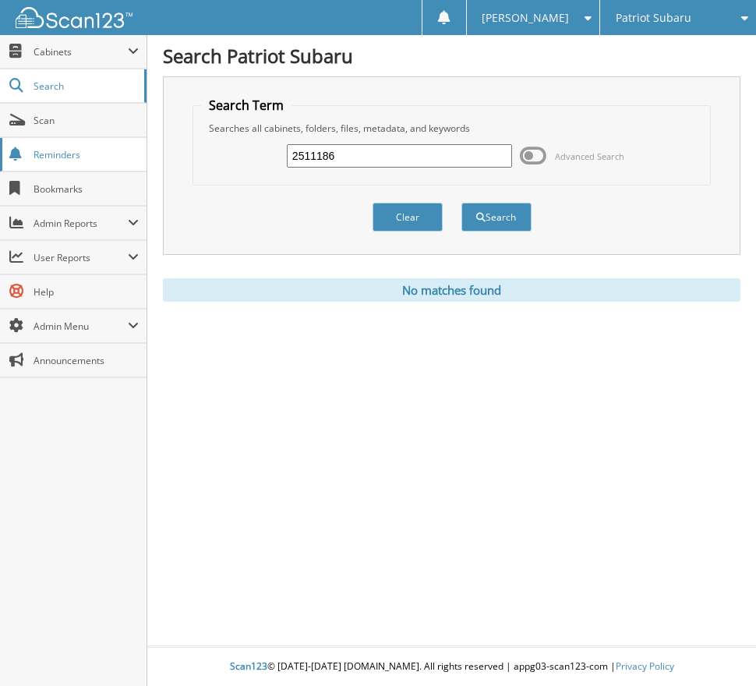
click at [461, 203] on button "Search" at bounding box center [496, 217] width 70 height 29
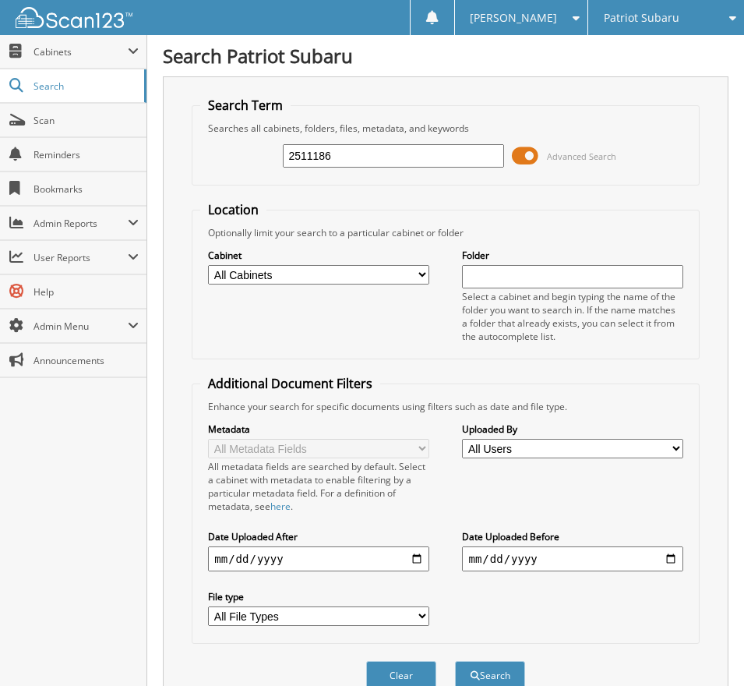
click at [529, 159] on span at bounding box center [525, 155] width 26 height 23
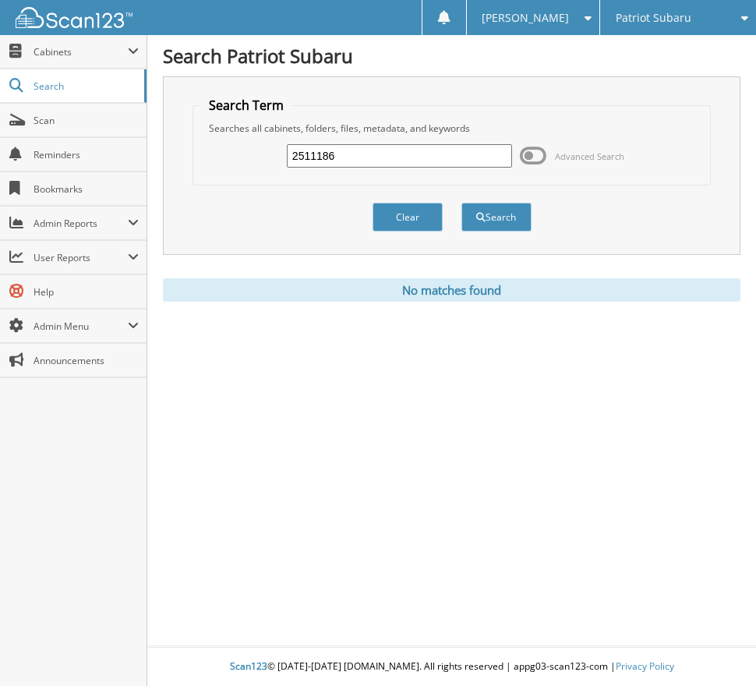
drag, startPoint x: 379, startPoint y: 155, endPoint x: 210, endPoint y: 154, distance: 169.1
click at [210, 154] on div "2511186 Advanced Search" at bounding box center [451, 156] width 501 height 42
type input "2511188"
click at [461, 203] on button "Search" at bounding box center [496, 217] width 70 height 29
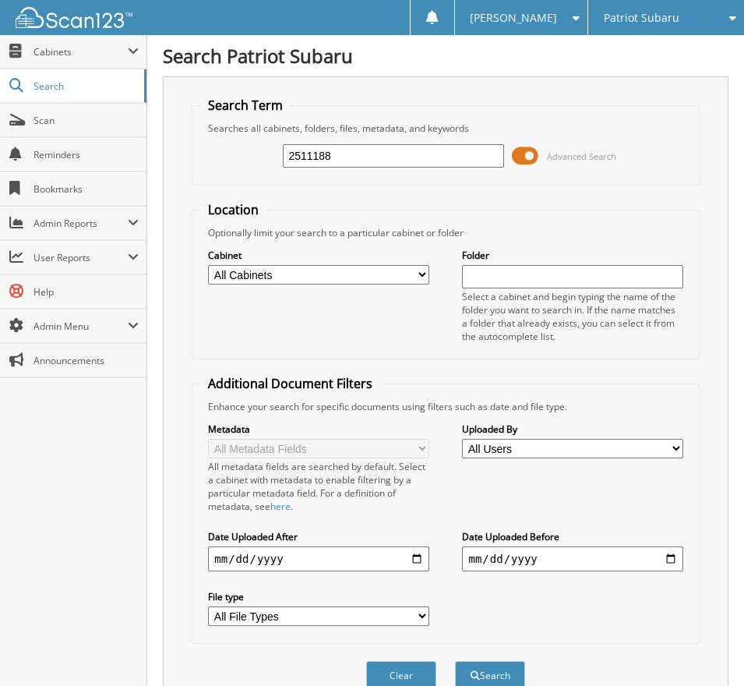
click at [532, 157] on span at bounding box center [525, 155] width 26 height 23
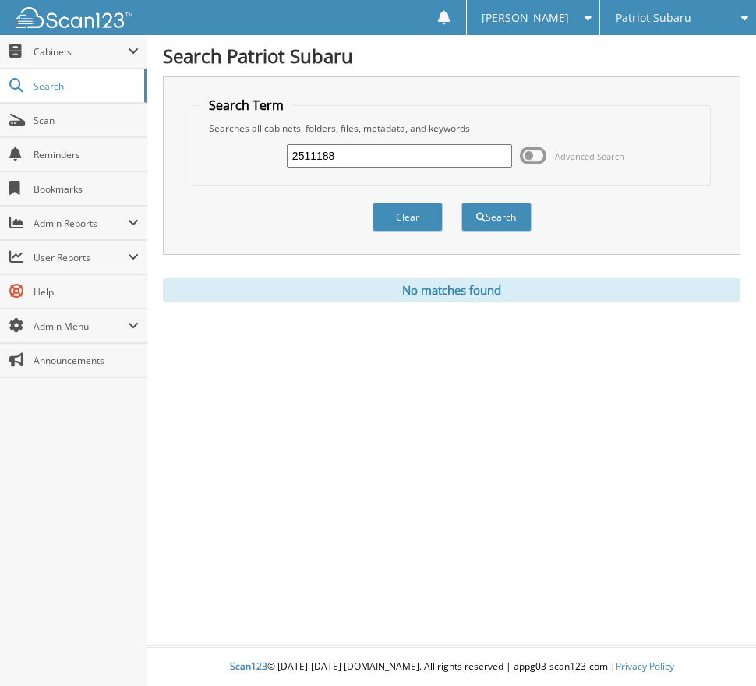
drag, startPoint x: 404, startPoint y: 157, endPoint x: 194, endPoint y: 155, distance: 210.4
click at [194, 155] on fieldset "Search Term Searches all cabinets, folders, files, metadata, and keywords 25111…" at bounding box center [451, 141] width 518 height 89
type input "2511189"
click at [461, 203] on button "Search" at bounding box center [496, 217] width 70 height 29
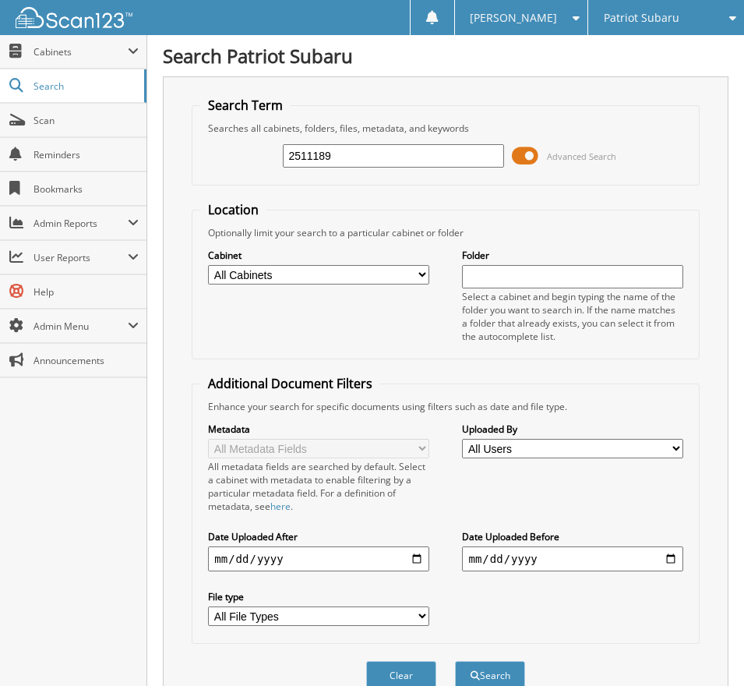
click at [531, 157] on span at bounding box center [525, 155] width 26 height 23
